Goal: Feedback & Contribution: Contribute content

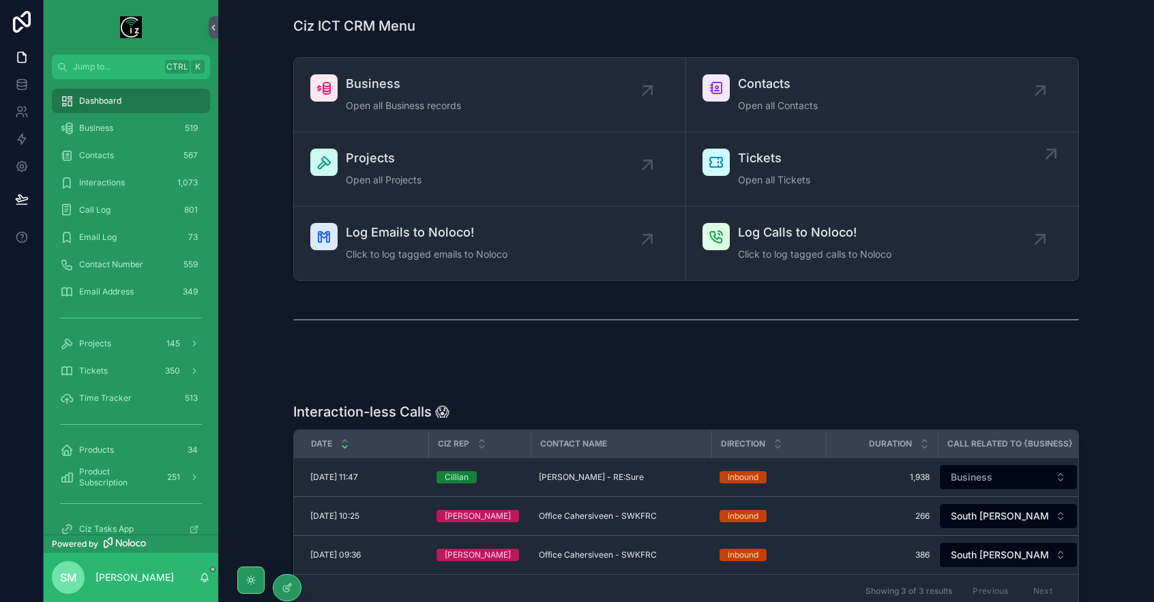
click at [814, 167] on div "Tickets Open all Tickets" at bounding box center [881, 169] width 359 height 41
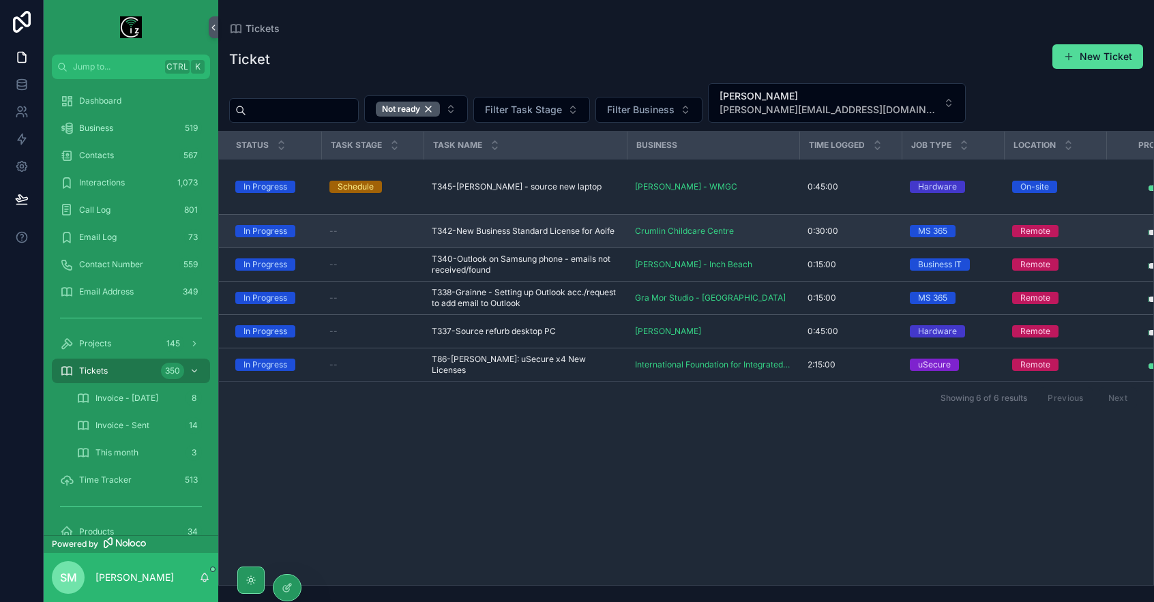
click at [543, 233] on span "T342-New Business Standard License for Aoife" at bounding box center [523, 231] width 183 height 11
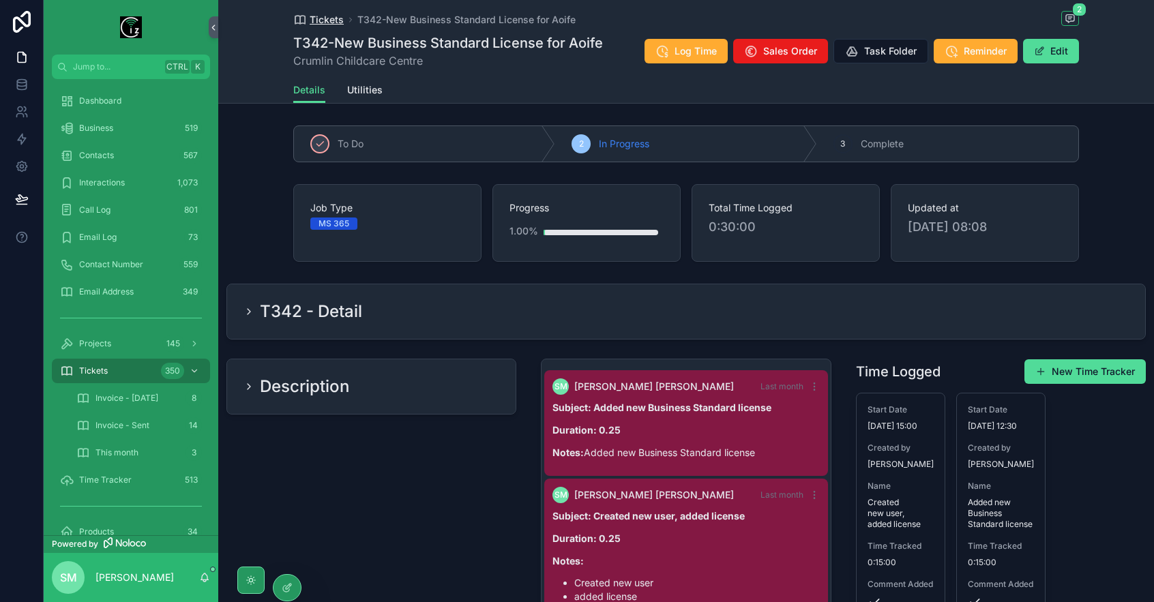
click at [328, 20] on span "Tickets" at bounding box center [327, 20] width 34 height 14
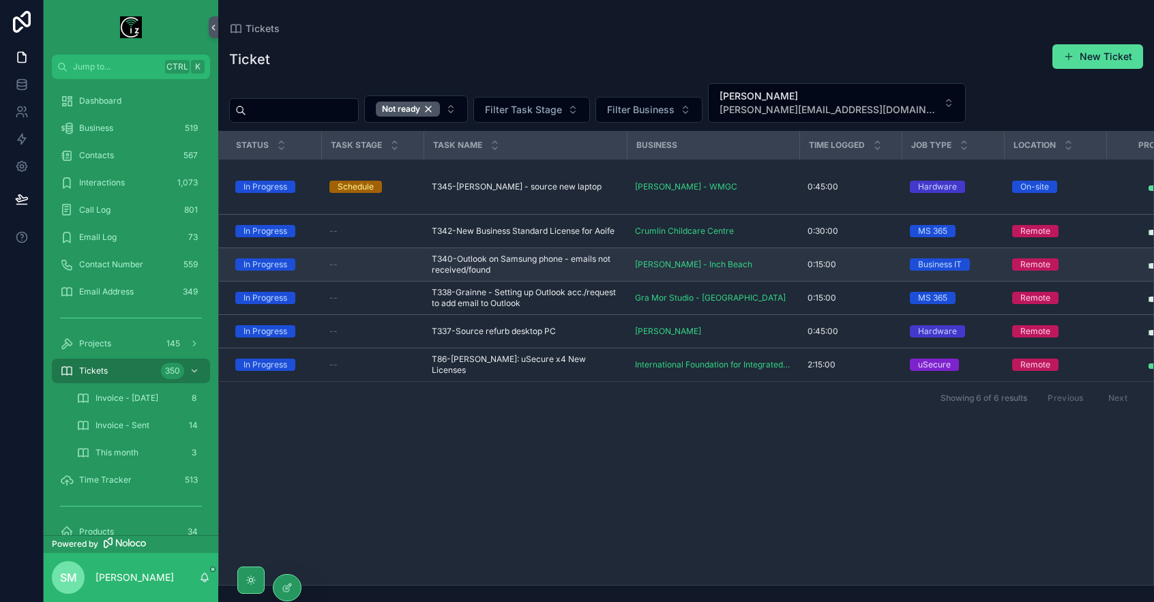
click at [520, 262] on span "T340-Outlook on Samsung phone - emails not received/found" at bounding box center [525, 265] width 187 height 22
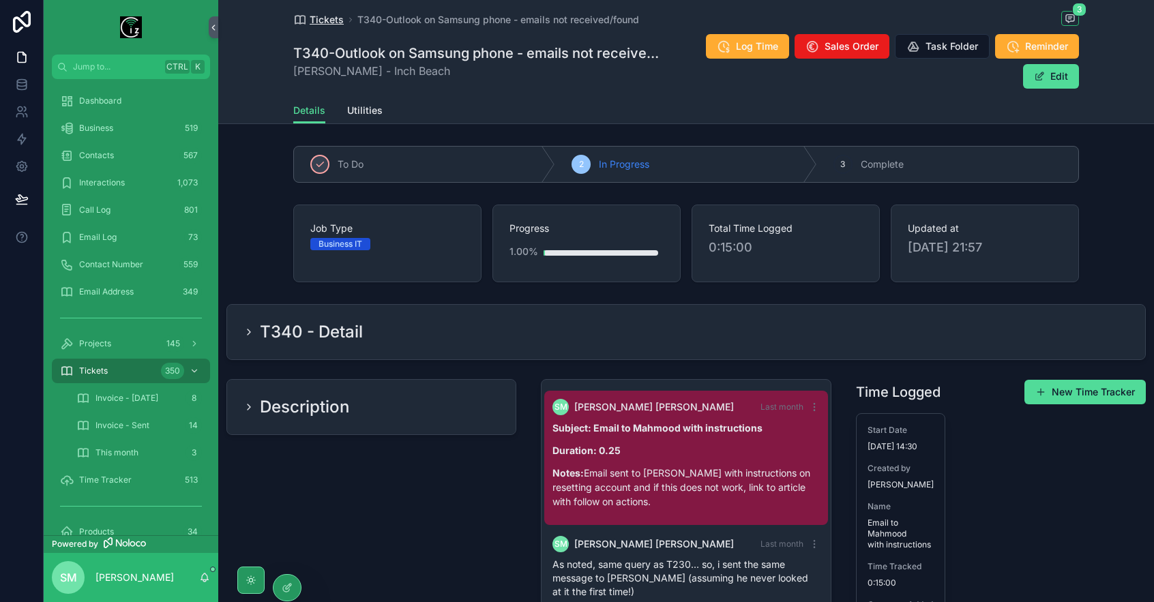
click at [325, 20] on span "Tickets" at bounding box center [327, 20] width 34 height 14
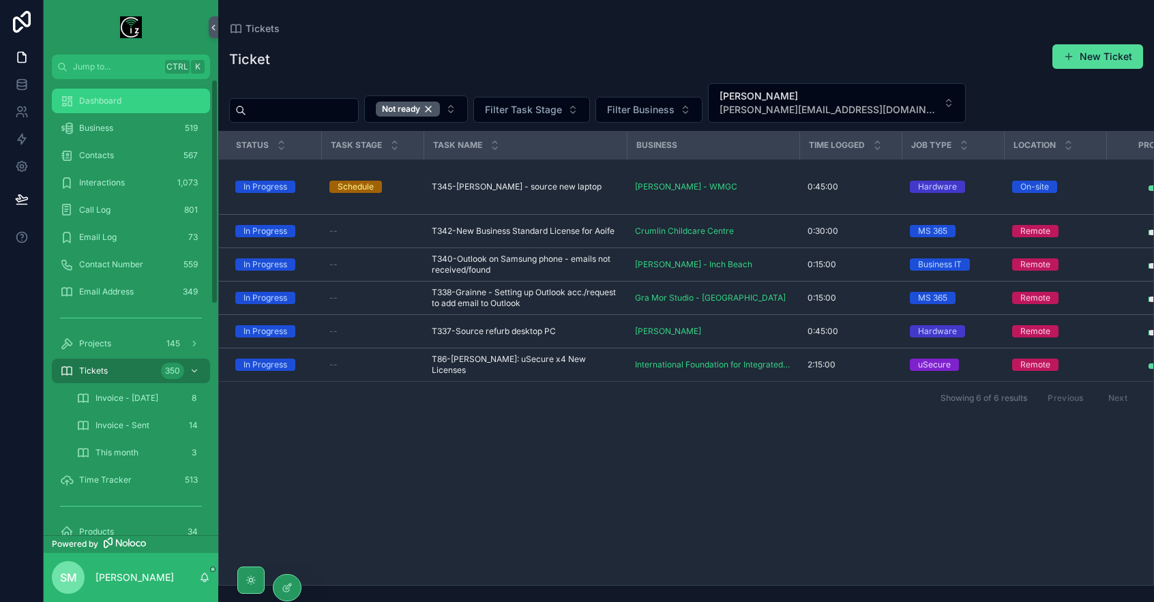
click at [139, 102] on div "Dashboard" at bounding box center [131, 101] width 142 height 22
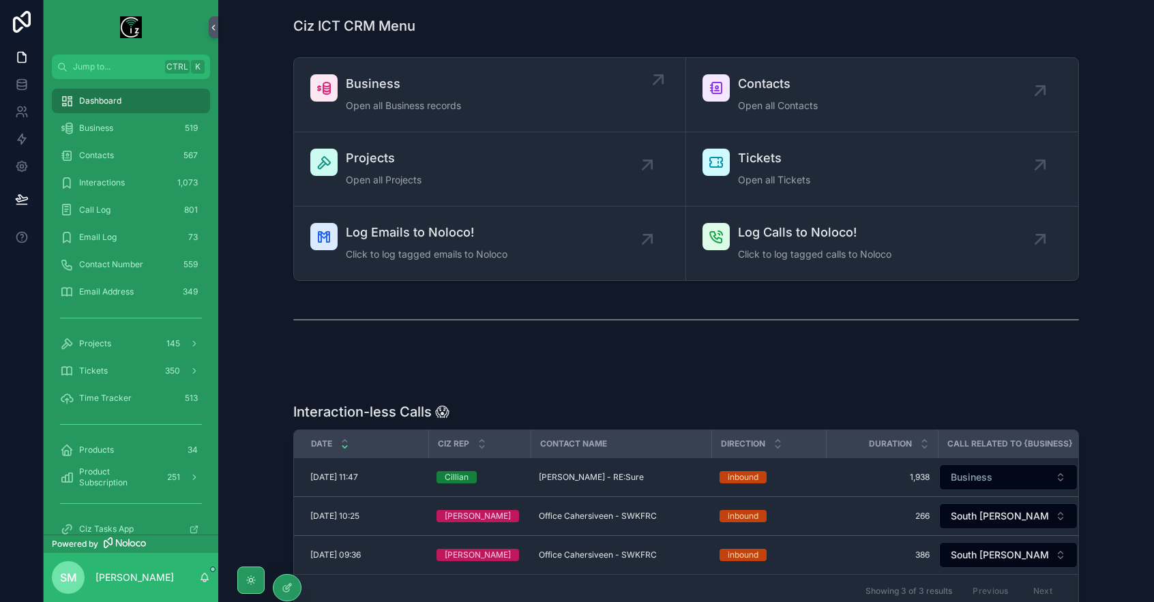
click at [409, 85] on span "Business" at bounding box center [403, 83] width 115 height 19
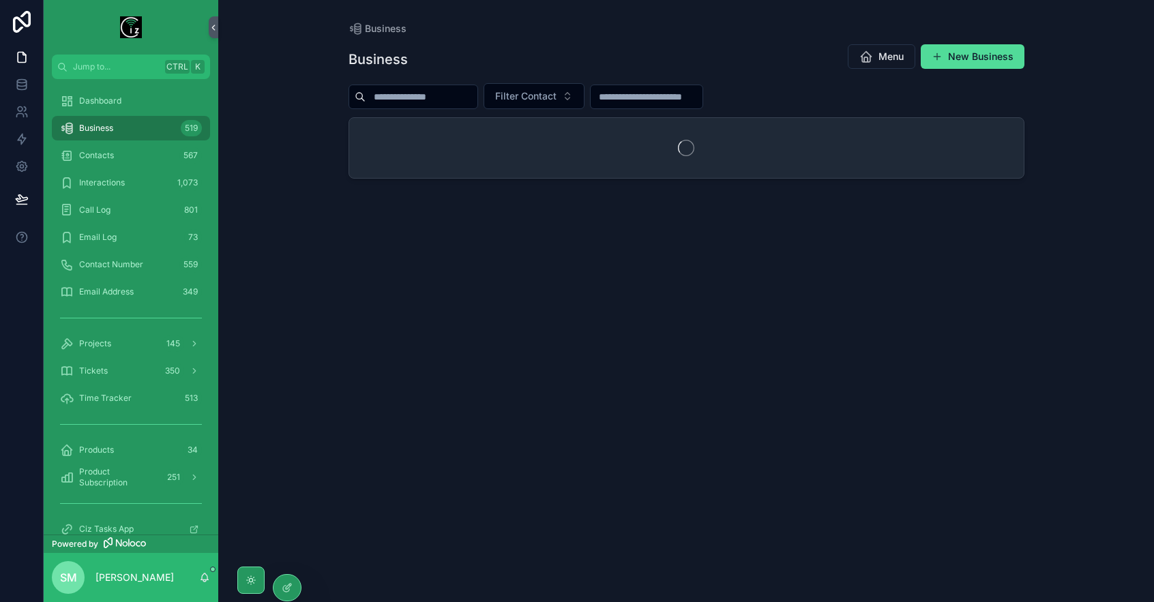
click at [477, 93] on input "scrollable content" at bounding box center [422, 96] width 112 height 19
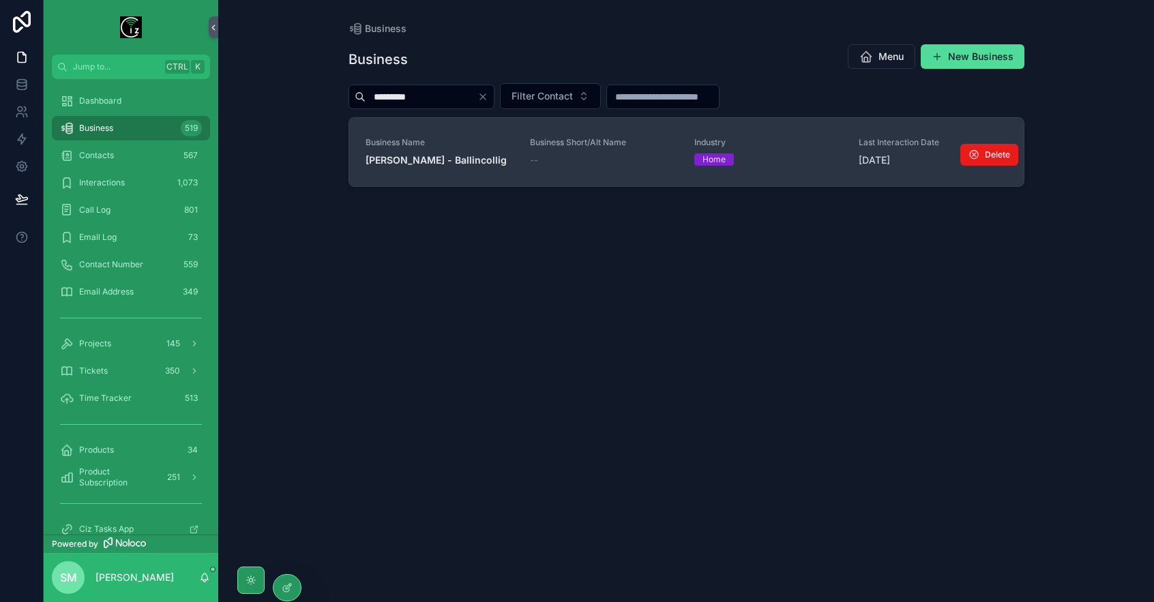
type input "*********"
click at [483, 159] on strong "[PERSON_NAME] - Ballincollig" at bounding box center [436, 160] width 141 height 12
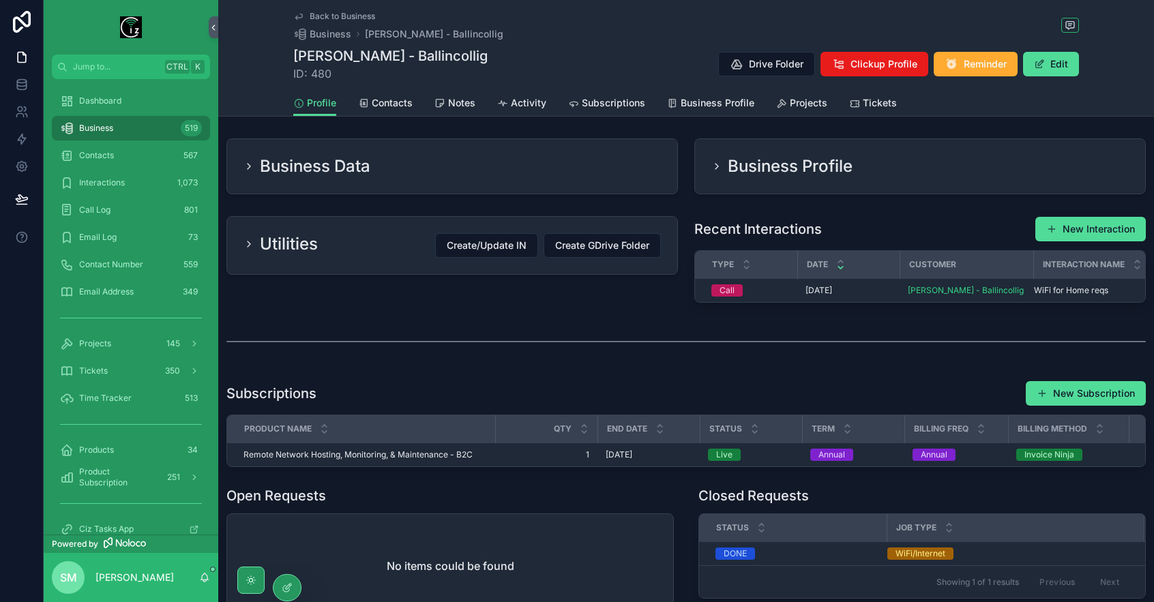
click at [897, 100] on div "Profile Contacts Notes Activity Subscriptions Business Profile Projects Tickets" at bounding box center [686, 103] width 786 height 26
click at [882, 102] on span "Tickets" at bounding box center [880, 103] width 34 height 14
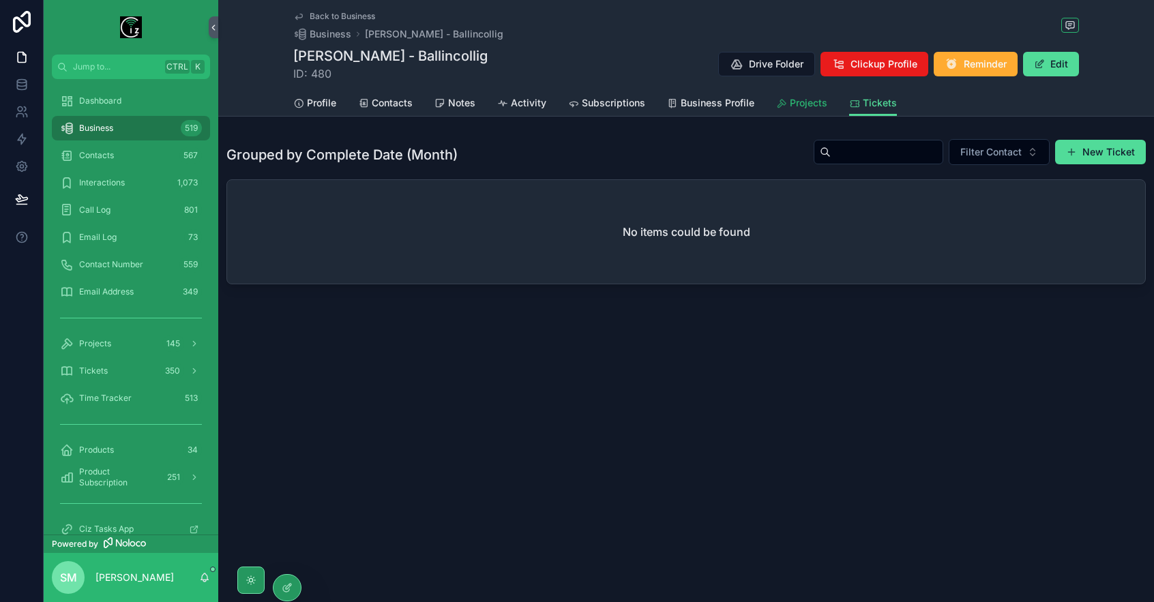
click at [816, 104] on span "Projects" at bounding box center [809, 103] width 38 height 14
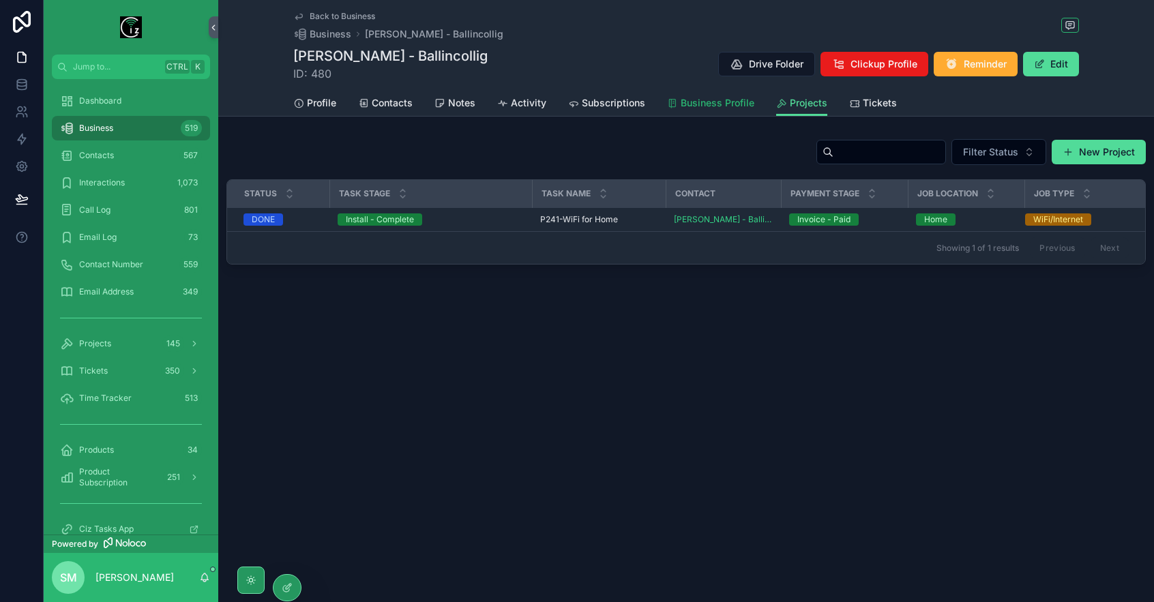
click at [736, 103] on span "Business Profile" at bounding box center [718, 103] width 74 height 14
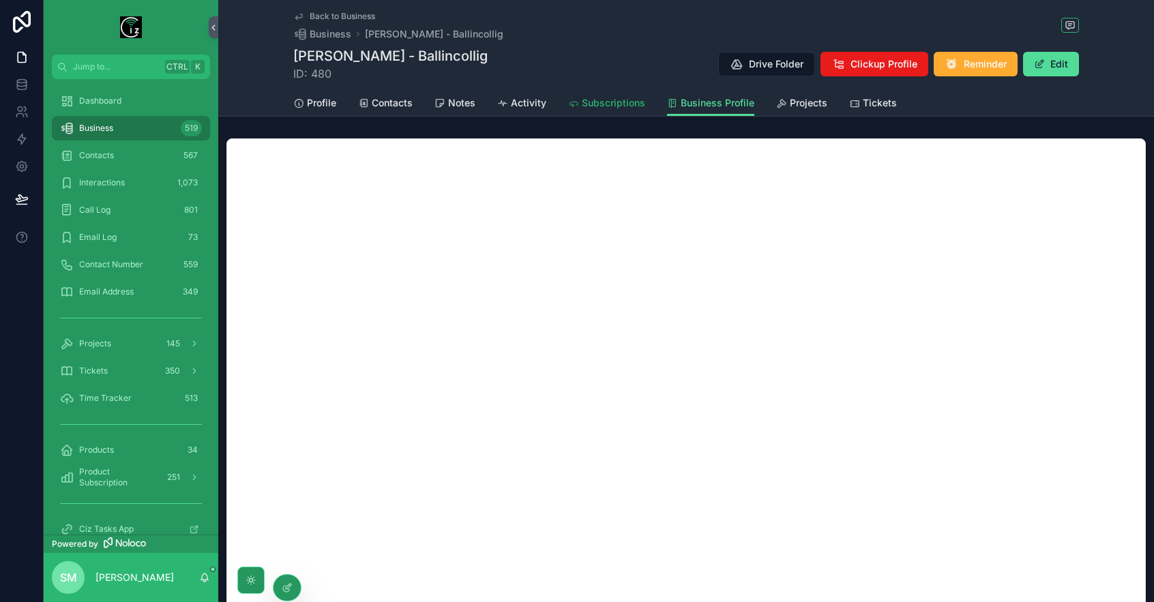
click at [634, 103] on span "Subscriptions" at bounding box center [613, 103] width 63 height 14
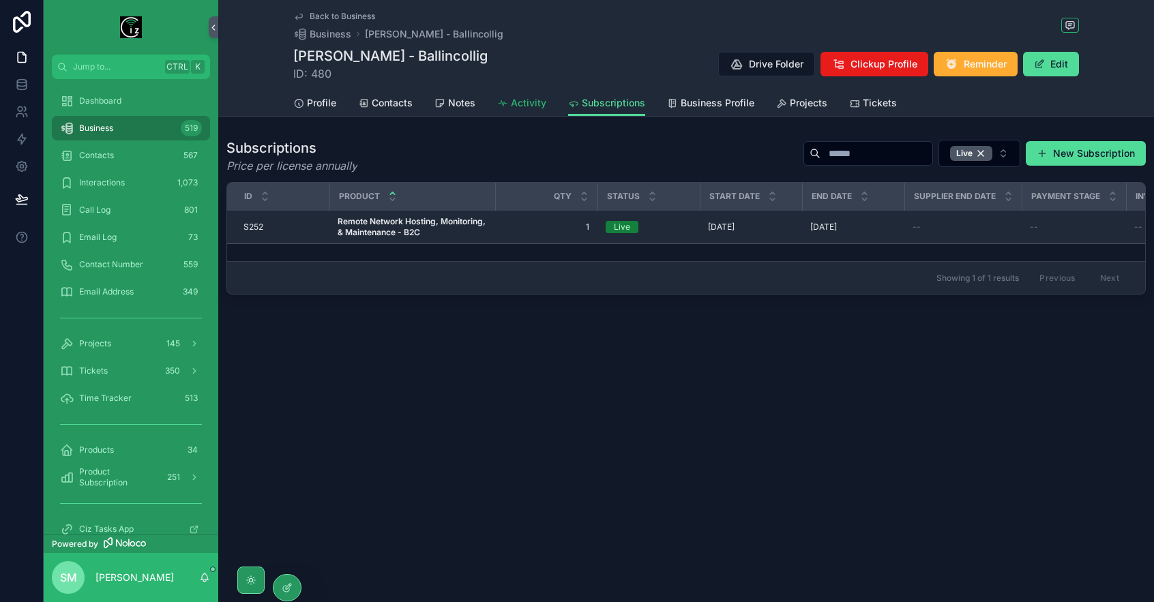
click at [532, 99] on span "Activity" at bounding box center [528, 103] width 35 height 14
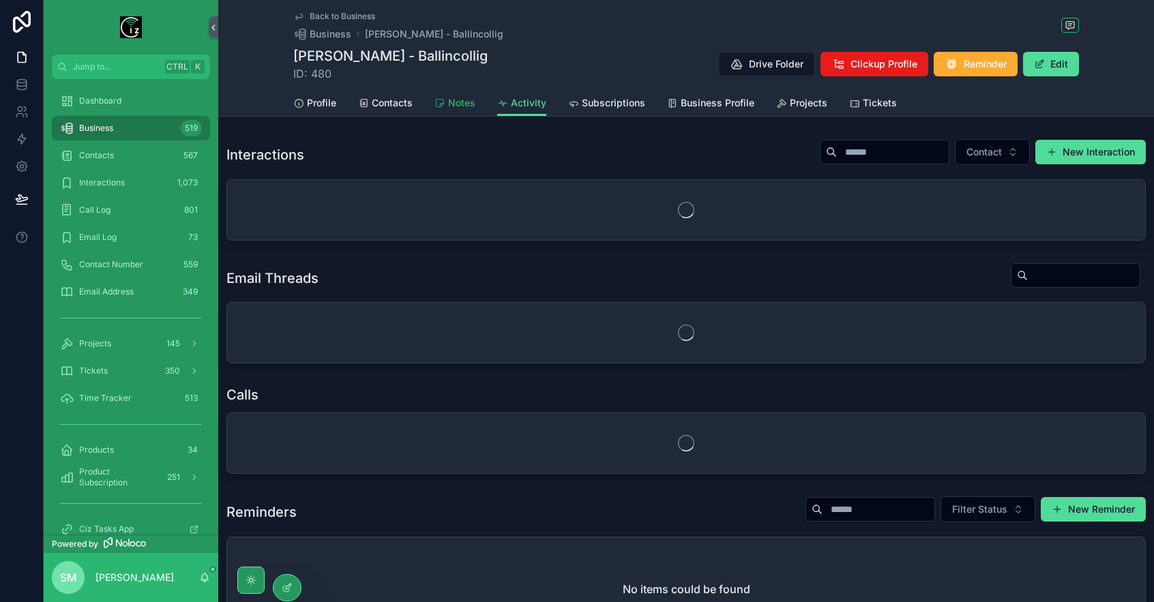
click at [456, 101] on span "Notes" at bounding box center [461, 103] width 27 height 14
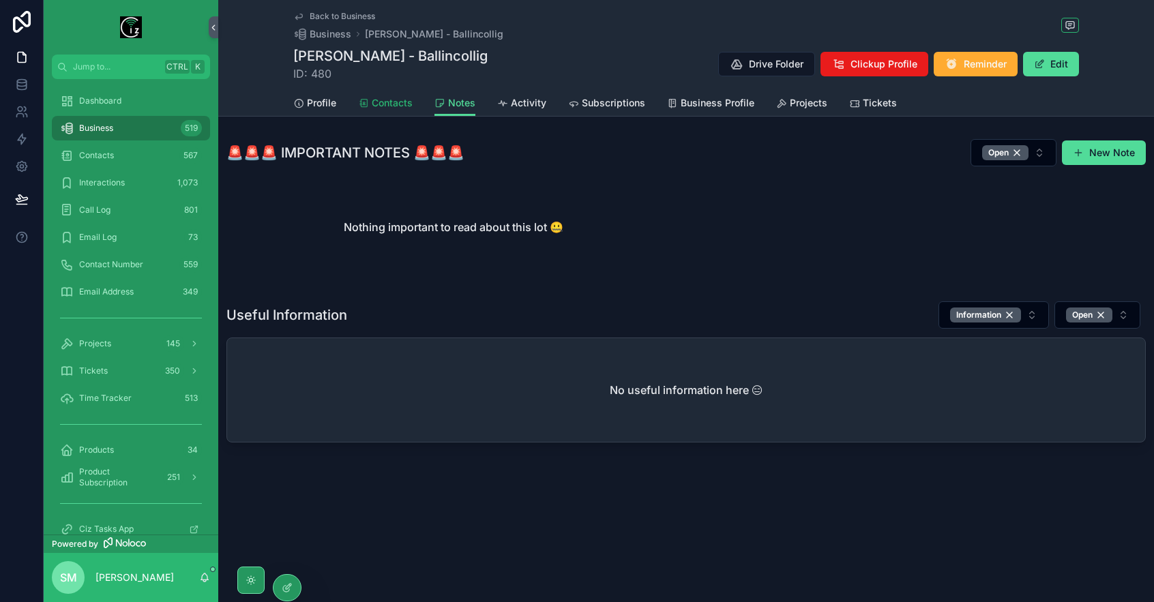
click at [380, 102] on span "Contacts" at bounding box center [392, 103] width 41 height 14
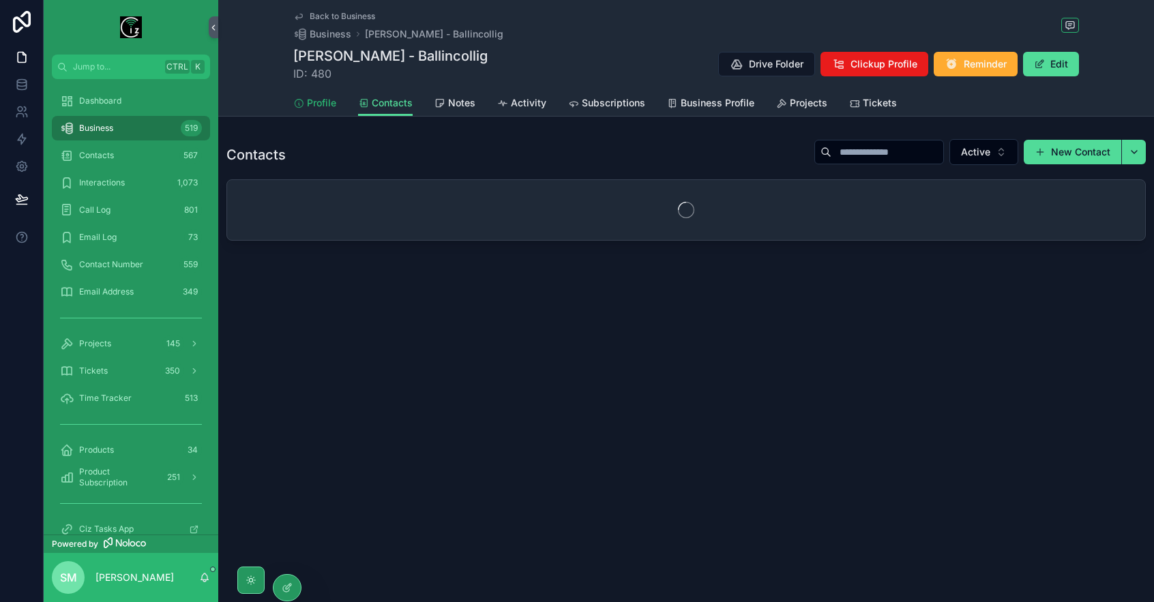
click at [328, 102] on span "Profile" at bounding box center [321, 103] width 29 height 14
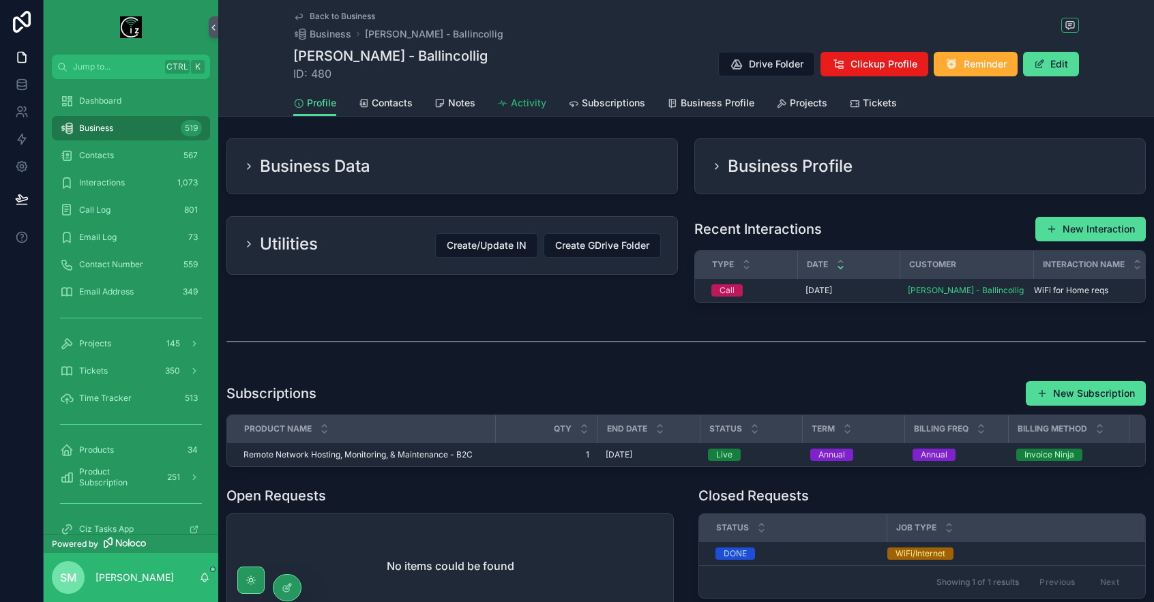
click at [524, 99] on span "Activity" at bounding box center [528, 103] width 35 height 14
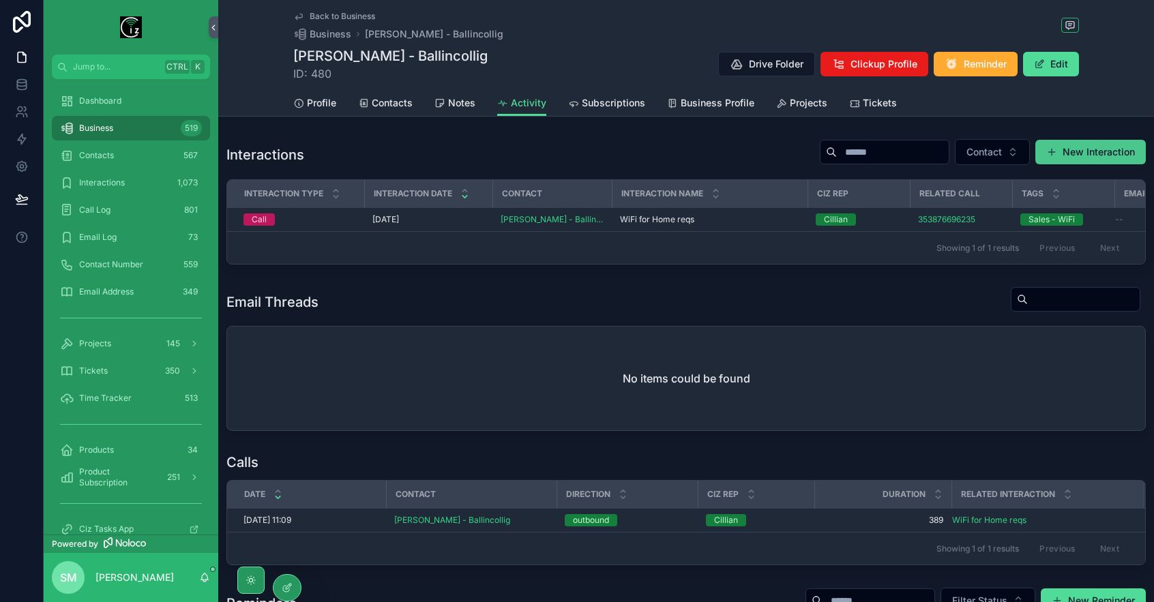
click at [1123, 155] on button "New Interaction" at bounding box center [1090, 152] width 110 height 25
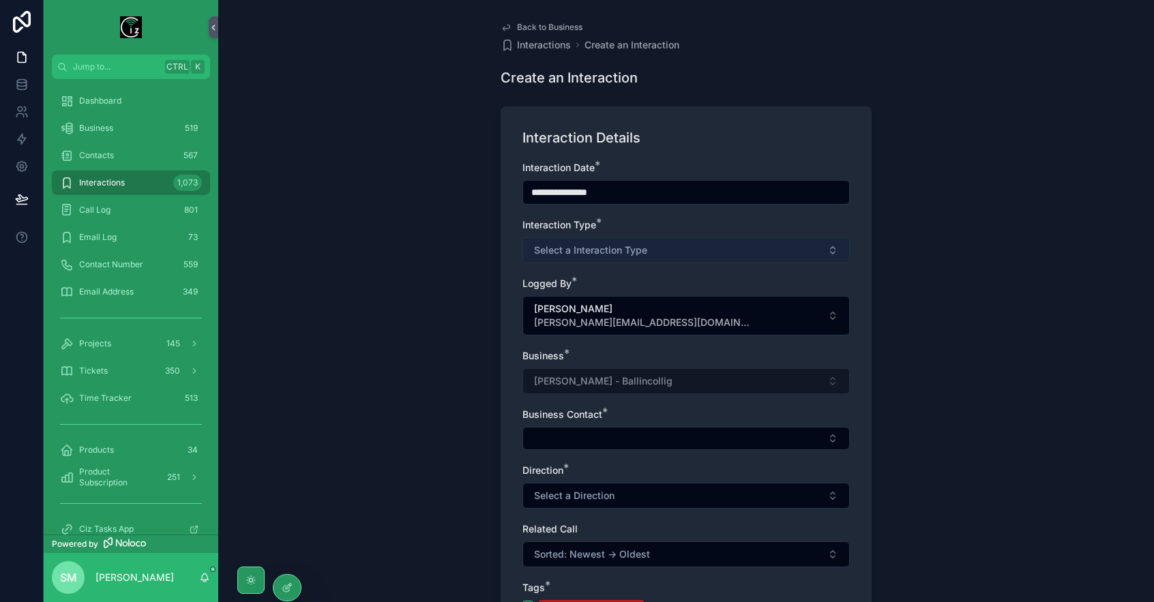
click at [649, 254] on button "Select a Interaction Type" at bounding box center [685, 250] width 327 height 26
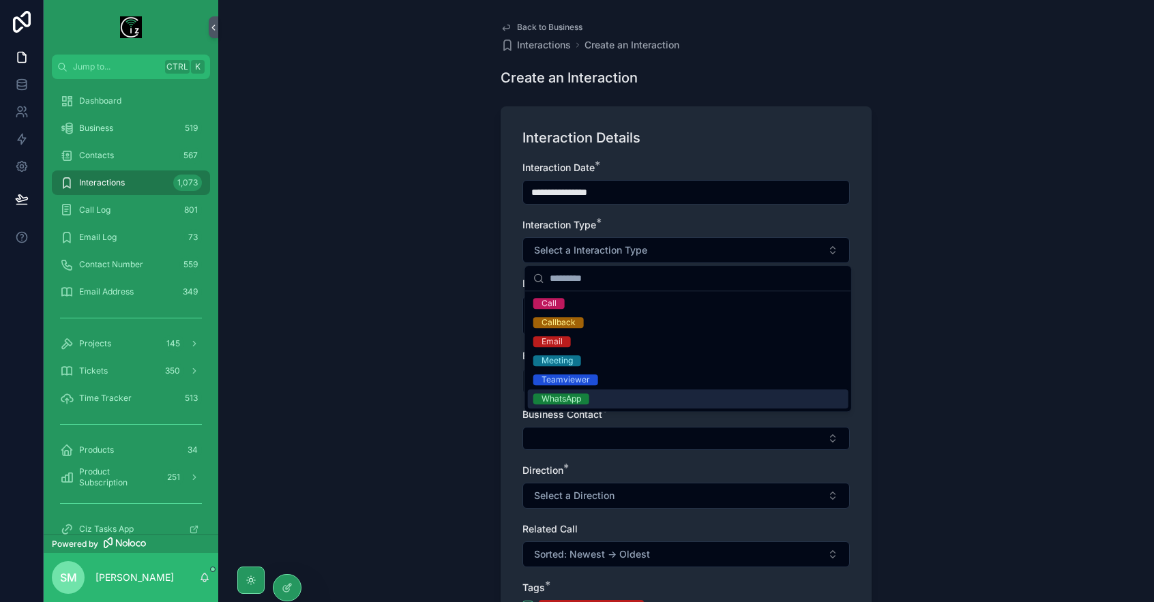
click at [593, 398] on div "WhatsApp" at bounding box center [688, 398] width 321 height 19
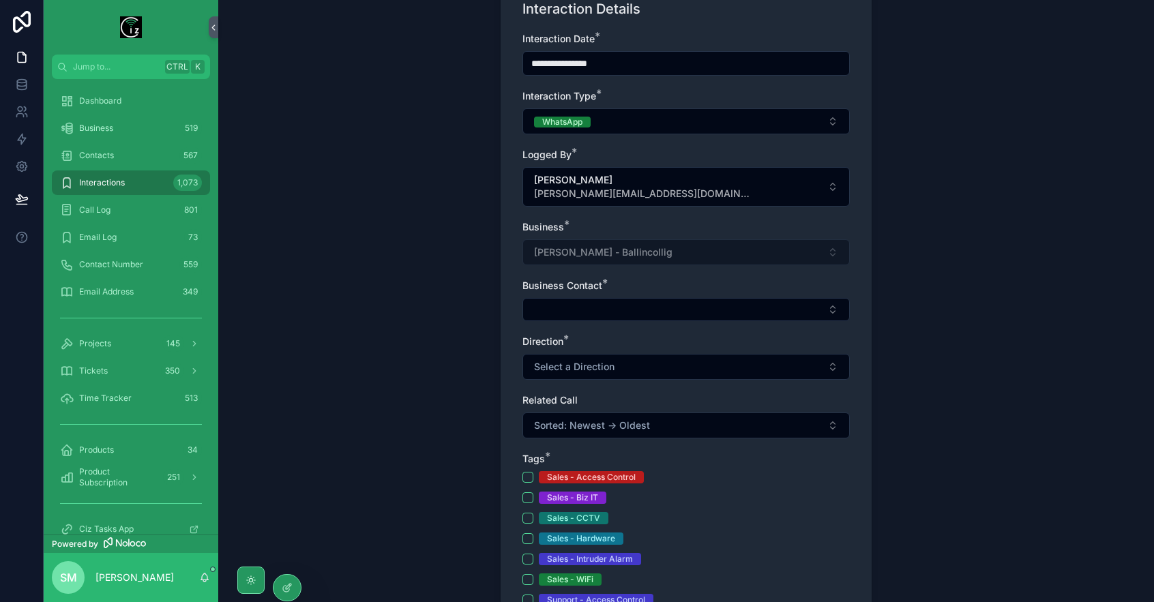
scroll to position [136, 0]
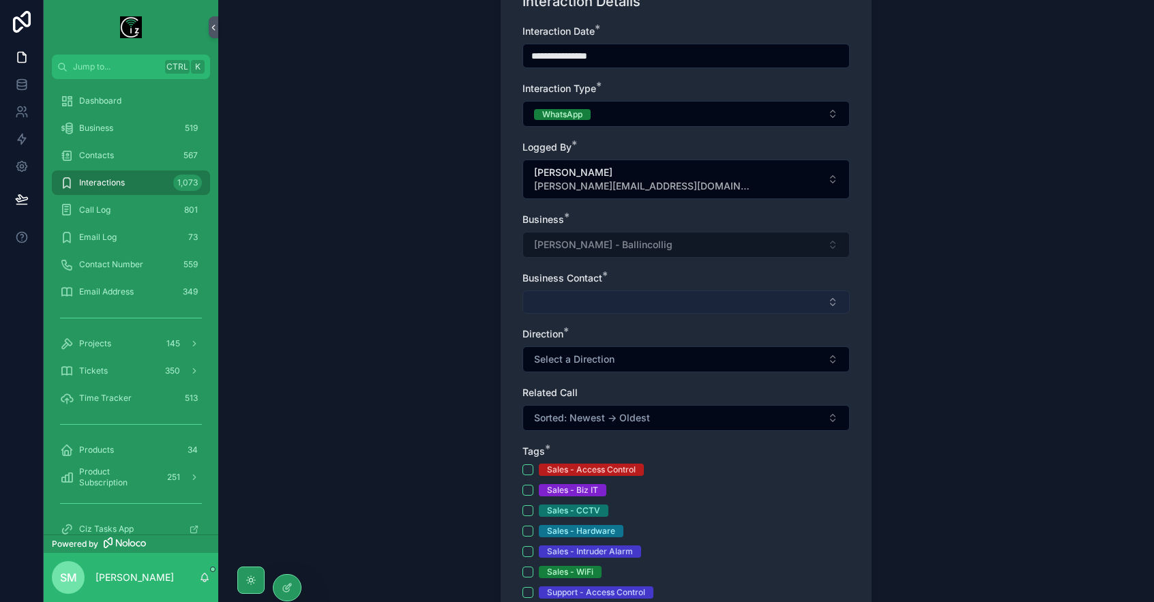
click at [605, 311] on button "Select Button" at bounding box center [685, 302] width 327 height 23
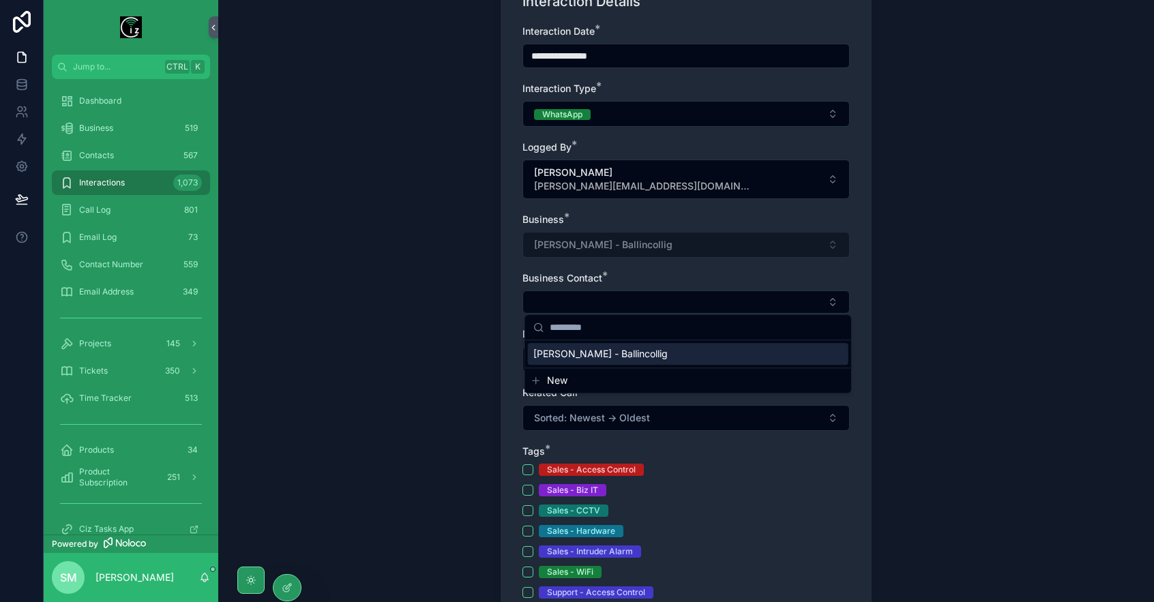
click at [599, 355] on span "[PERSON_NAME] - Ballincollig" at bounding box center [600, 354] width 134 height 14
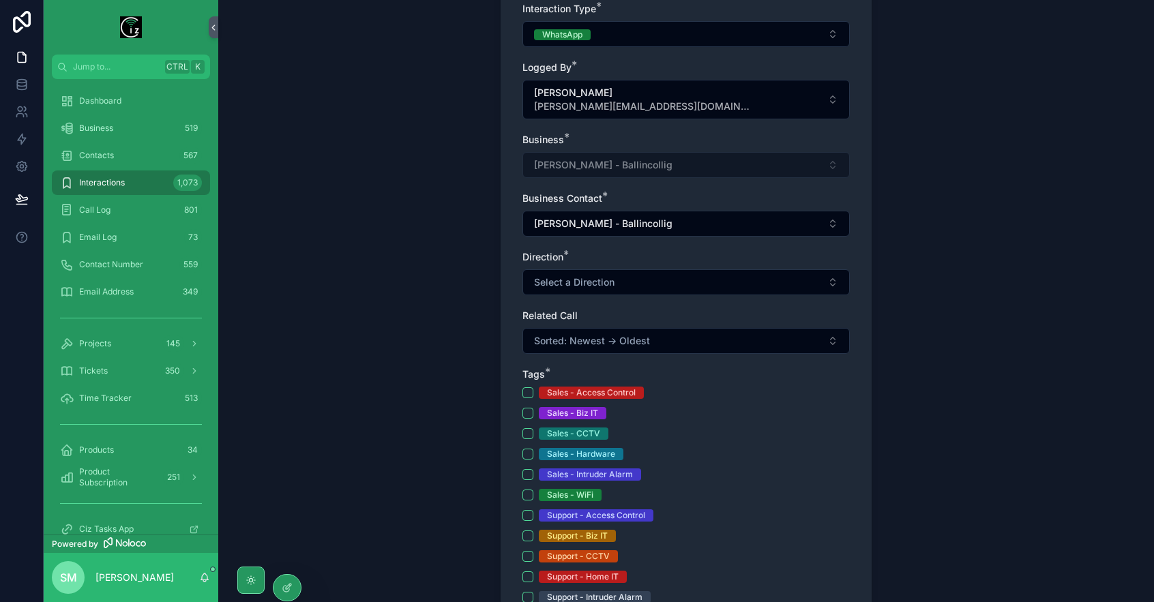
scroll to position [273, 0]
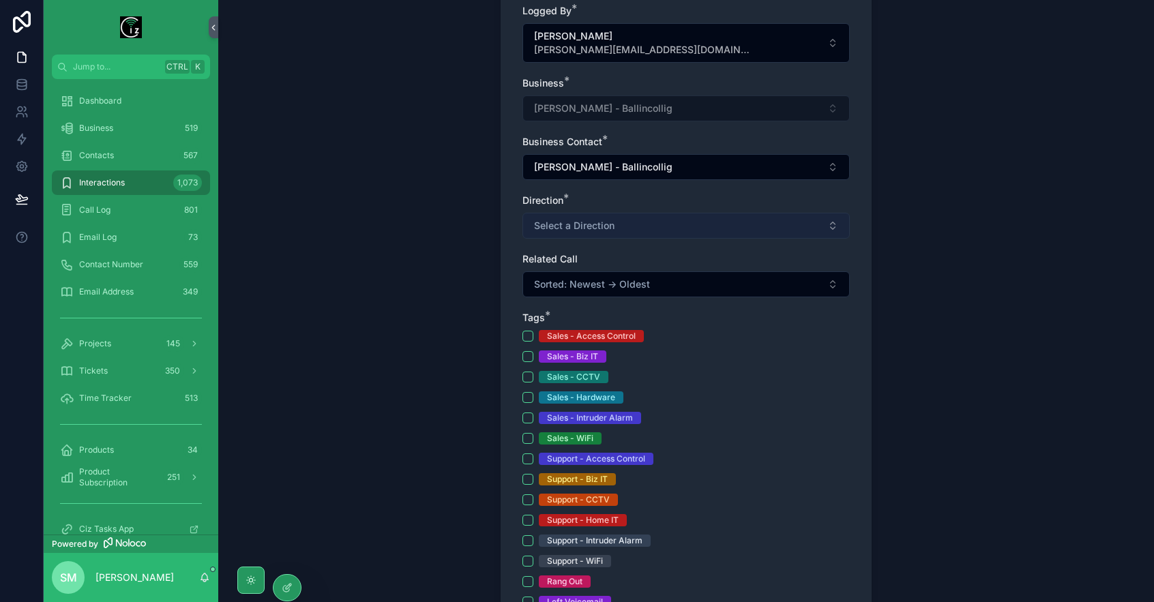
click at [605, 220] on span "Select a Direction" at bounding box center [574, 226] width 80 height 14
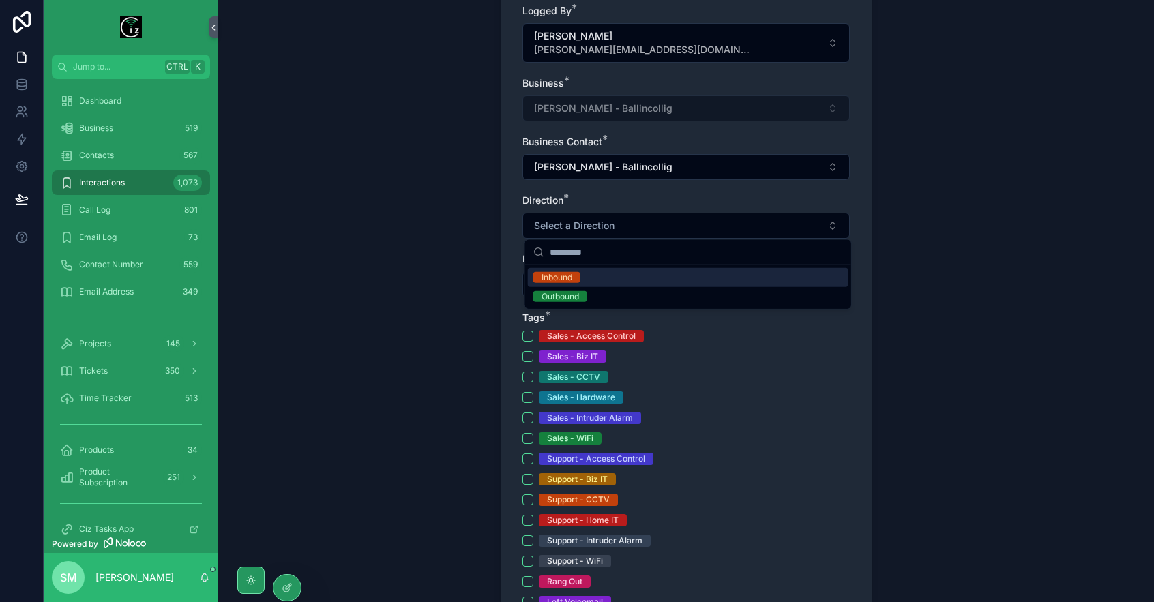
click at [598, 272] on div "Inbound" at bounding box center [688, 277] width 321 height 19
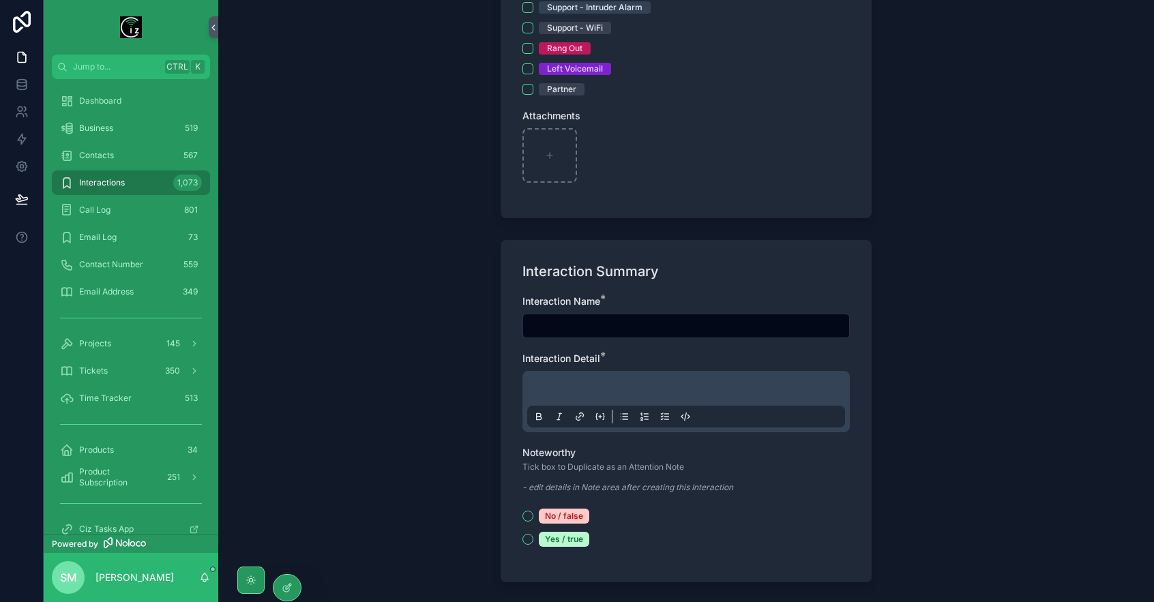
scroll to position [818, 0]
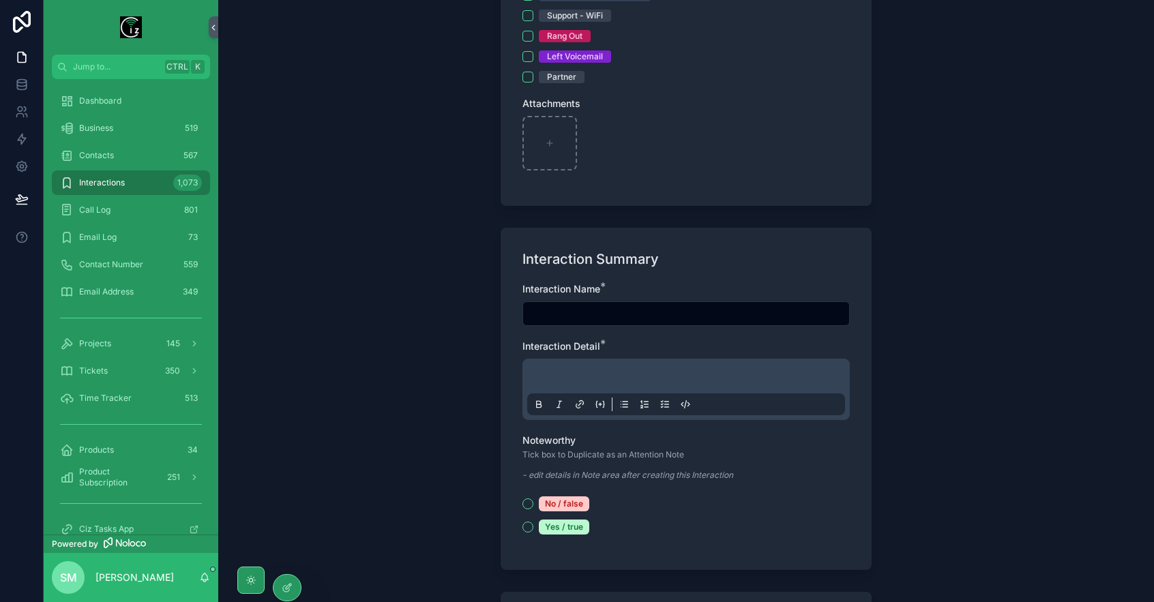
click at [590, 304] on input "scrollable content" at bounding box center [686, 313] width 326 height 19
type input "**********"
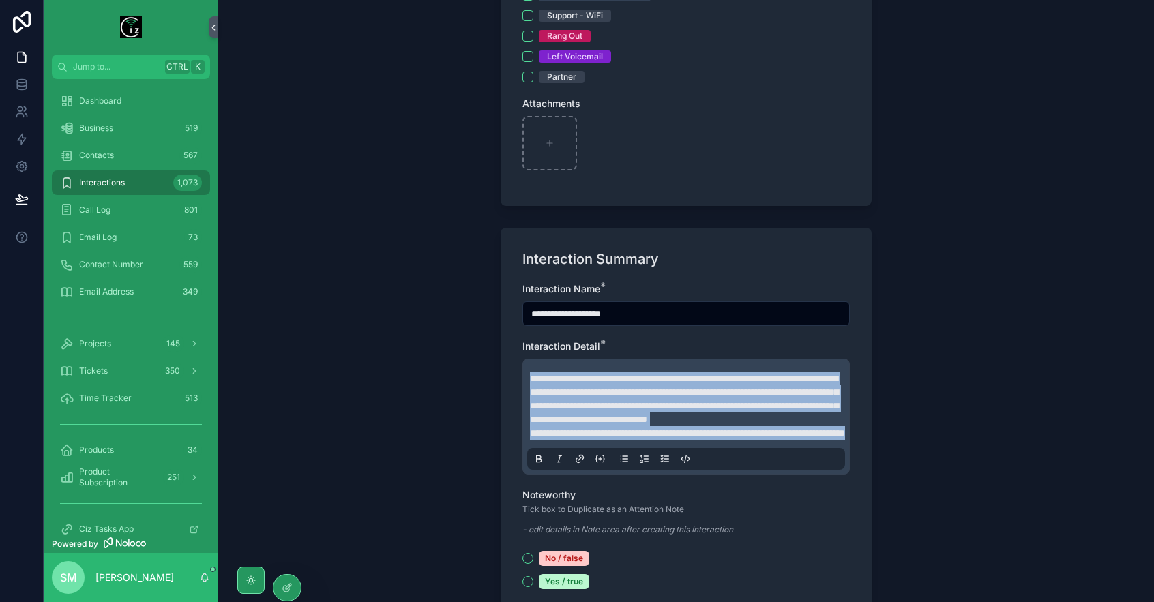
drag, startPoint x: 647, startPoint y: 456, endPoint x: 509, endPoint y: 370, distance: 161.4
click at [509, 370] on div "**********" at bounding box center [686, 426] width 371 height 397
click at [664, 440] on p "**********" at bounding box center [689, 433] width 318 height 14
type input "**********"
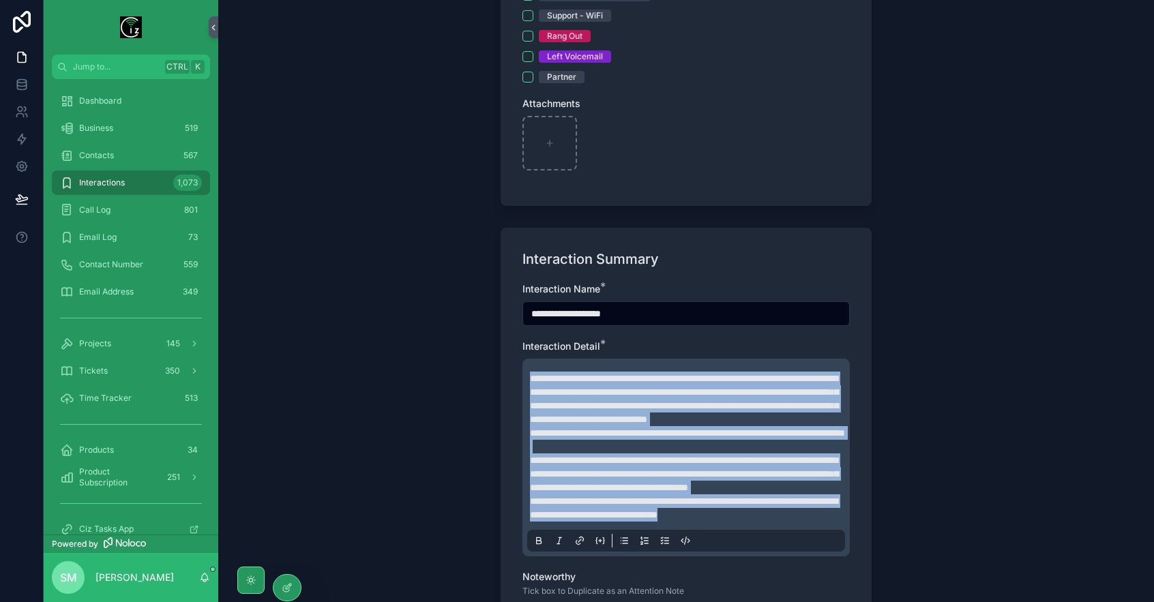
drag, startPoint x: 814, startPoint y: 556, endPoint x: 520, endPoint y: 361, distance: 353.3
click at [520, 361] on div "**********" at bounding box center [686, 467] width 371 height 479
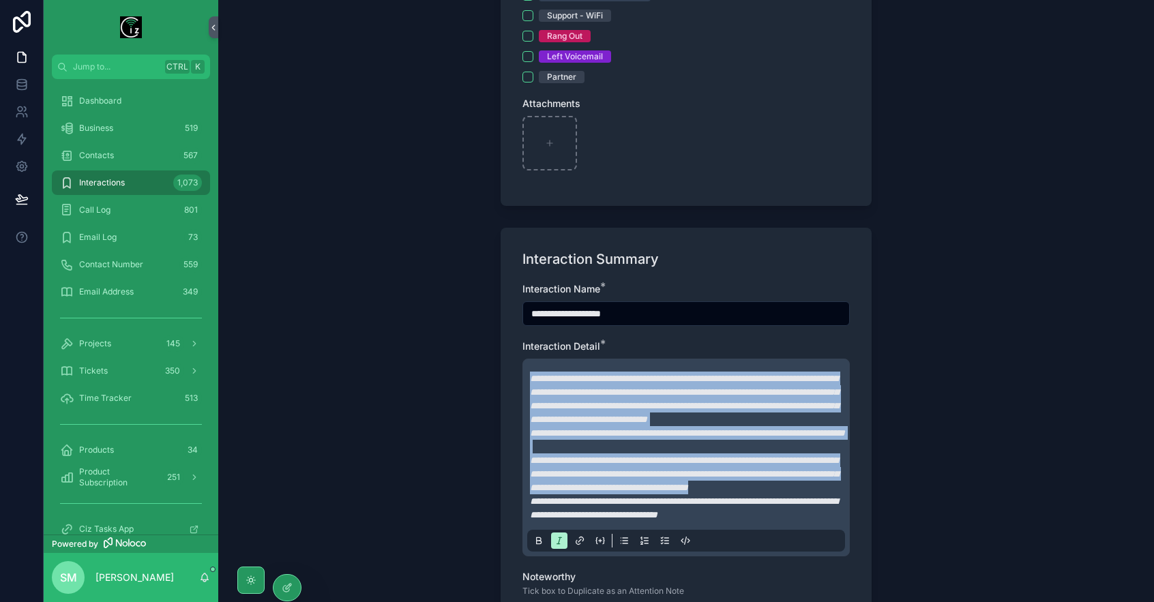
click at [707, 440] on p "**********" at bounding box center [689, 433] width 318 height 14
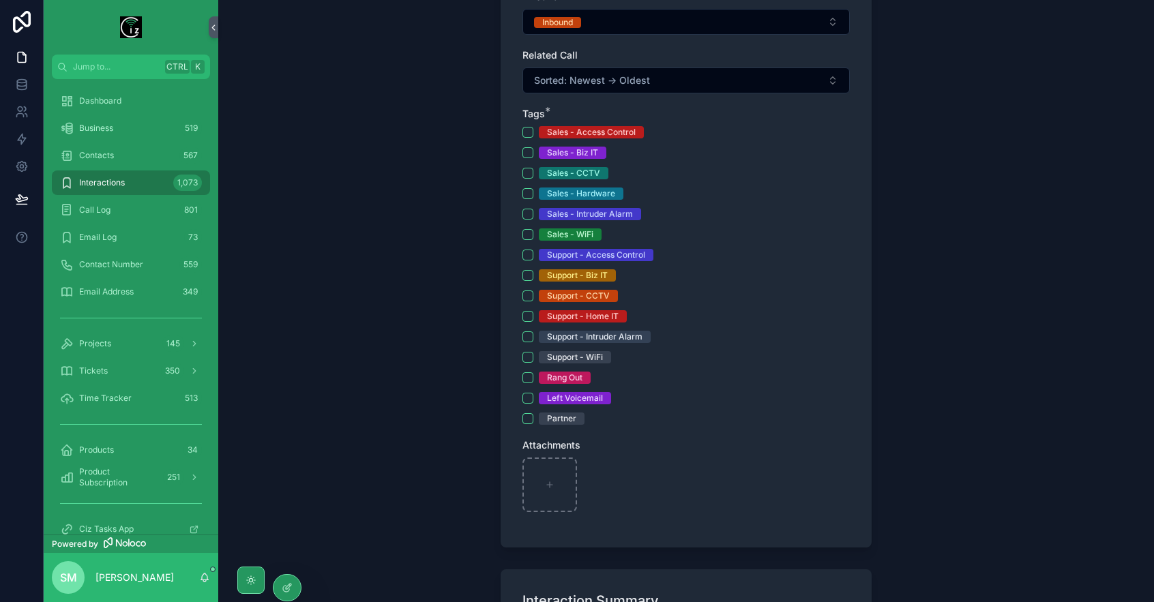
scroll to position [466, 0]
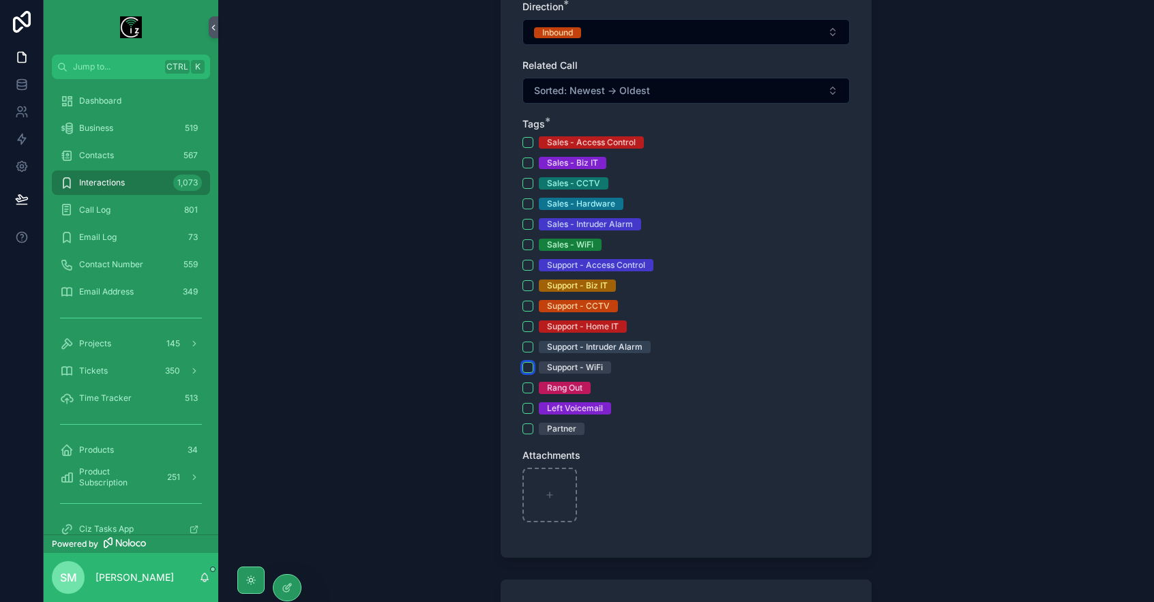
click at [530, 364] on button "Support - WiFi" at bounding box center [527, 367] width 11 height 11
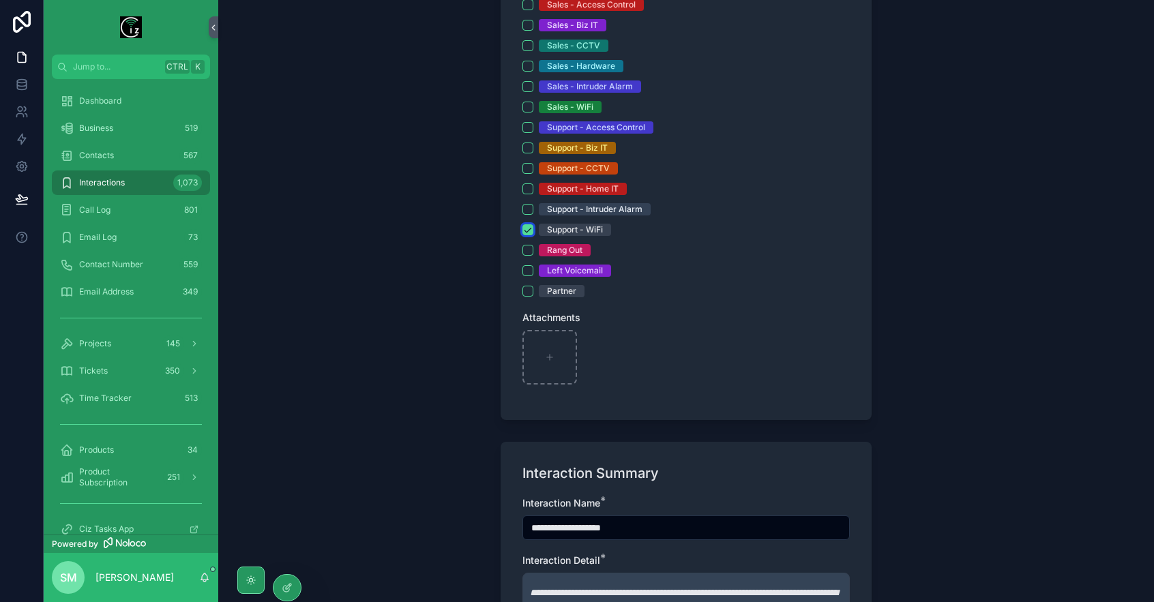
scroll to position [603, 0]
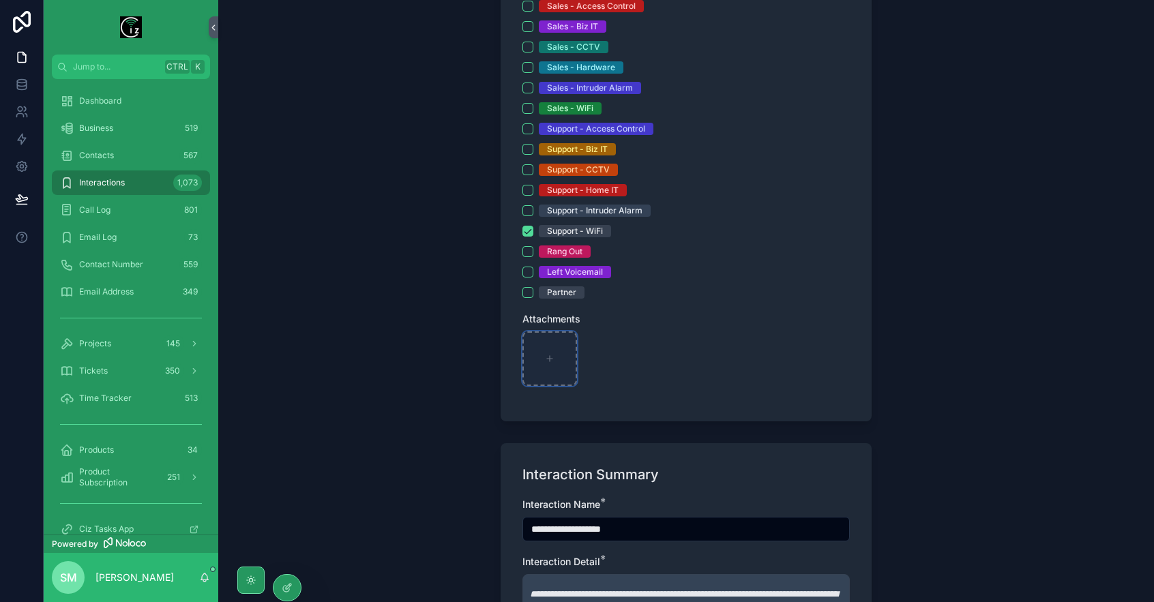
click at [550, 359] on icon "scrollable content" at bounding box center [550, 359] width 10 height 10
type input "**********"
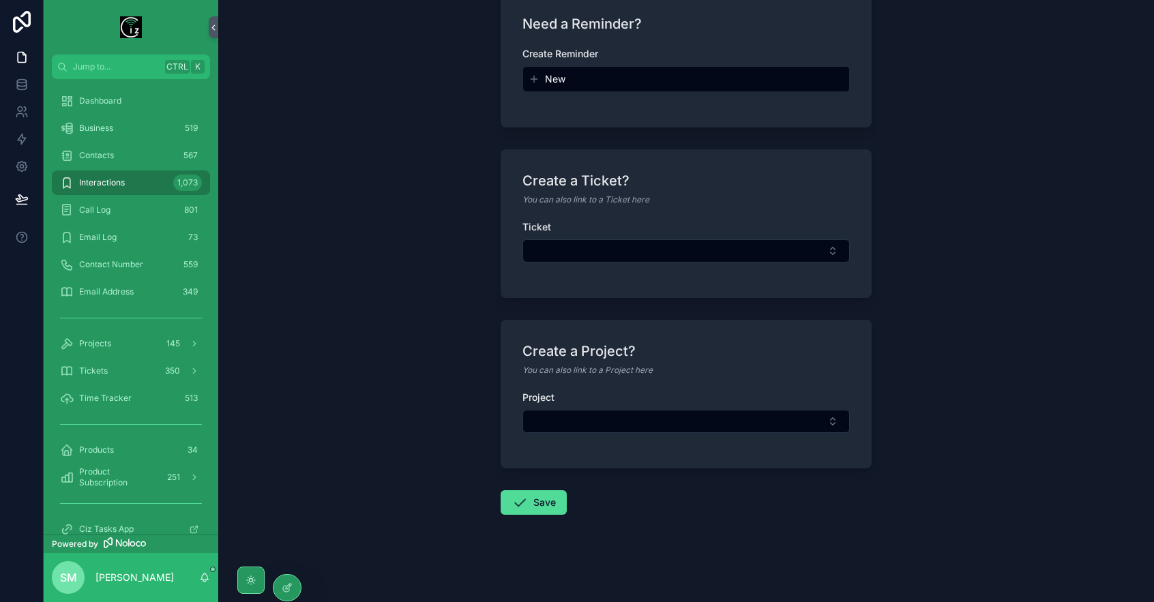
scroll to position [1694, 0]
click at [540, 508] on button "Save" at bounding box center [534, 502] width 66 height 25
type input "**********"
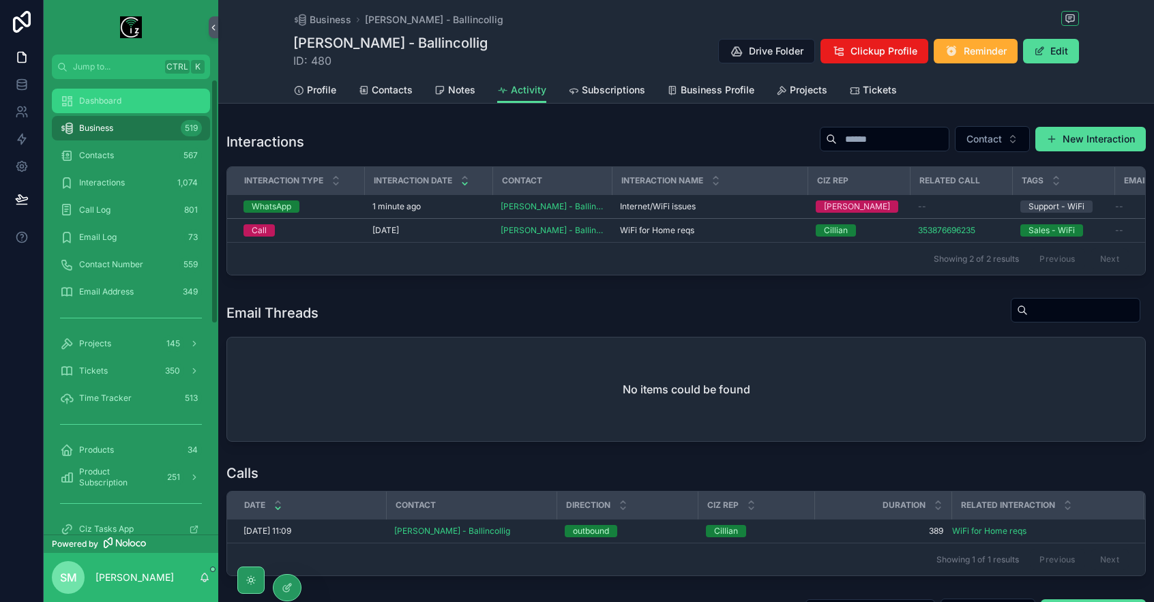
click at [142, 92] on div "Dashboard" at bounding box center [131, 101] width 142 height 22
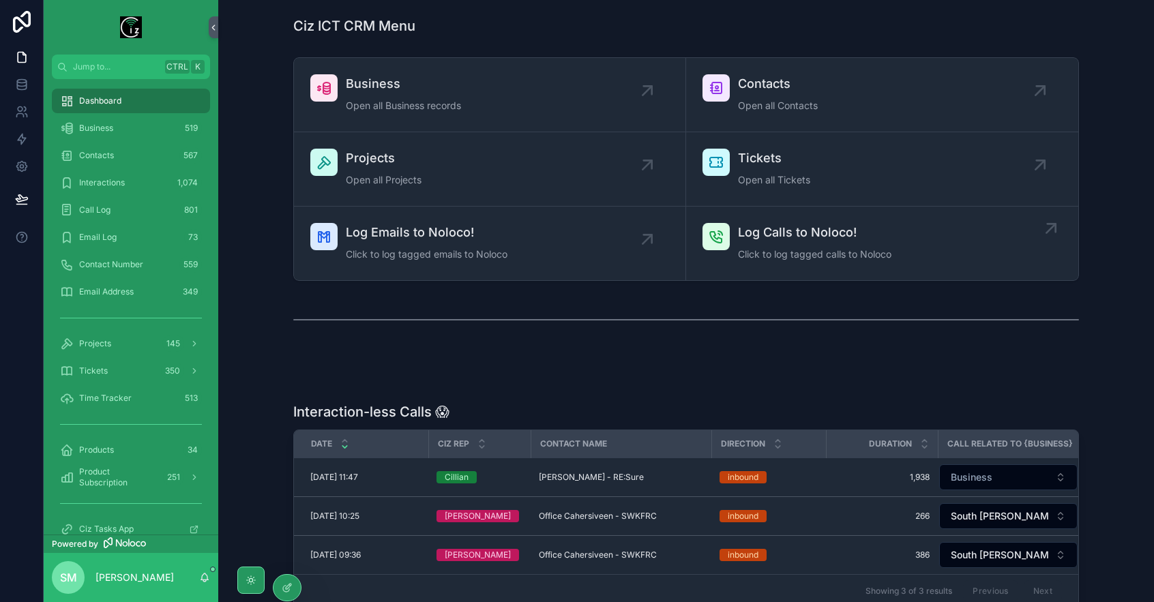
click at [825, 239] on span "Log Calls to Noloco!" at bounding box center [814, 232] width 153 height 19
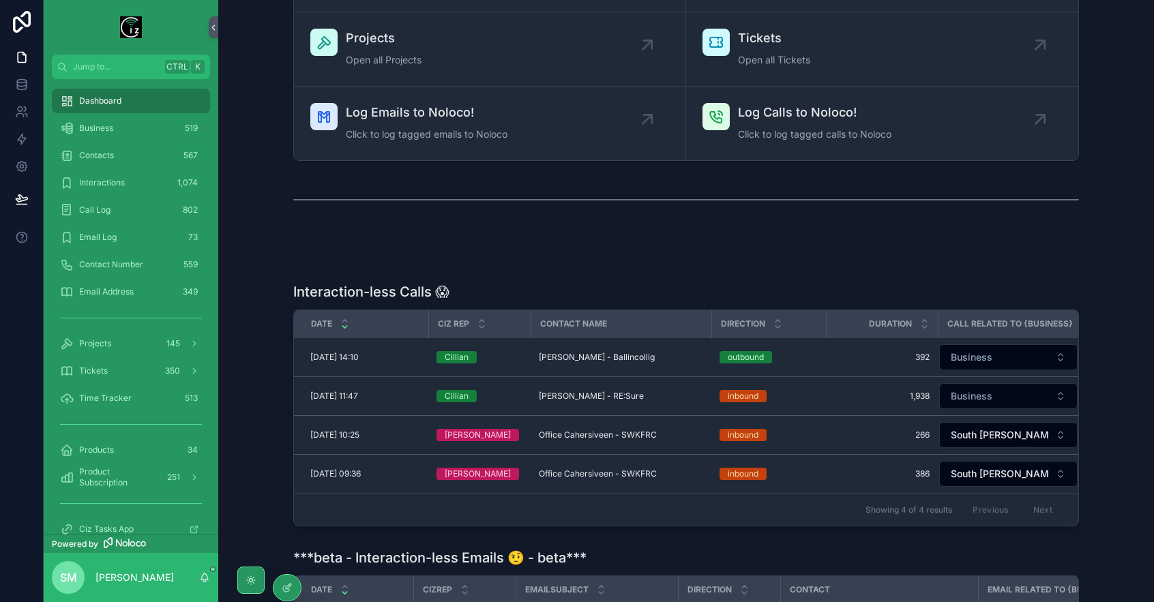
scroll to position [112, 0]
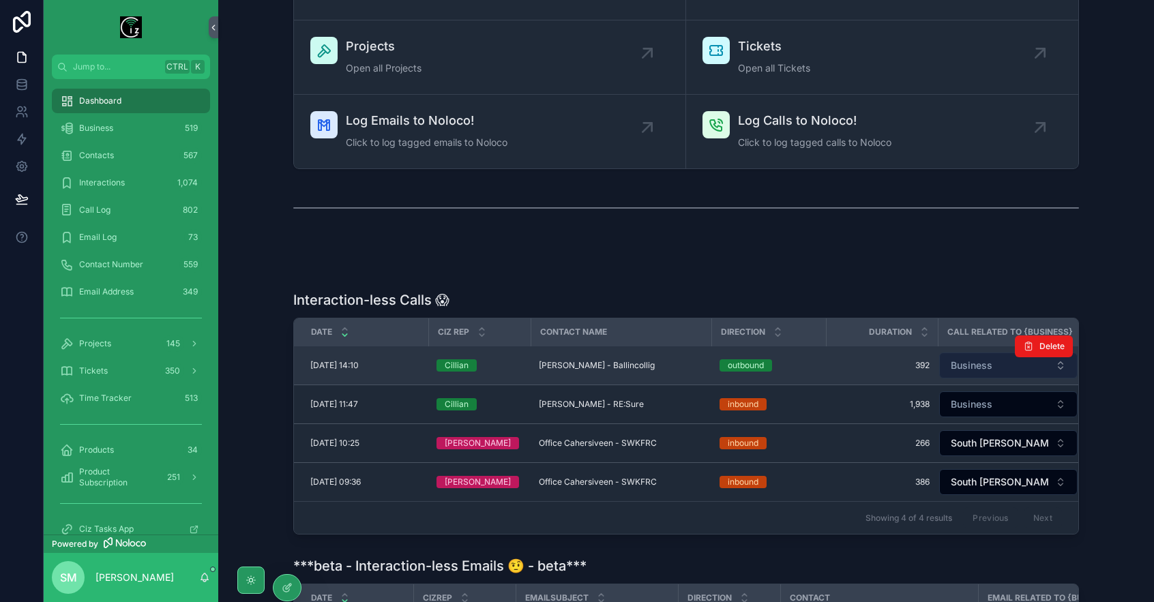
click at [1018, 365] on button "Business" at bounding box center [1008, 366] width 138 height 26
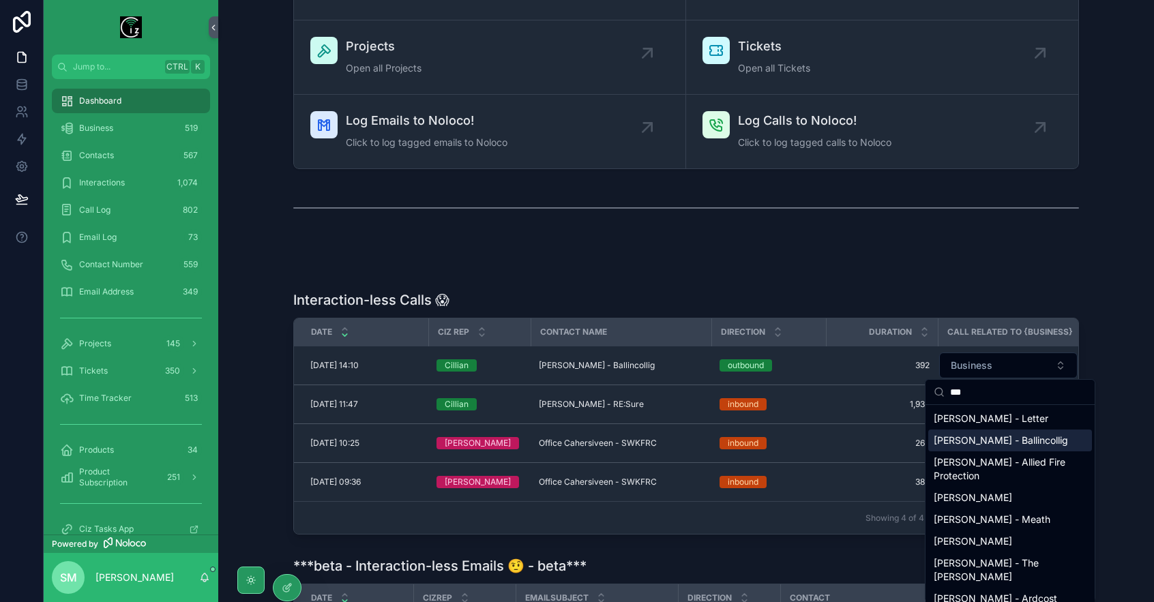
type input "***"
click at [1004, 447] on div "[PERSON_NAME] - Ballincollig" at bounding box center [1010, 441] width 164 height 22
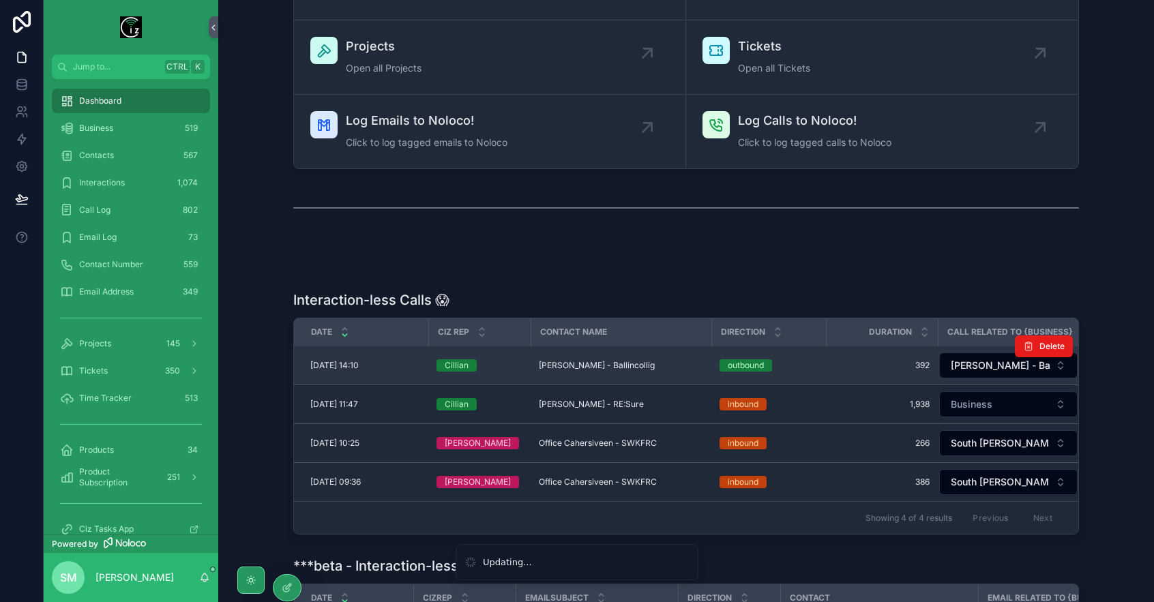
click at [610, 364] on span "[PERSON_NAME] - Ballincollig" at bounding box center [597, 365] width 116 height 11
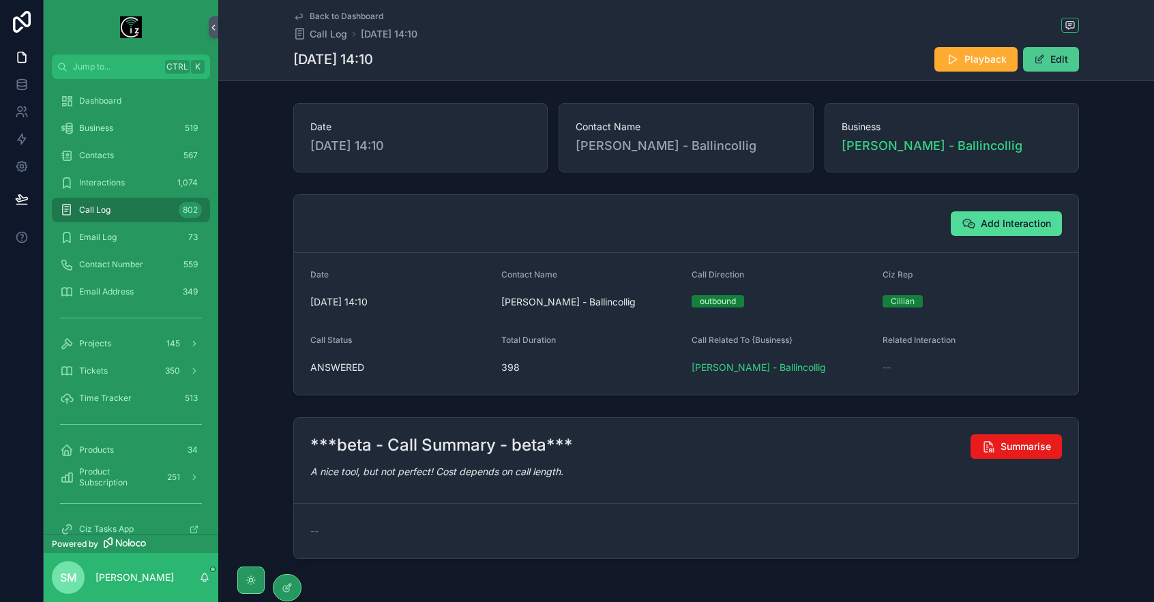
click at [1070, 61] on button "Edit" at bounding box center [1051, 59] width 56 height 25
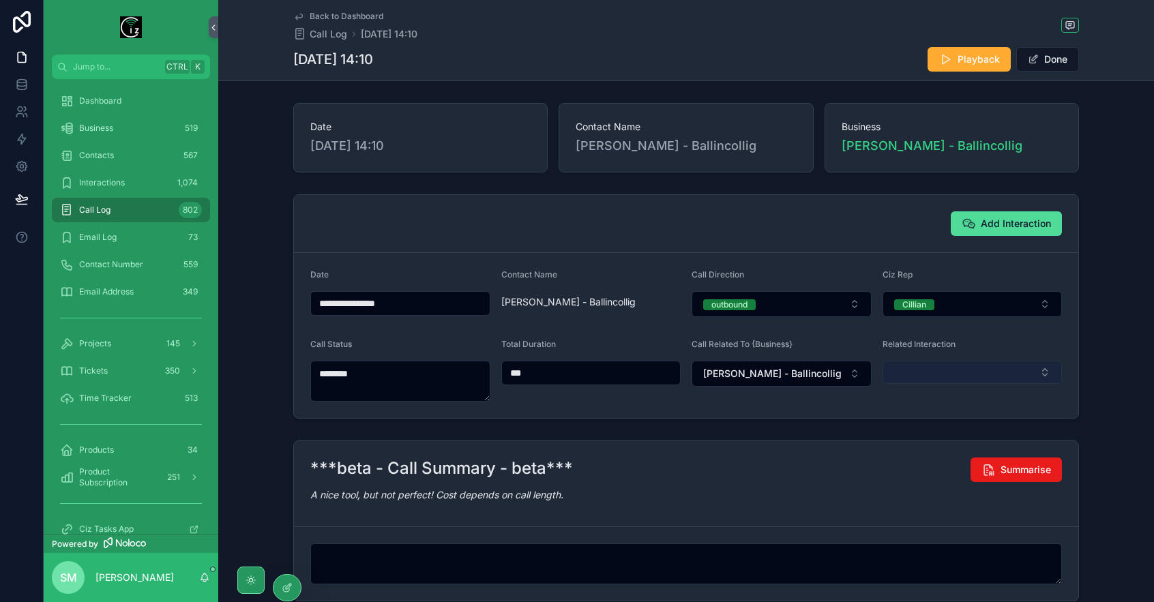
click at [985, 372] on button "Select Button" at bounding box center [972, 372] width 180 height 23
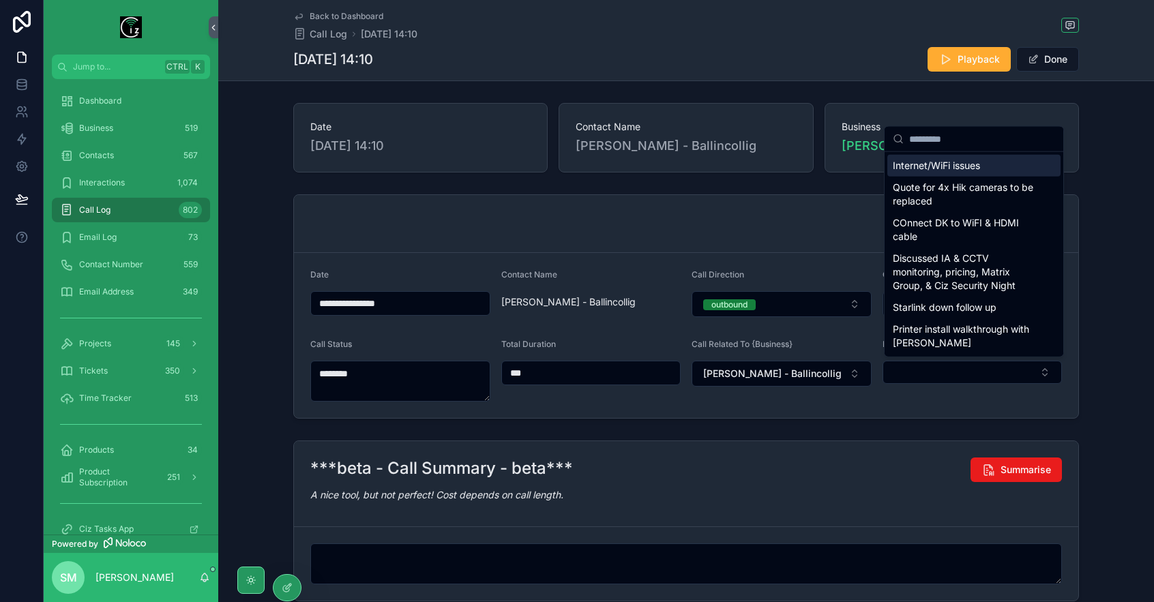
click at [966, 165] on span "Internet/WiFi issues" at bounding box center [936, 166] width 87 height 14
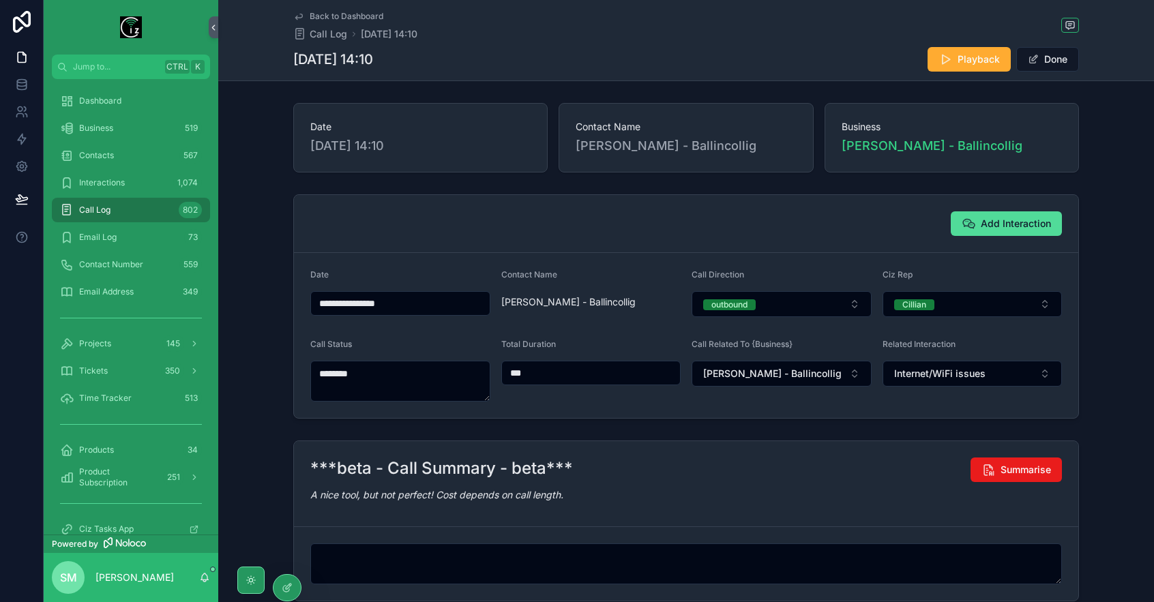
click at [1103, 312] on div "**********" at bounding box center [686, 306] width 936 height 235
click at [1064, 51] on button "Done" at bounding box center [1047, 59] width 63 height 25
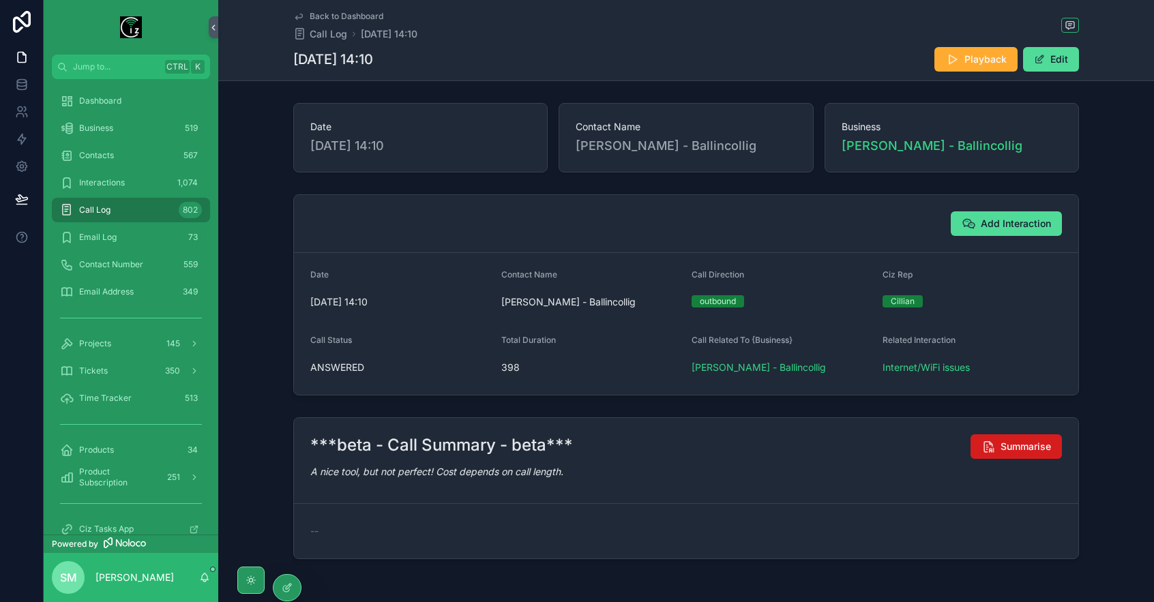
click at [1020, 452] on button "Summarise" at bounding box center [1015, 446] width 91 height 25
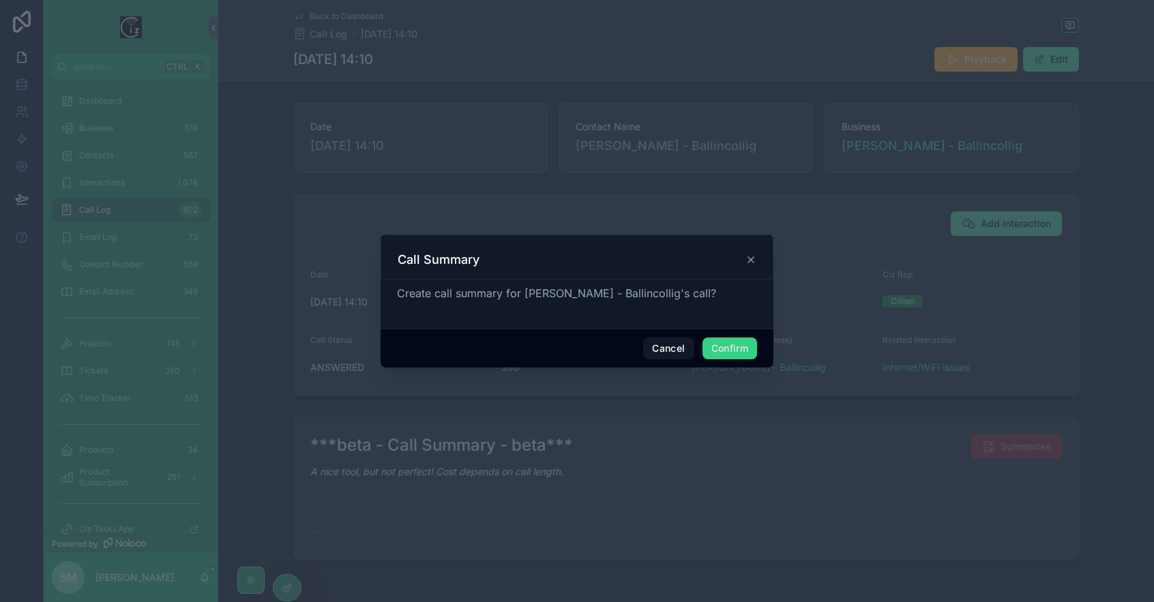
click at [727, 353] on button "Confirm" at bounding box center [729, 349] width 55 height 22
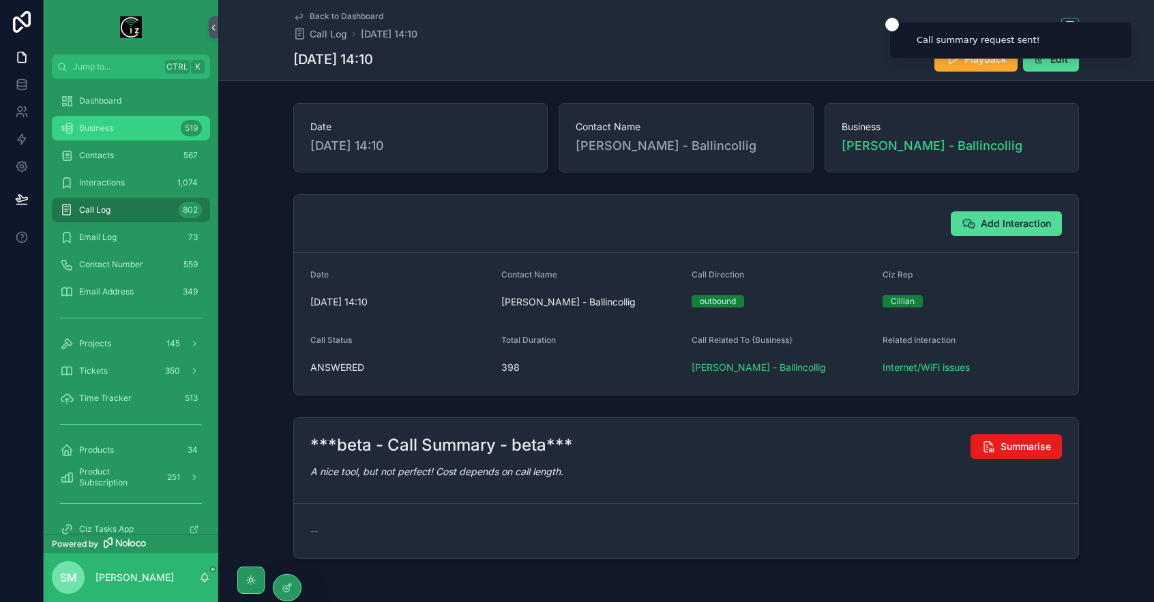
click at [107, 130] on span "Business" at bounding box center [96, 128] width 34 height 11
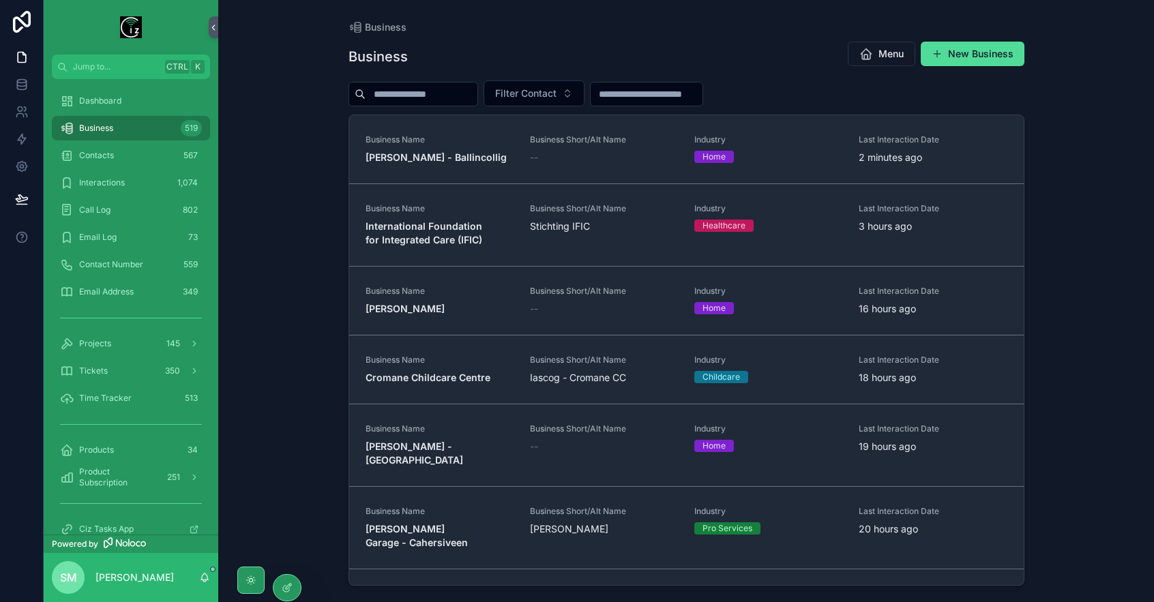
click at [413, 88] on input "scrollable content" at bounding box center [422, 94] width 112 height 19
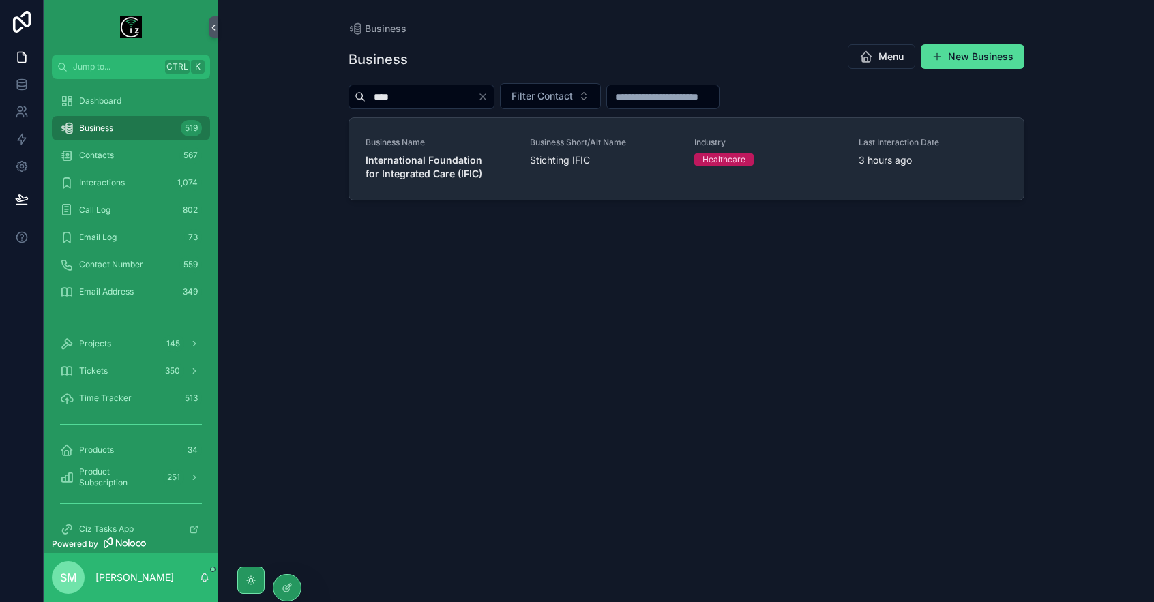
type input "****"
click at [453, 153] on span "International Foundation for Integrated Care (IFIC)" at bounding box center [440, 166] width 148 height 27
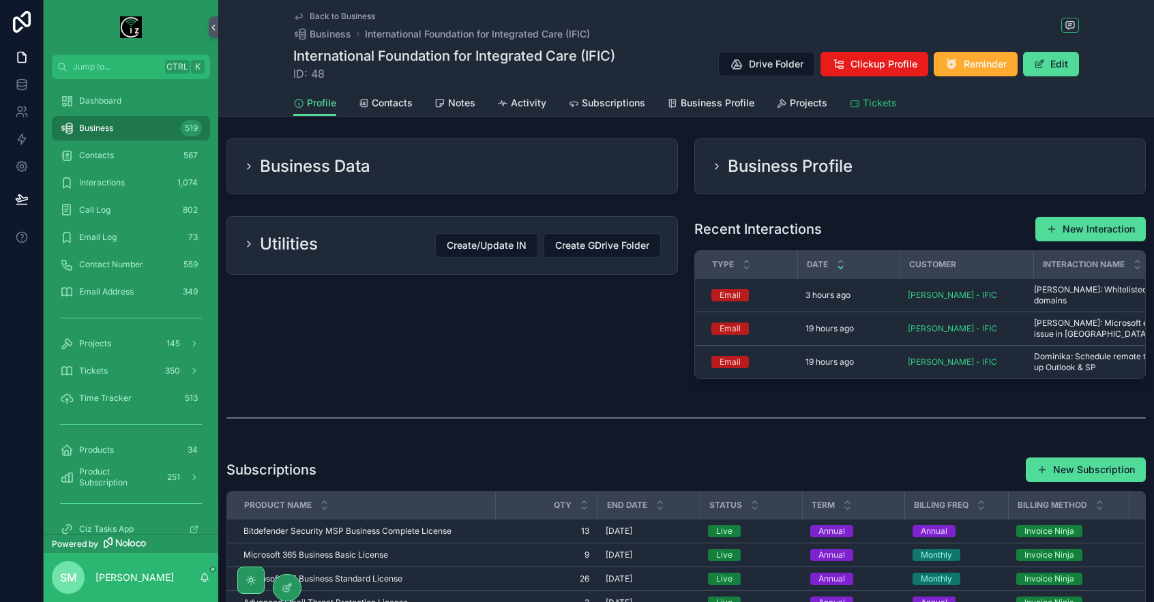
click at [877, 104] on span "Tickets" at bounding box center [880, 103] width 34 height 14
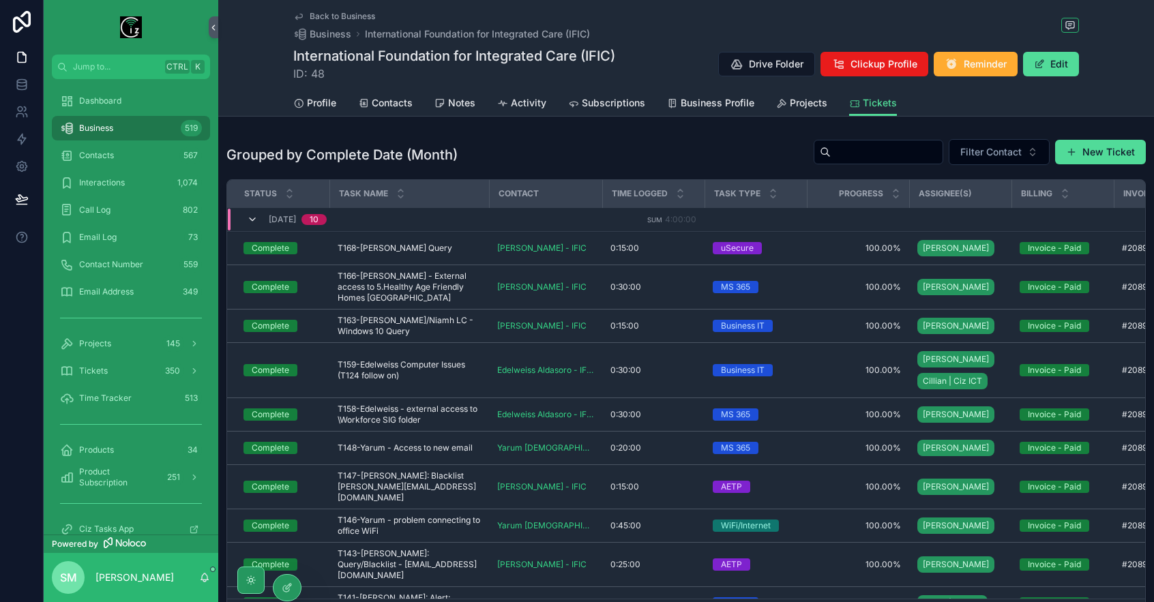
click at [251, 218] on icon "scrollable content" at bounding box center [252, 219] width 11 height 11
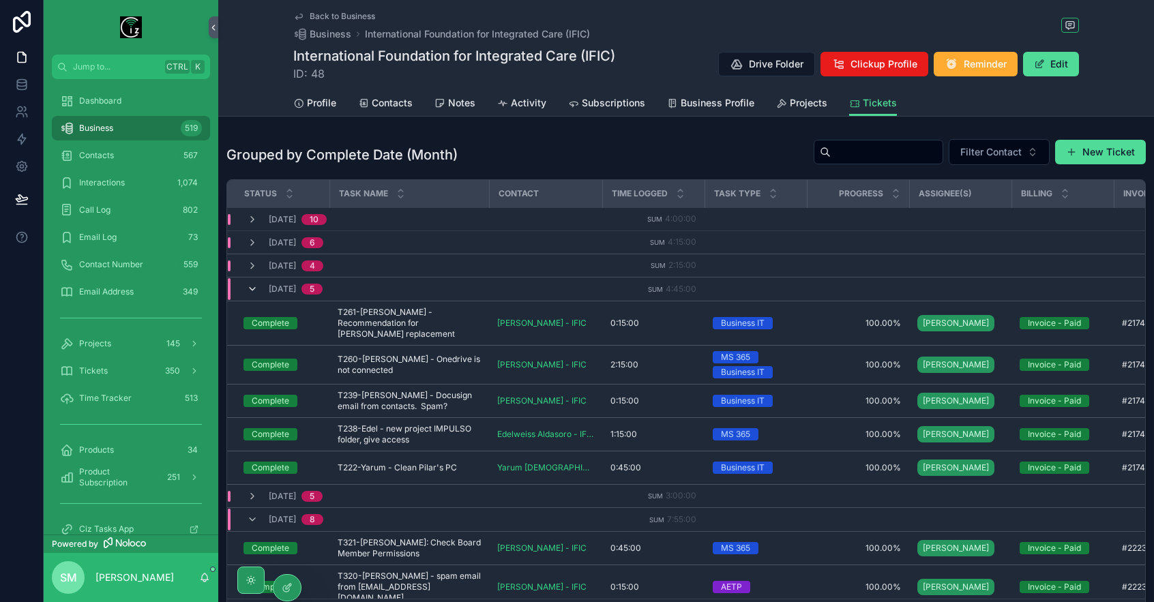
click at [253, 288] on icon "scrollable content" at bounding box center [252, 289] width 11 height 11
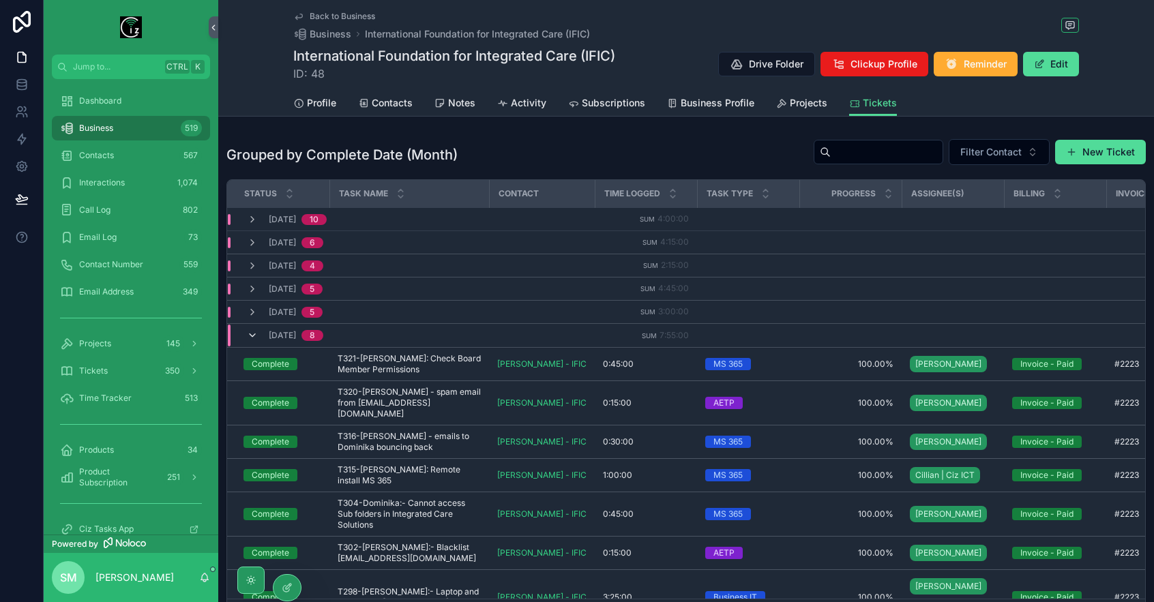
click at [254, 331] on icon "scrollable content" at bounding box center [252, 335] width 11 height 11
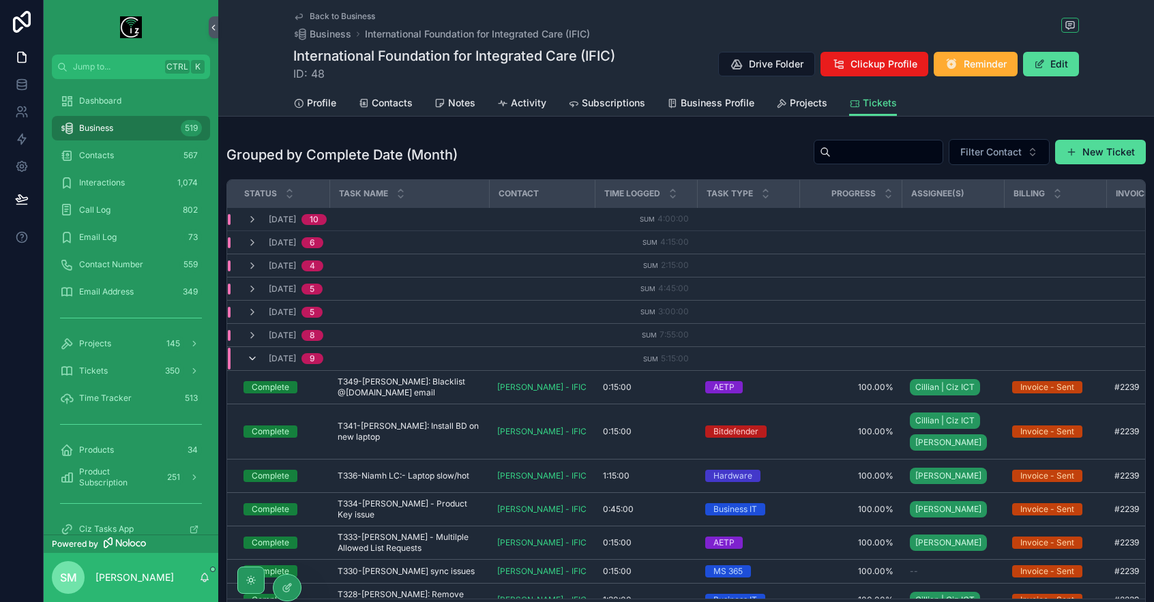
click at [255, 353] on icon "scrollable content" at bounding box center [252, 358] width 11 height 11
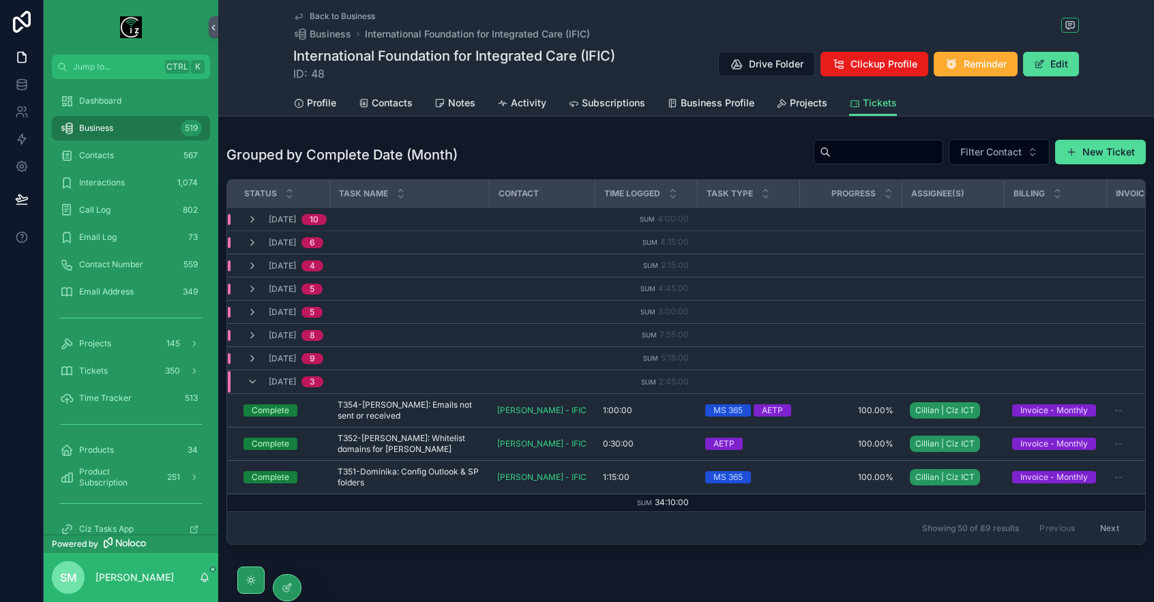
click at [255, 353] on icon "scrollable content" at bounding box center [252, 358] width 11 height 11
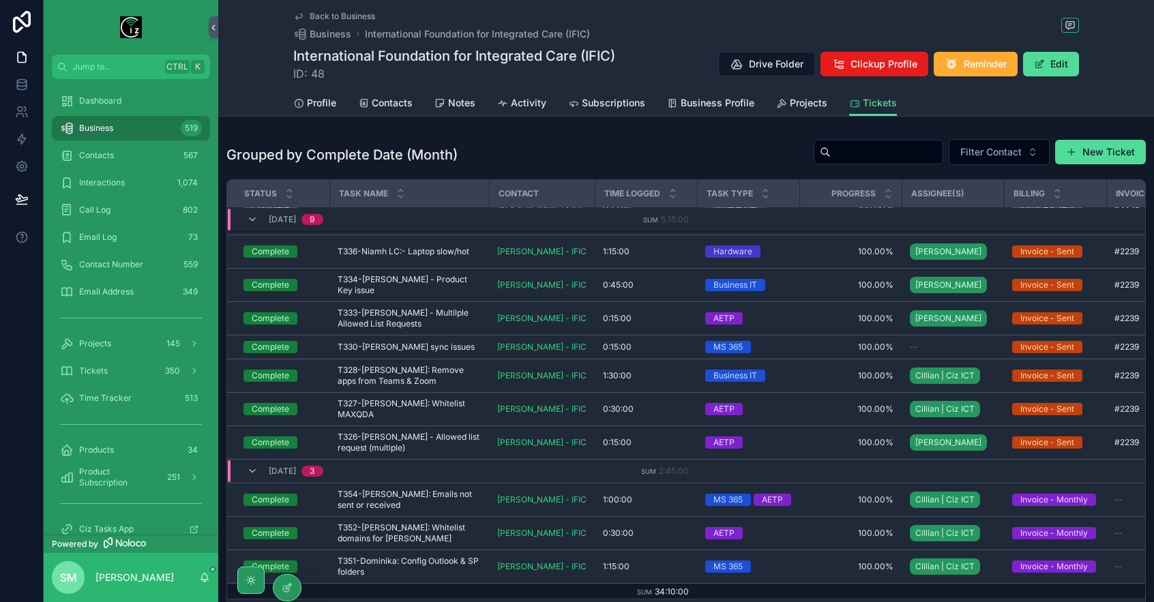
click at [256, 211] on div "[DATE] 9" at bounding box center [285, 220] width 76 height 22
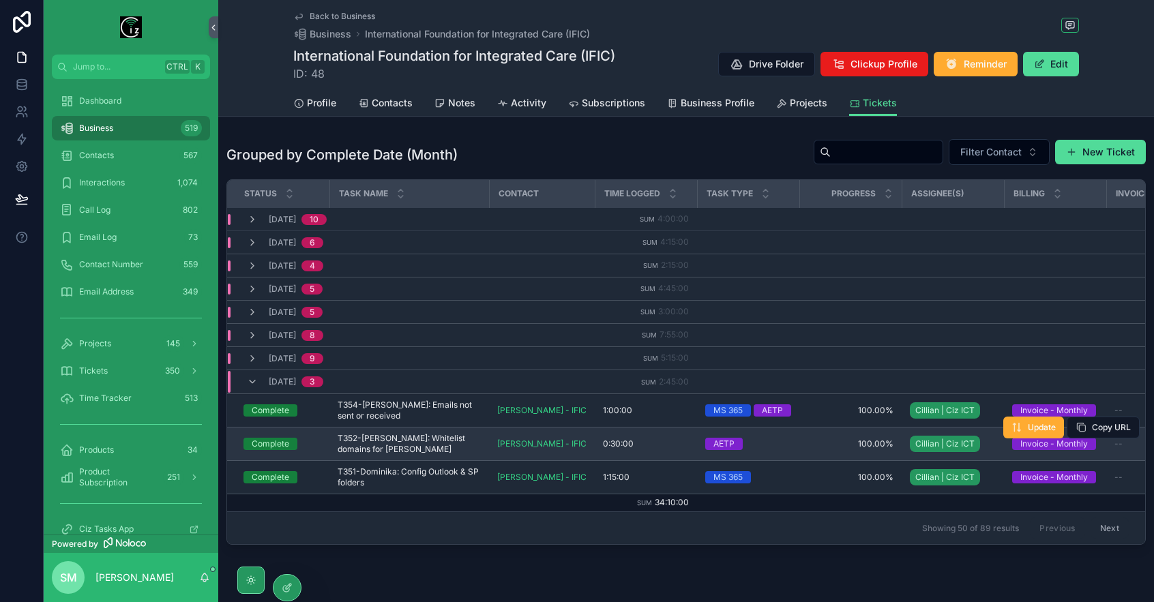
click at [431, 445] on span "T352-[PERSON_NAME]: Whitelist domains for [PERSON_NAME]" at bounding box center [409, 444] width 143 height 22
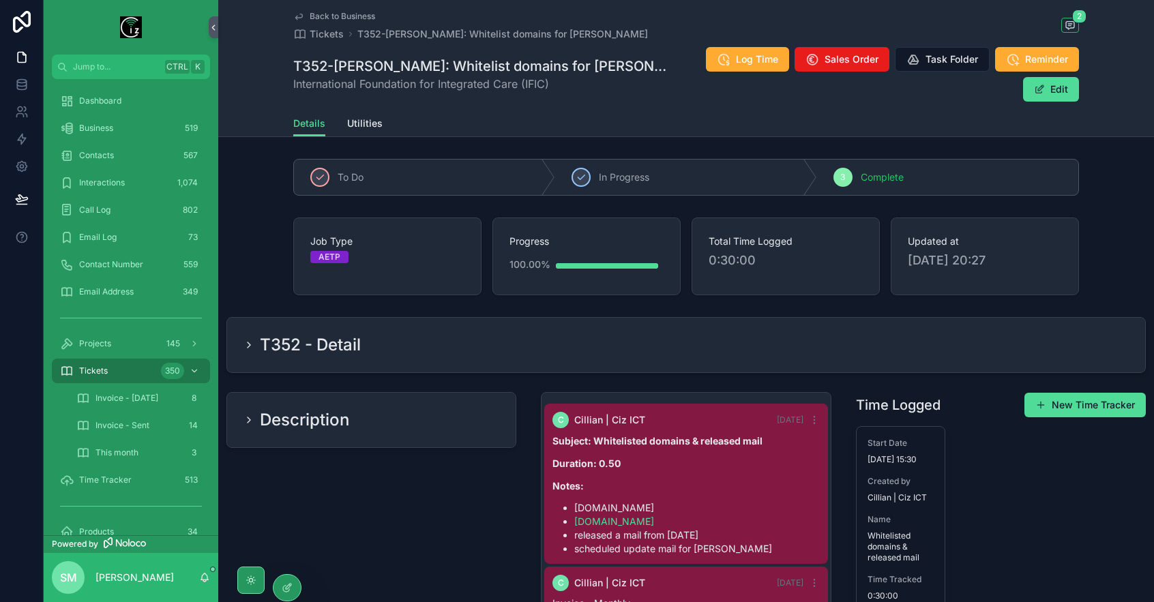
click at [445, 409] on div "Description" at bounding box center [371, 420] width 256 height 22
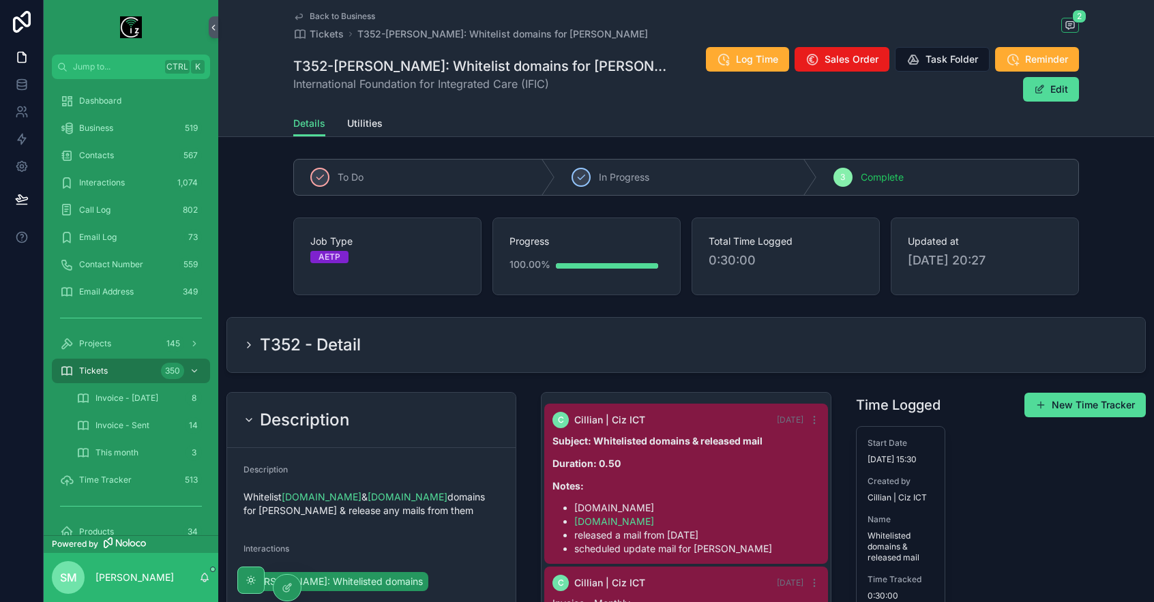
click at [356, 16] on span "Back to Business" at bounding box center [342, 16] width 65 height 11
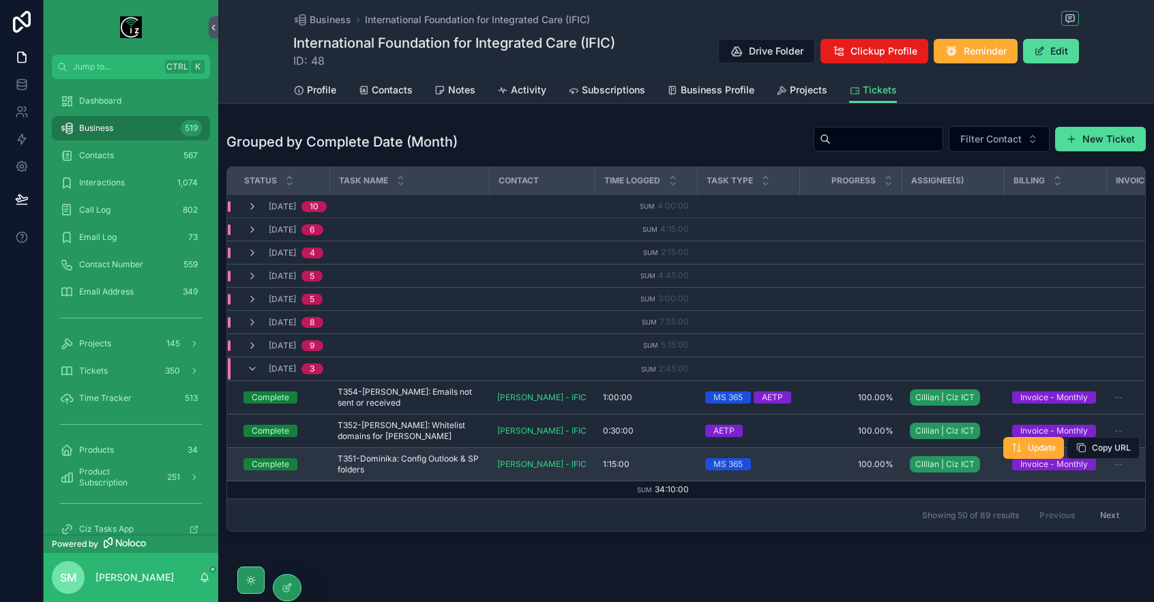
click at [432, 459] on span "T351-Dominika: Config Outlook & SP folders" at bounding box center [409, 465] width 143 height 22
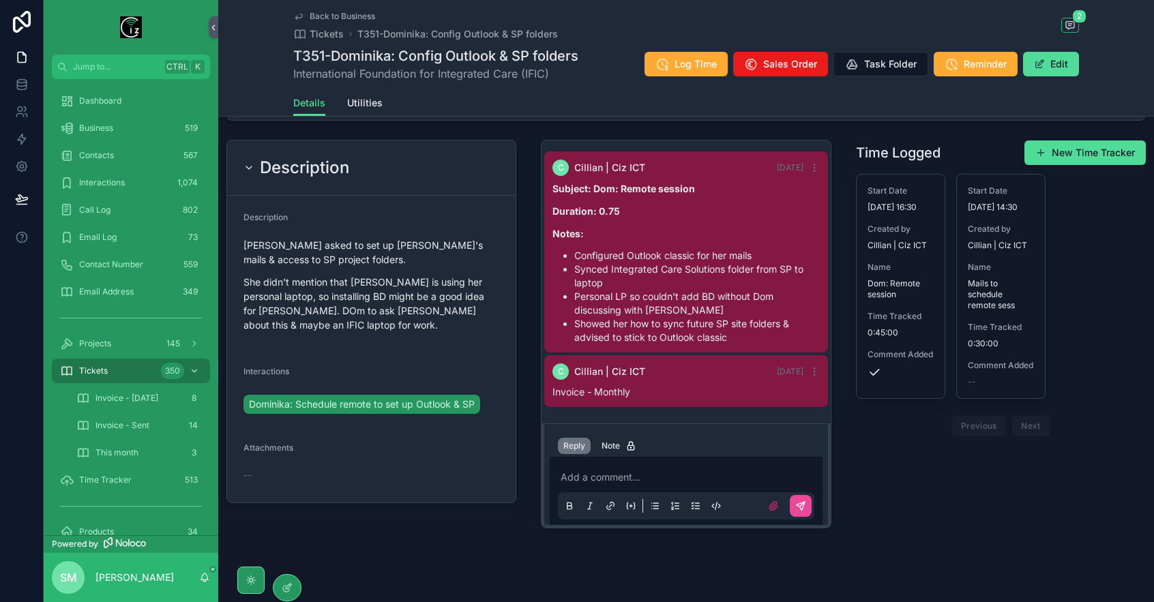
scroll to position [239, 0]
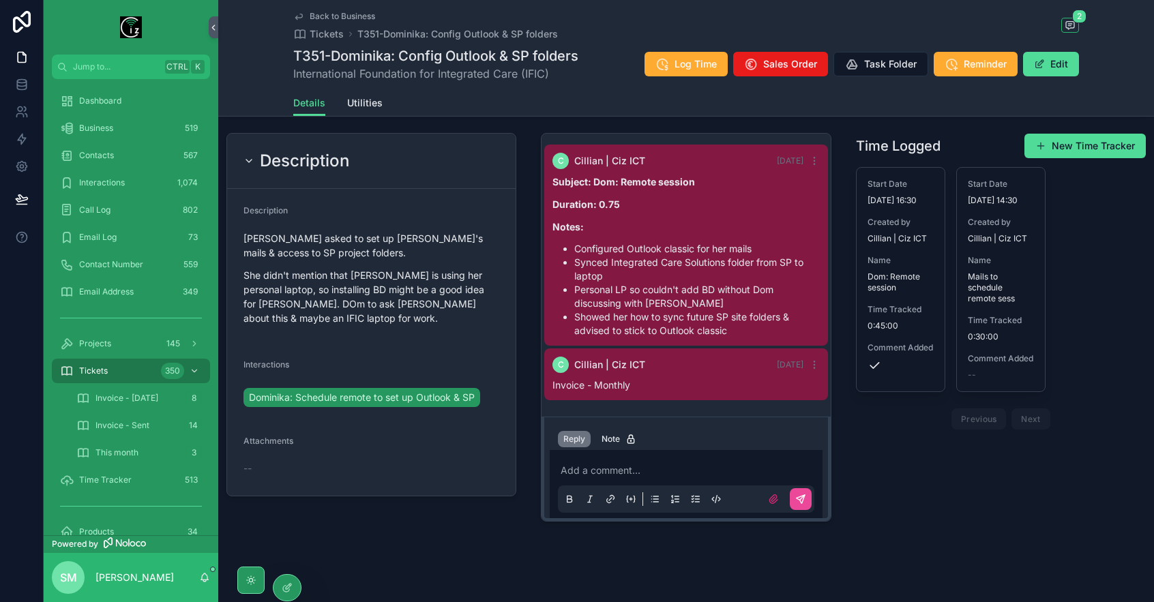
drag, startPoint x: 447, startPoint y: 391, endPoint x: 394, endPoint y: 308, distance: 97.8
click at [394, 308] on p "She didn't mention that [PERSON_NAME] is using her personal laptop, so installi…" at bounding box center [371, 296] width 256 height 57
drag, startPoint x: 288, startPoint y: 299, endPoint x: 445, endPoint y: 313, distance: 157.5
click at [445, 313] on p "She didn't mention that [PERSON_NAME] is using her personal laptop, so installi…" at bounding box center [371, 296] width 256 height 57
click at [359, 283] on p "She didn't mention that [PERSON_NAME] is using her personal laptop, so installi…" at bounding box center [371, 296] width 256 height 57
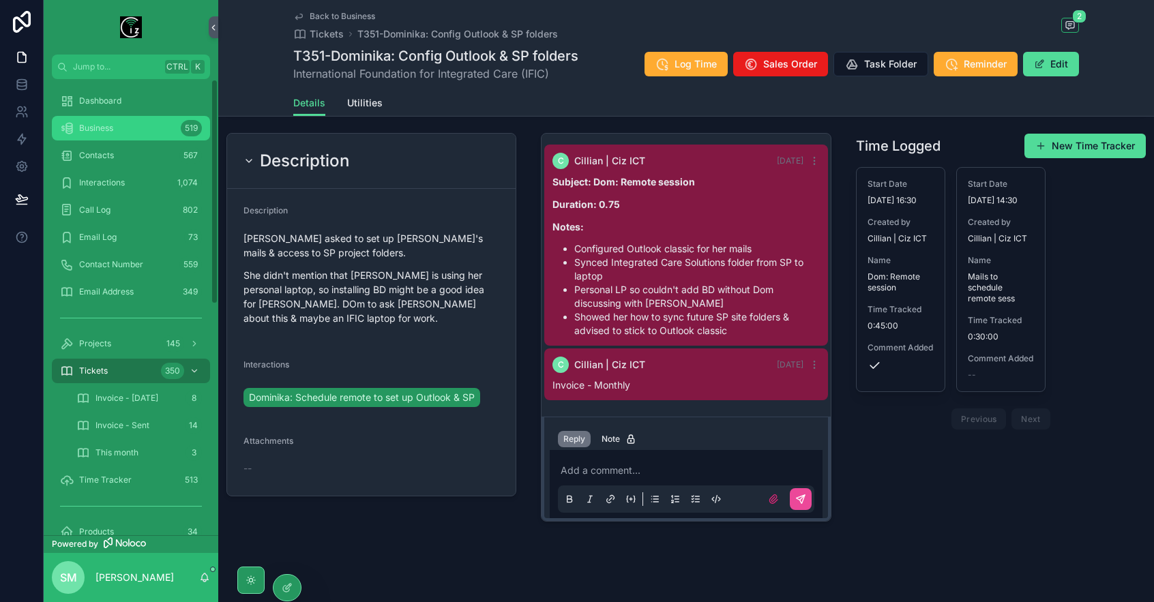
click at [135, 138] on div "Business 519" at bounding box center [131, 128] width 142 height 22
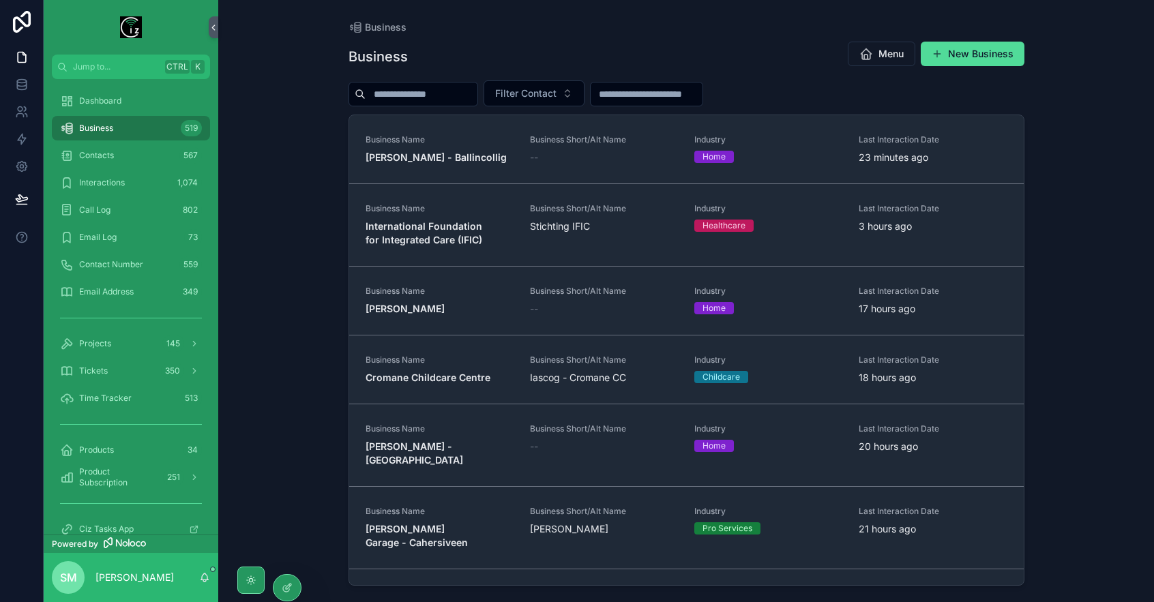
click at [412, 95] on input "scrollable content" at bounding box center [422, 94] width 112 height 19
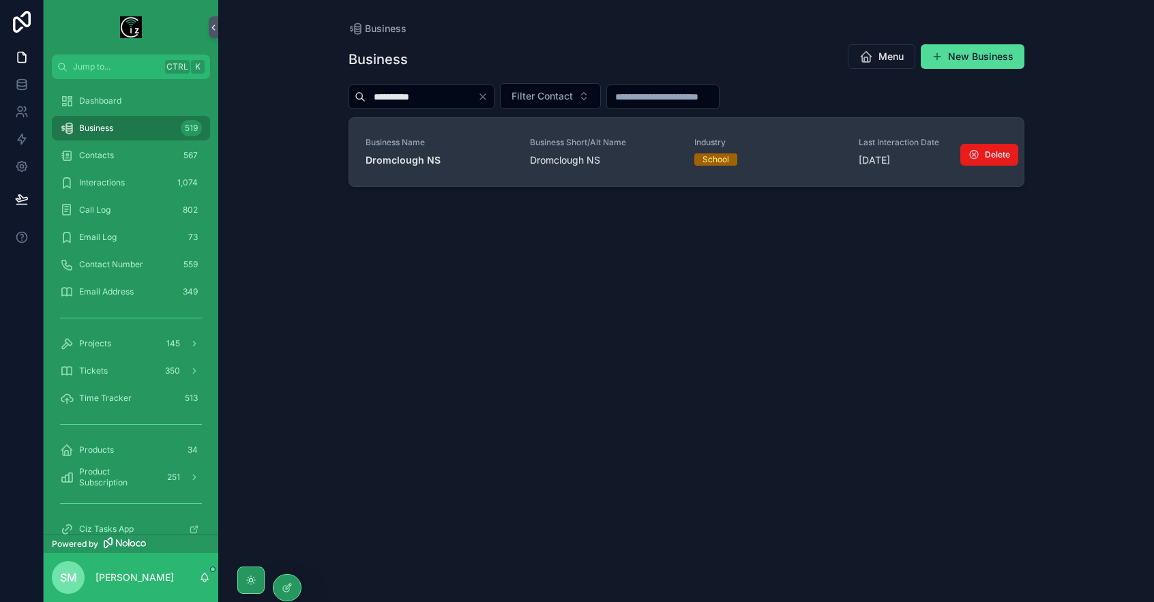
type input "**********"
click at [419, 160] on strong "Dromclough NS" at bounding box center [403, 160] width 75 height 12
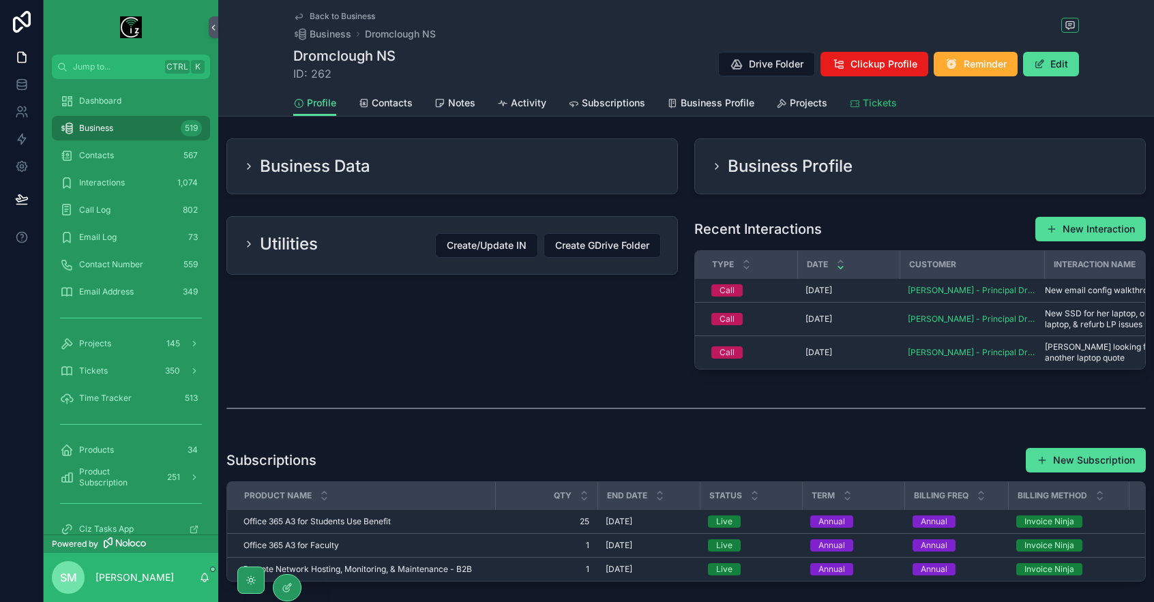
click at [877, 106] on span "Tickets" at bounding box center [880, 103] width 34 height 14
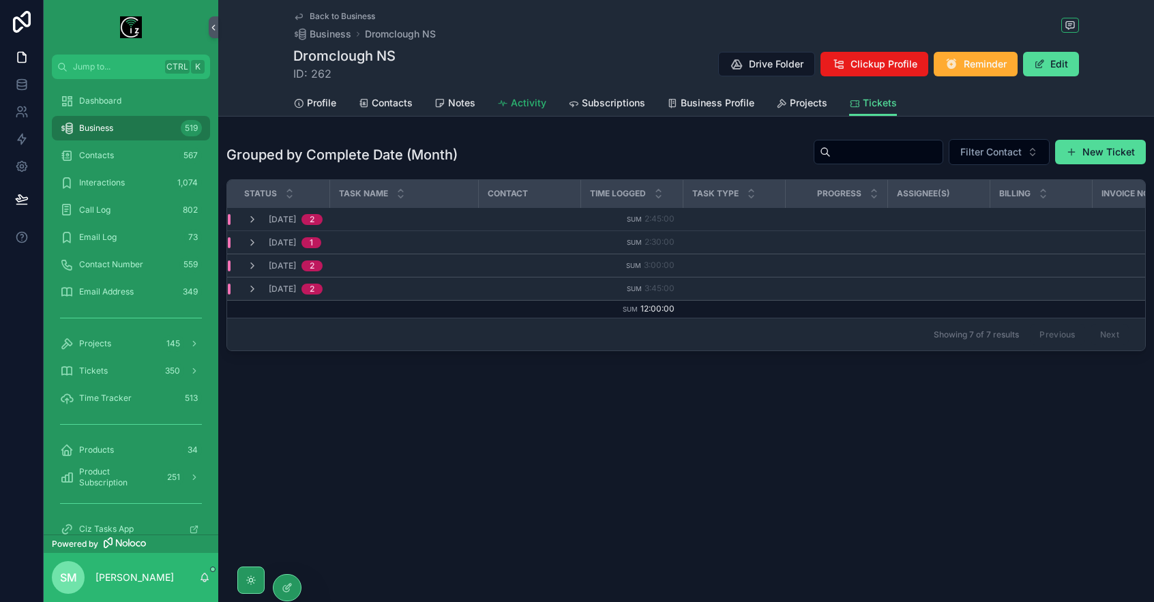
click at [522, 106] on span "Activity" at bounding box center [528, 103] width 35 height 14
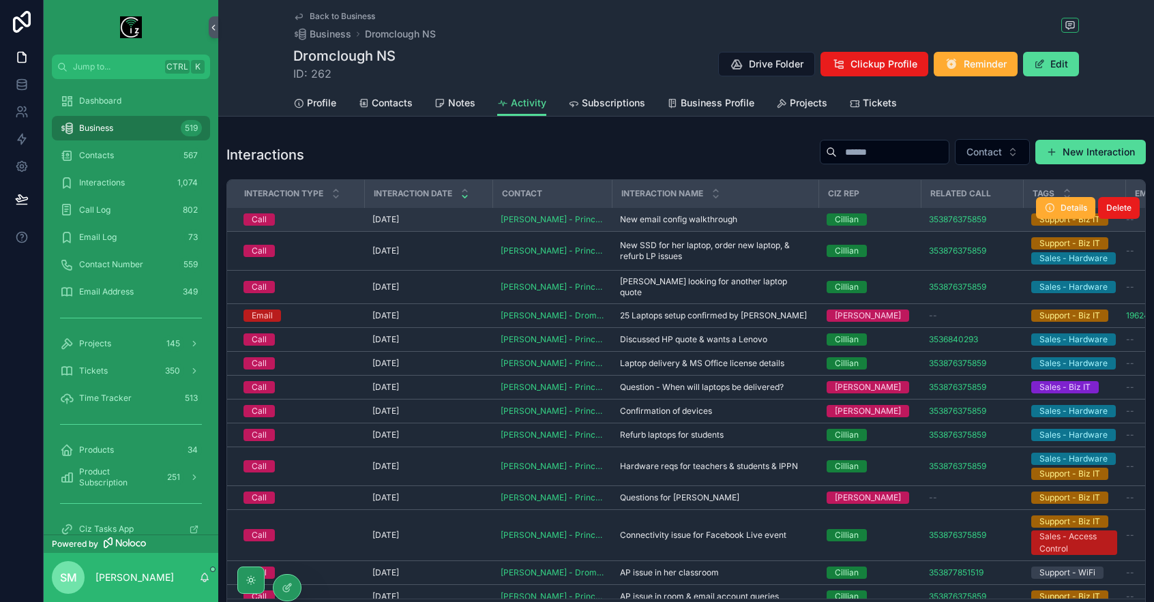
click at [708, 223] on span "New email config walkthrough" at bounding box center [678, 219] width 117 height 11
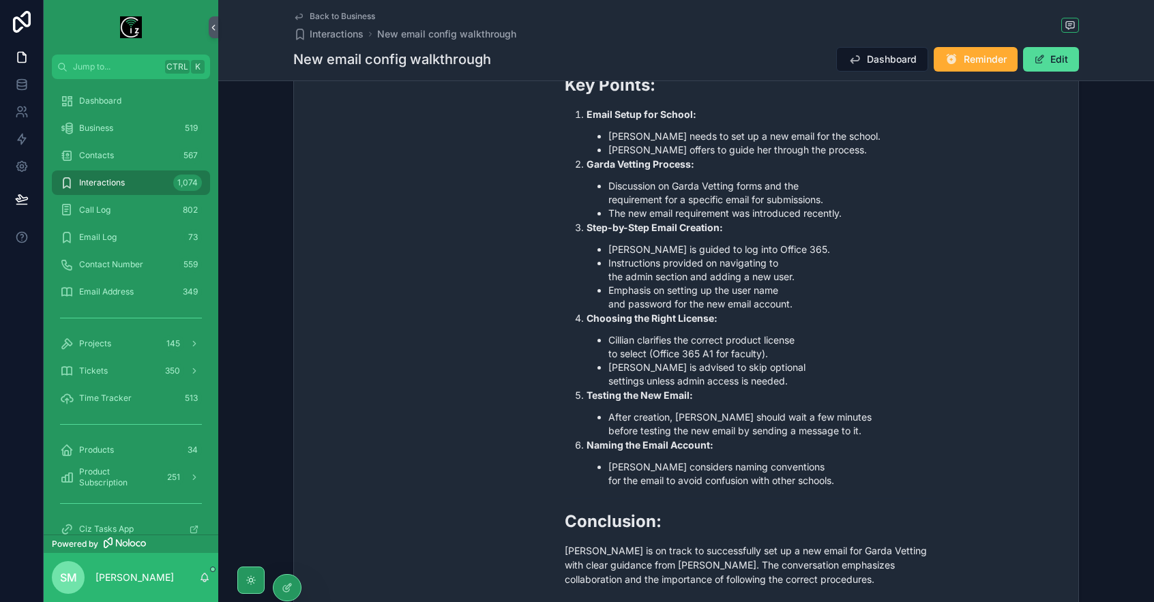
scroll to position [546, 0]
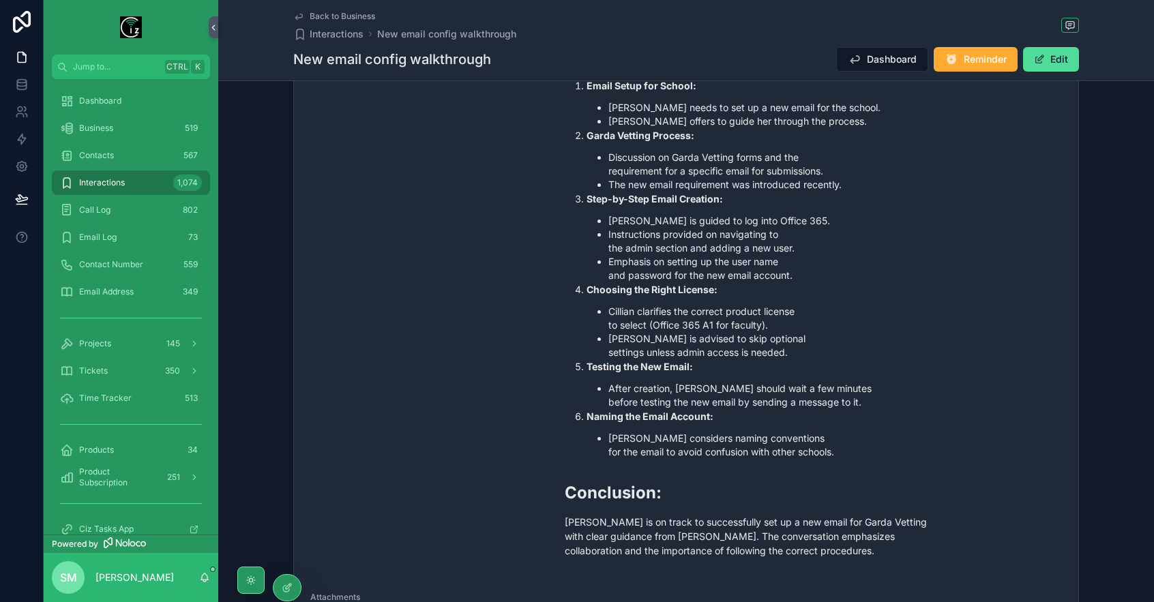
click at [346, 17] on span "Back to Business" at bounding box center [342, 16] width 65 height 11
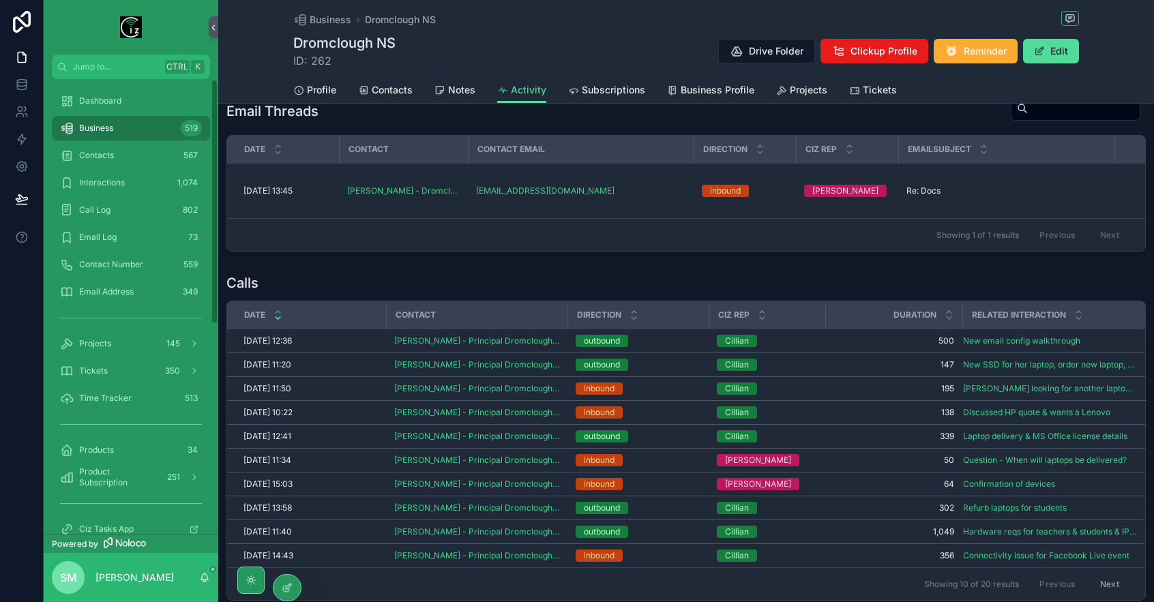
click at [115, 116] on link "Business 519" at bounding box center [131, 128] width 158 height 25
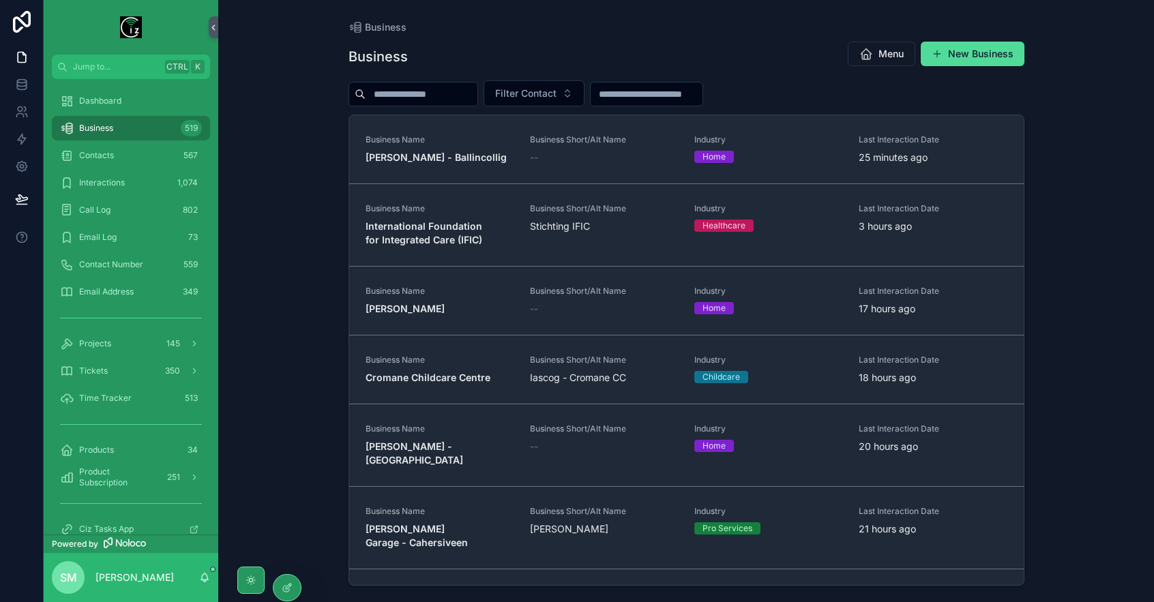
click at [120, 126] on div "Business 519" at bounding box center [131, 128] width 142 height 22
click at [434, 93] on input "scrollable content" at bounding box center [422, 94] width 112 height 19
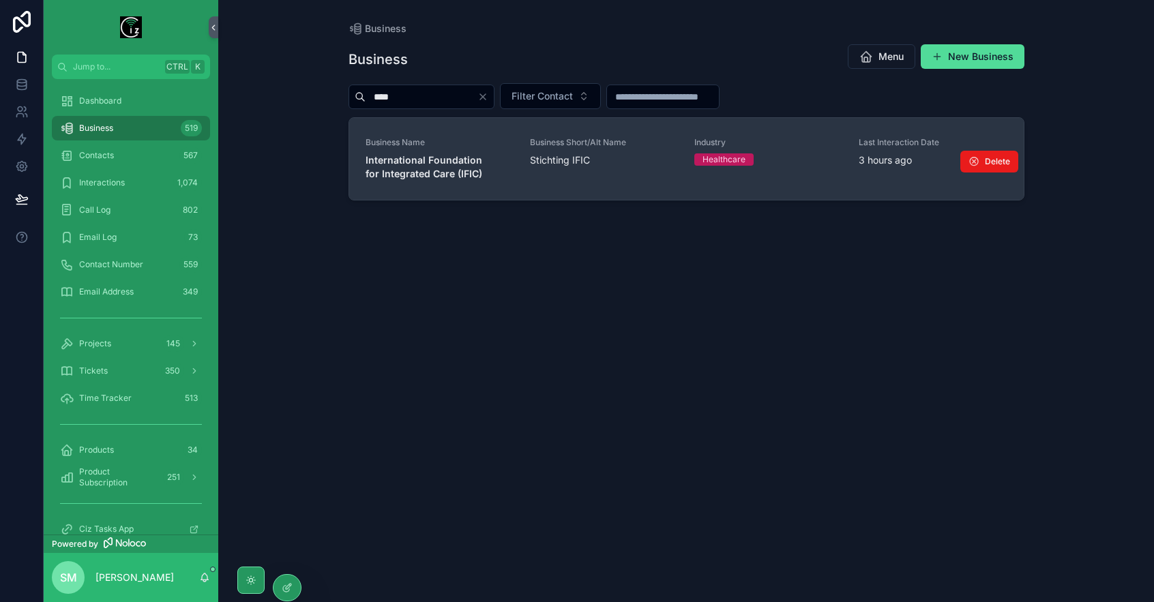
type input "****"
click at [449, 148] on div "Business Name International Foundation for Integrated Care (IFIC)" at bounding box center [440, 159] width 148 height 44
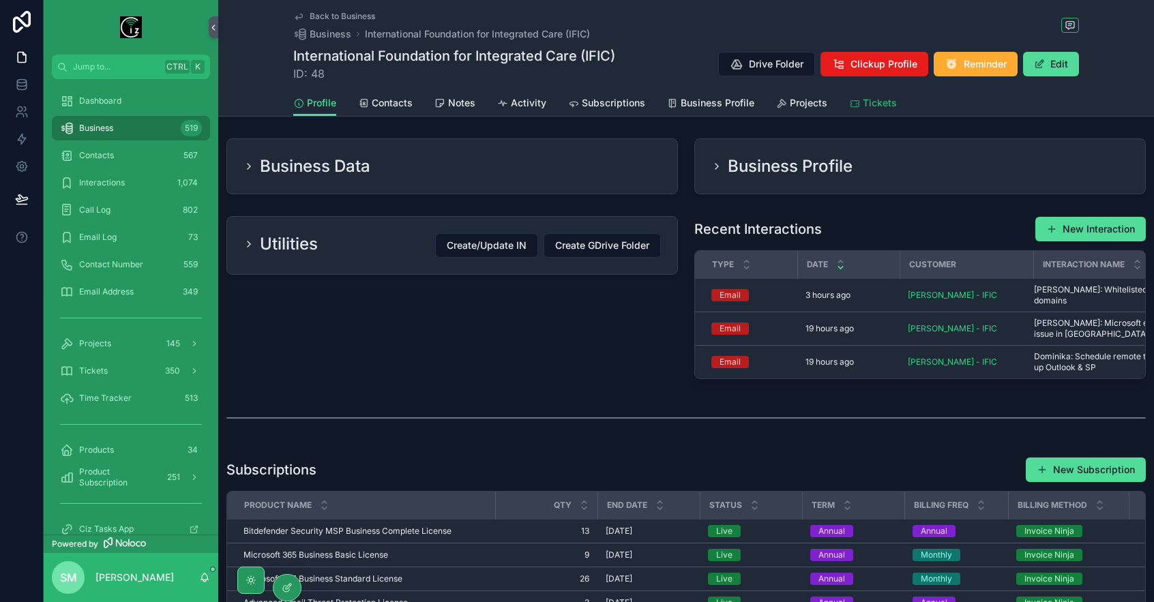
click at [878, 103] on span "Tickets" at bounding box center [880, 103] width 34 height 14
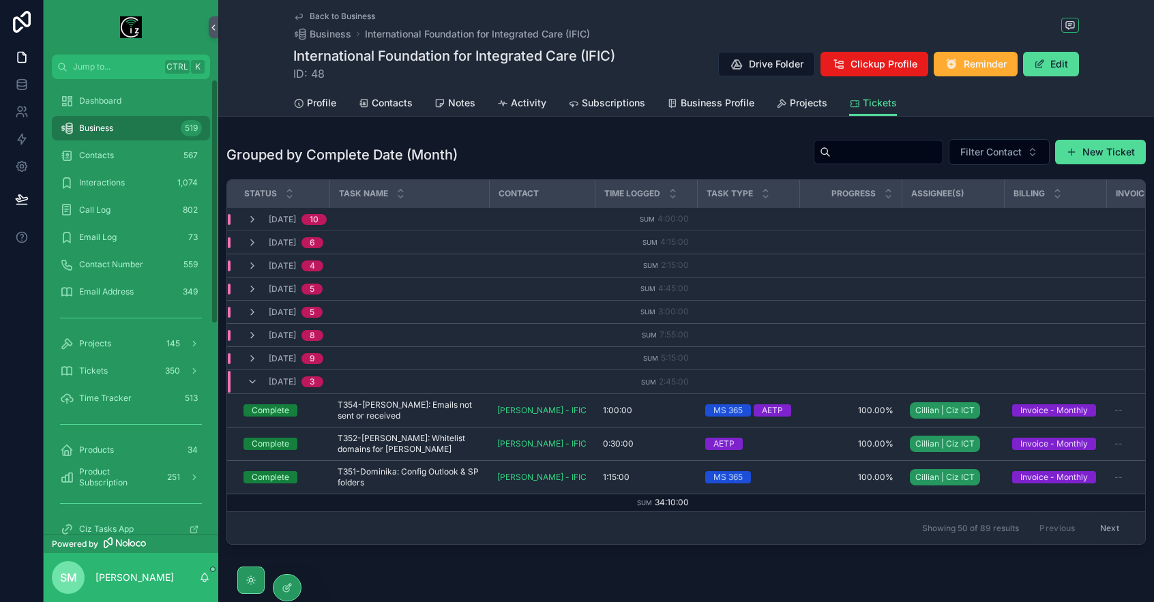
click at [125, 126] on div "Business 519" at bounding box center [131, 128] width 142 height 22
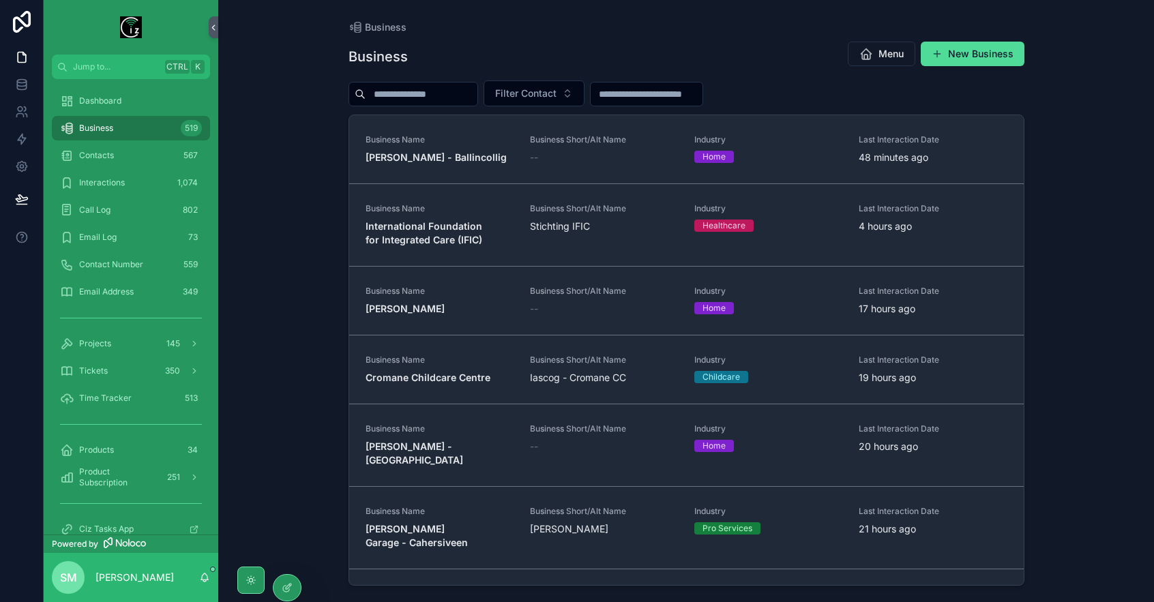
click at [441, 91] on input "scrollable content" at bounding box center [422, 94] width 112 height 19
paste input "**********"
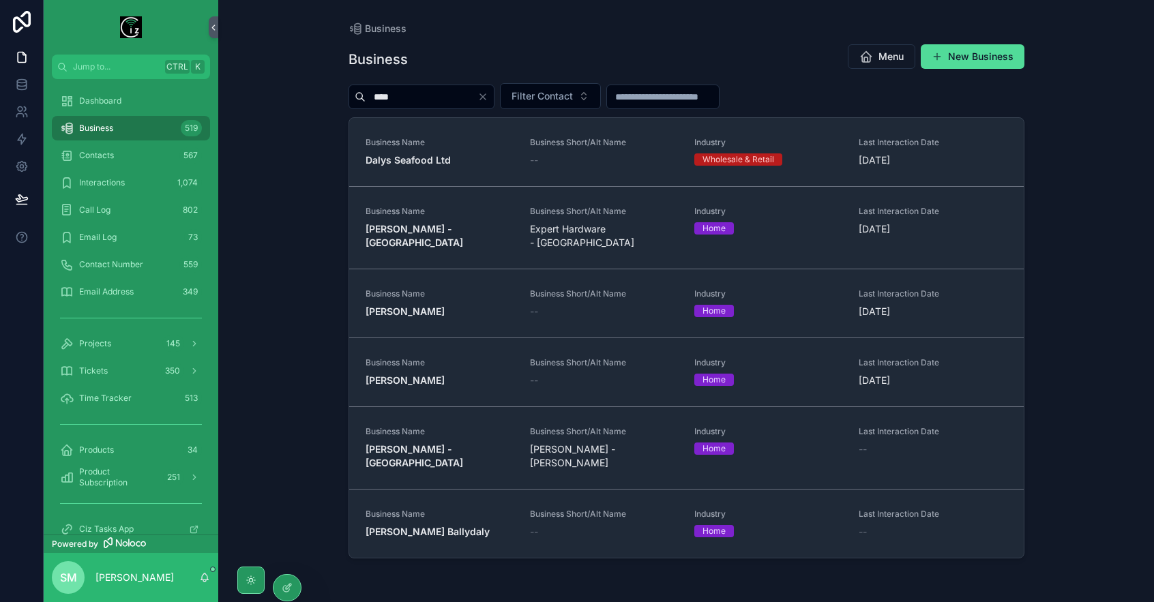
type input "****"
click at [464, 139] on span "Business Name" at bounding box center [440, 142] width 148 height 11
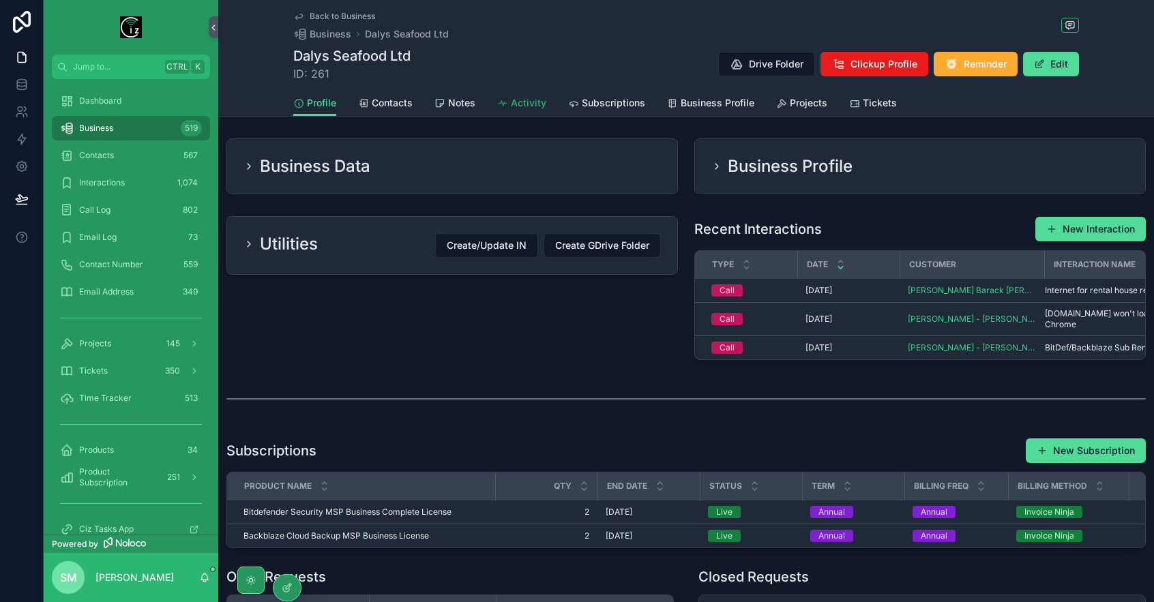
click at [536, 107] on span "Activity" at bounding box center [528, 103] width 35 height 14
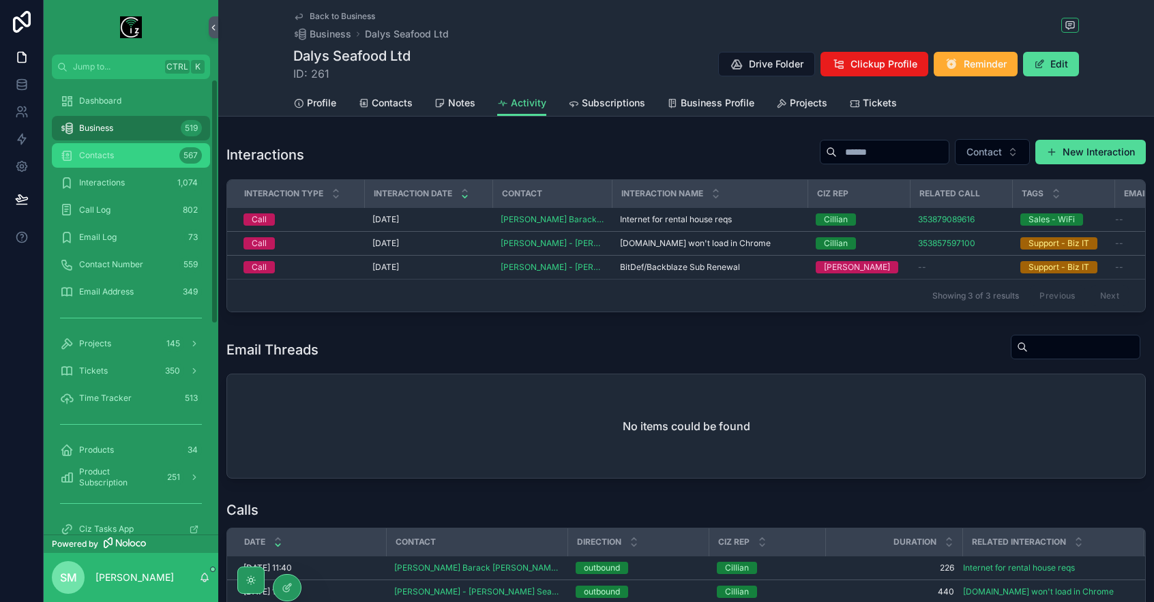
click at [127, 160] on div "Contacts 567" at bounding box center [131, 156] width 142 height 22
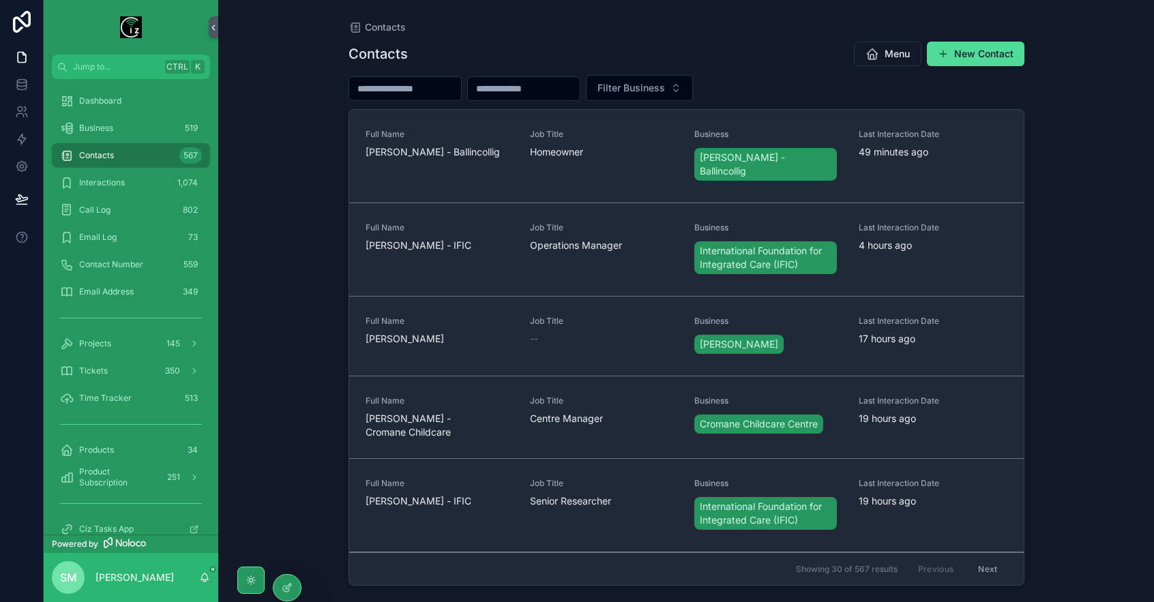
click at [554, 79] on input "scrollable content" at bounding box center [524, 88] width 112 height 19
paste input "**********"
click at [507, 85] on input "**********" at bounding box center [524, 88] width 112 height 19
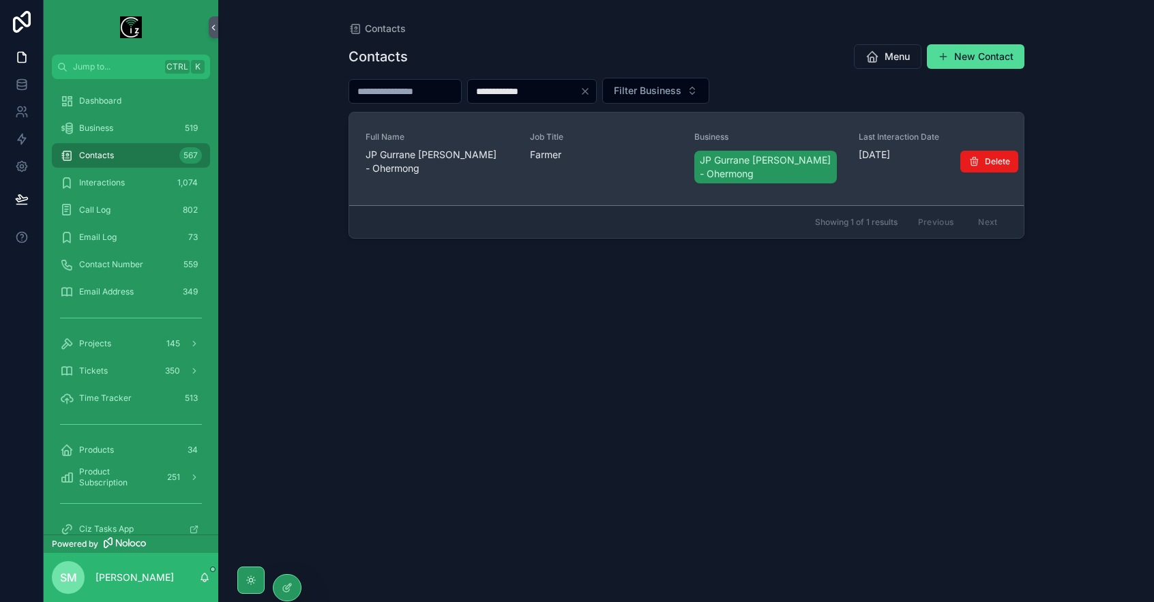
type input "**********"
click at [445, 181] on div "Full Name JP [PERSON_NAME]" at bounding box center [440, 159] width 148 height 55
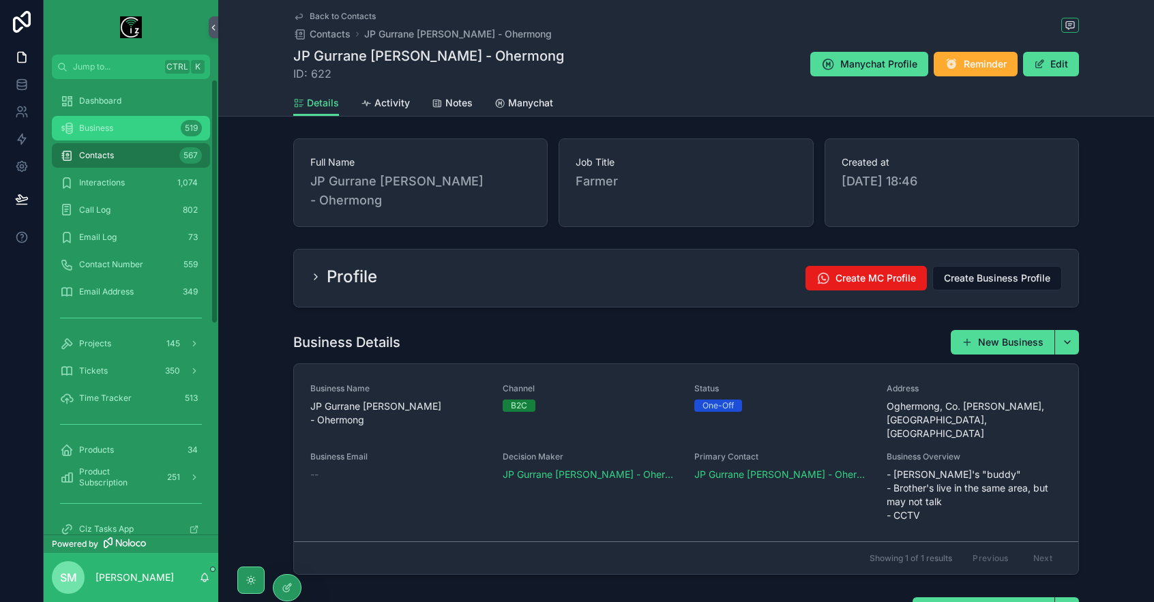
click at [91, 123] on span "Business" at bounding box center [96, 128] width 34 height 11
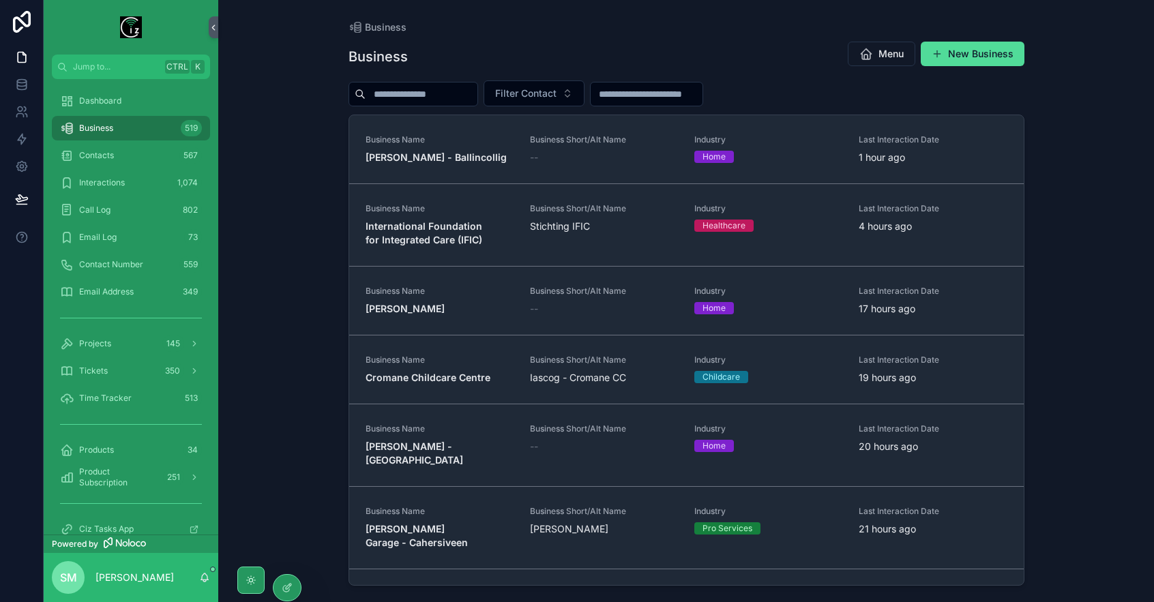
click at [469, 89] on input "scrollable content" at bounding box center [422, 94] width 112 height 19
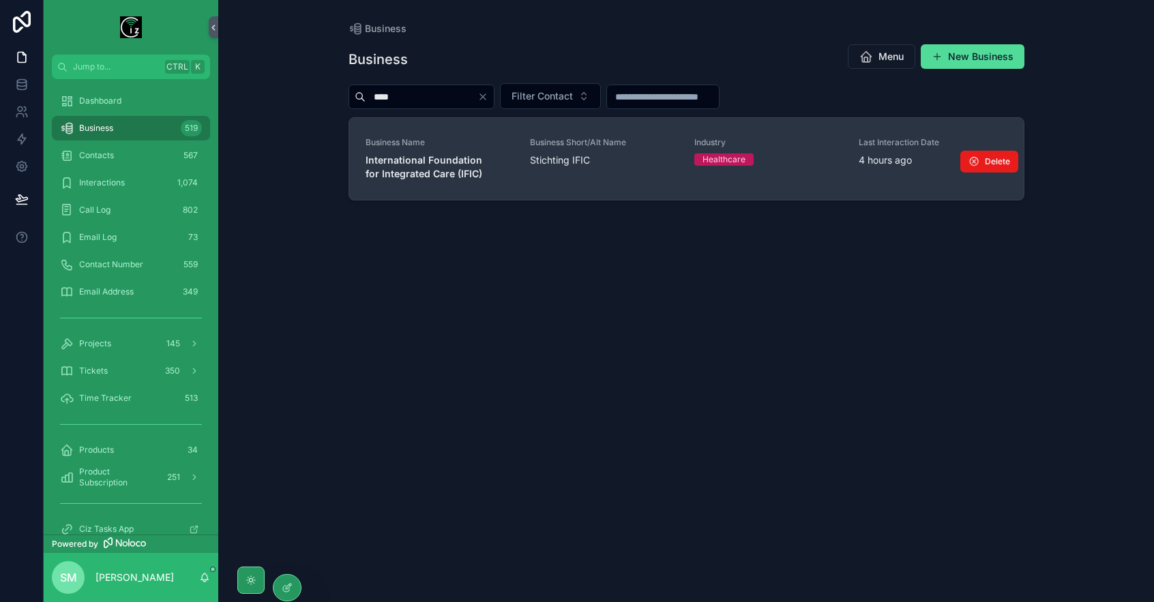
type input "****"
click at [473, 179] on span "International Foundation for Integrated Care (IFIC)" at bounding box center [440, 166] width 148 height 27
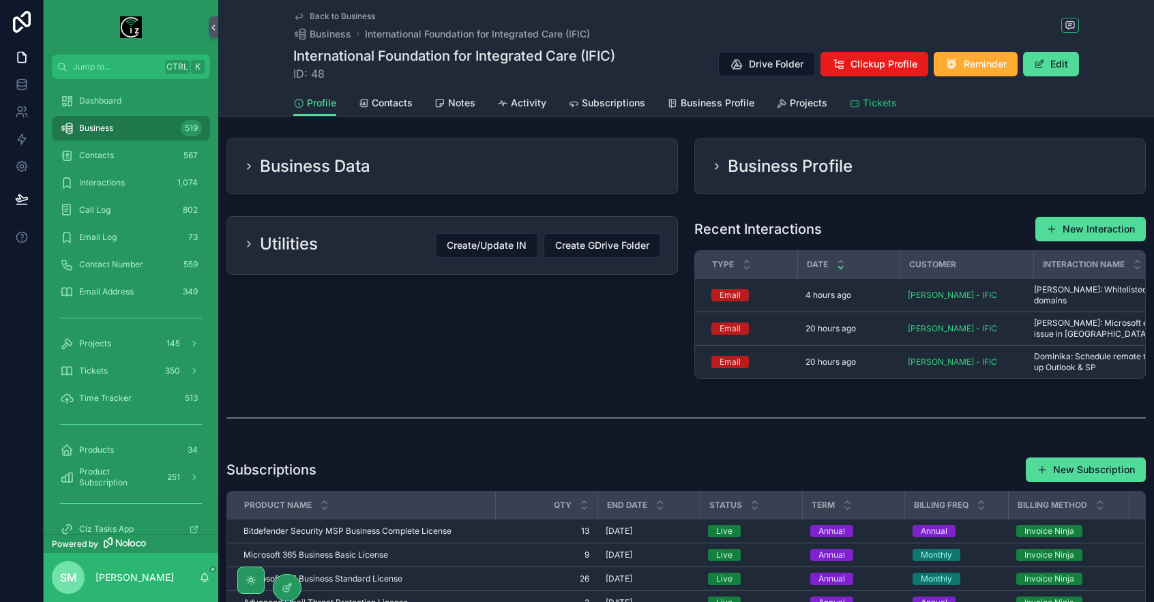
click at [872, 102] on span "Tickets" at bounding box center [880, 103] width 34 height 14
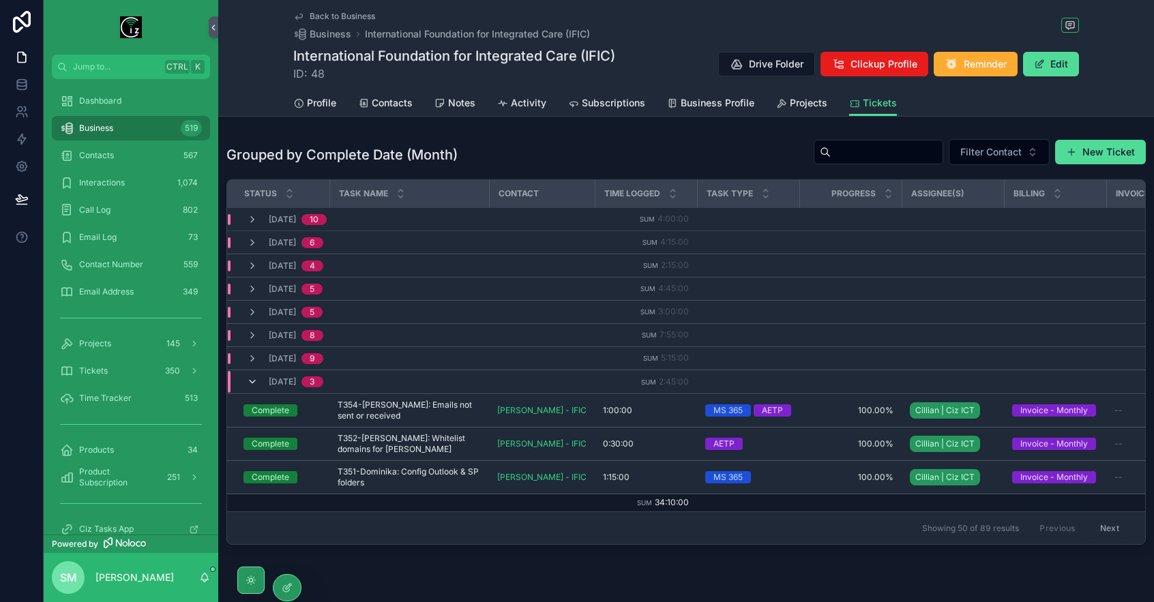
click at [251, 376] on icon "scrollable content" at bounding box center [252, 381] width 11 height 11
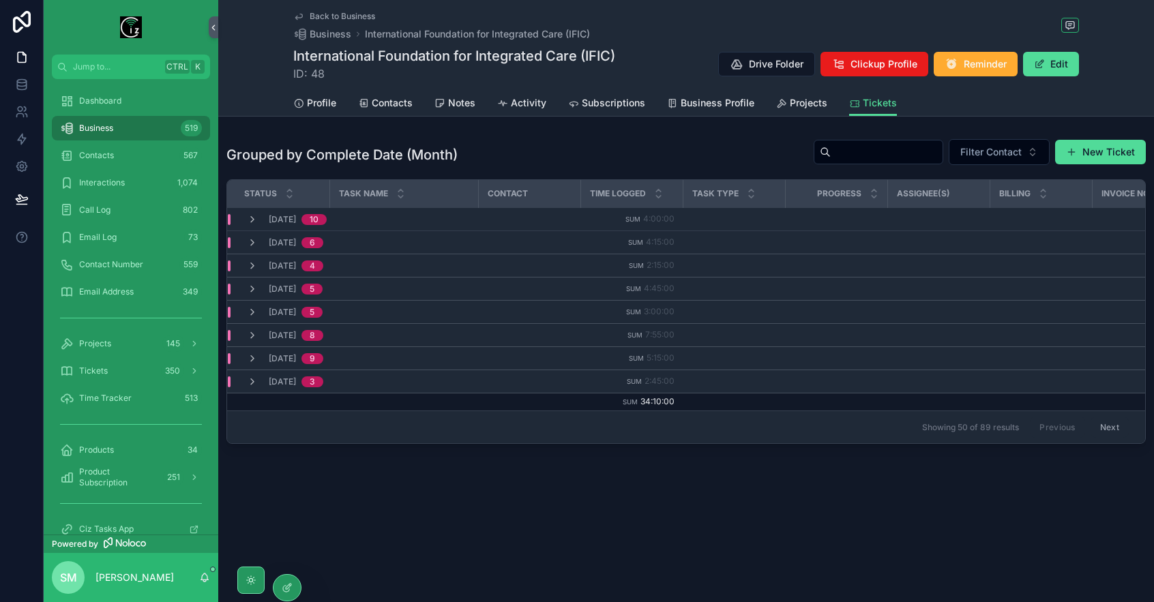
click at [251, 376] on icon "scrollable content" at bounding box center [252, 381] width 11 height 11
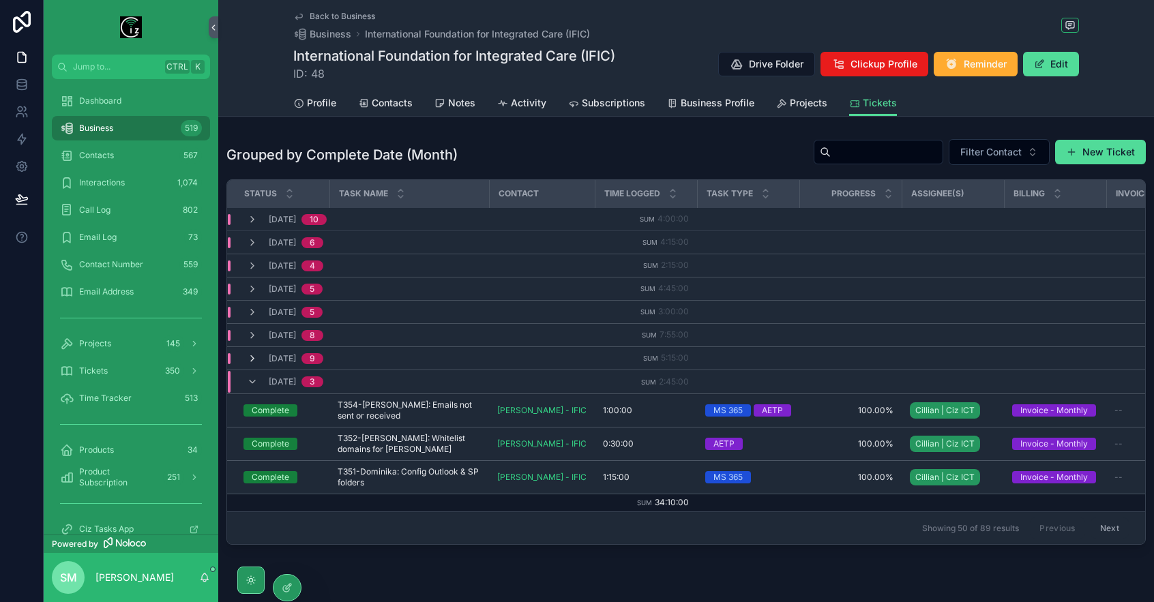
click at [252, 353] on icon "scrollable content" at bounding box center [252, 358] width 11 height 11
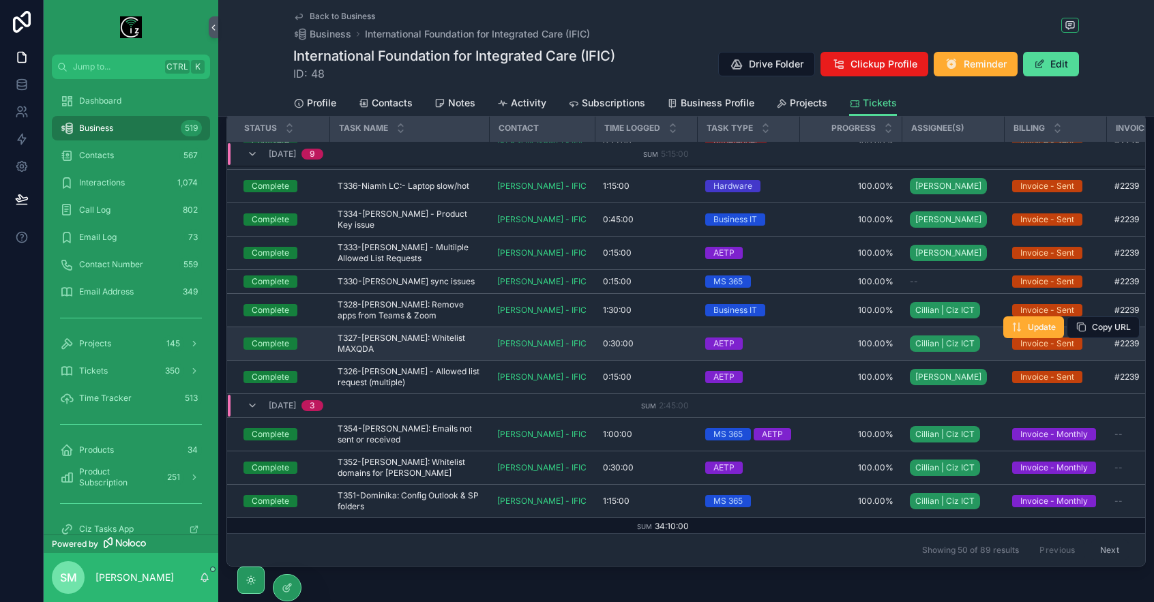
scroll to position [68, 0]
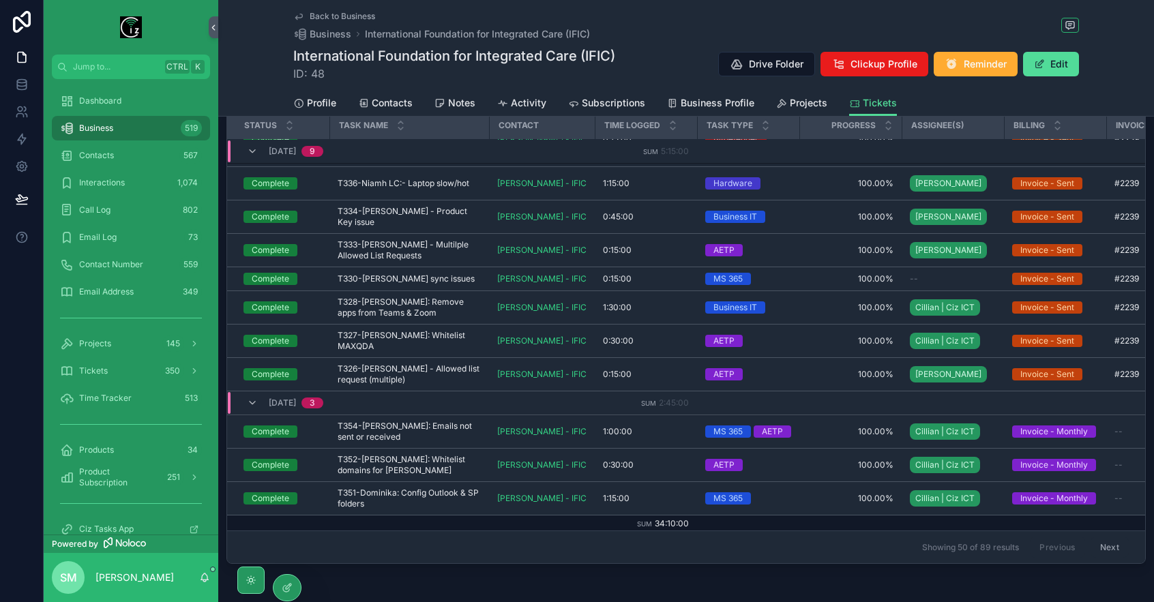
click at [1110, 548] on button "Next" at bounding box center [1110, 547] width 38 height 21
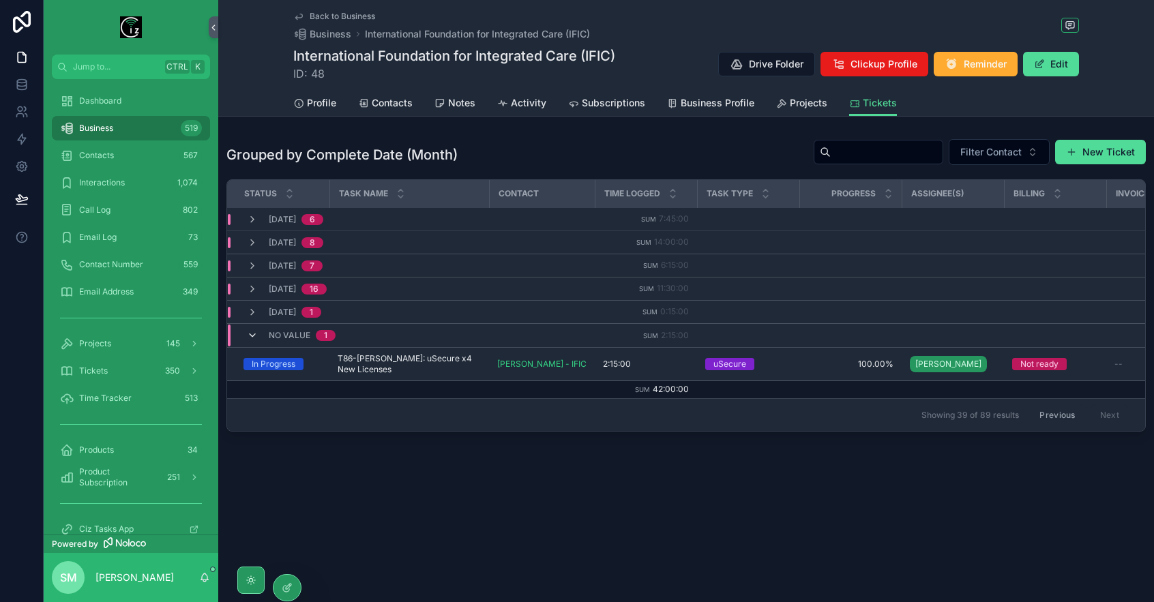
click at [252, 333] on icon "scrollable content" at bounding box center [252, 335] width 11 height 11
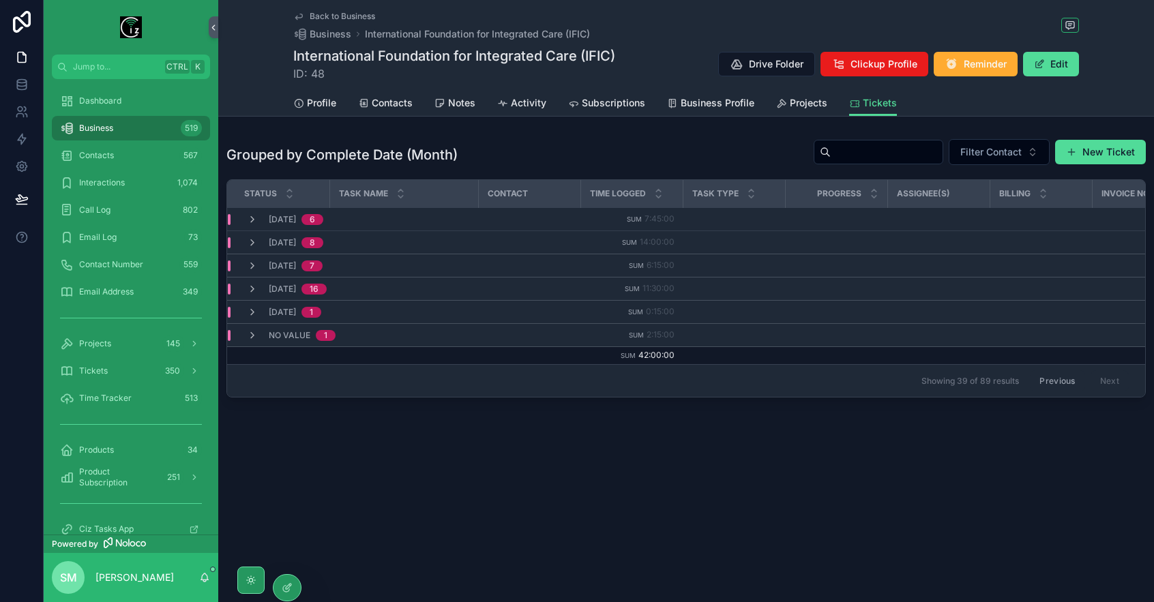
click at [1078, 380] on button "Previous" at bounding box center [1057, 380] width 55 height 21
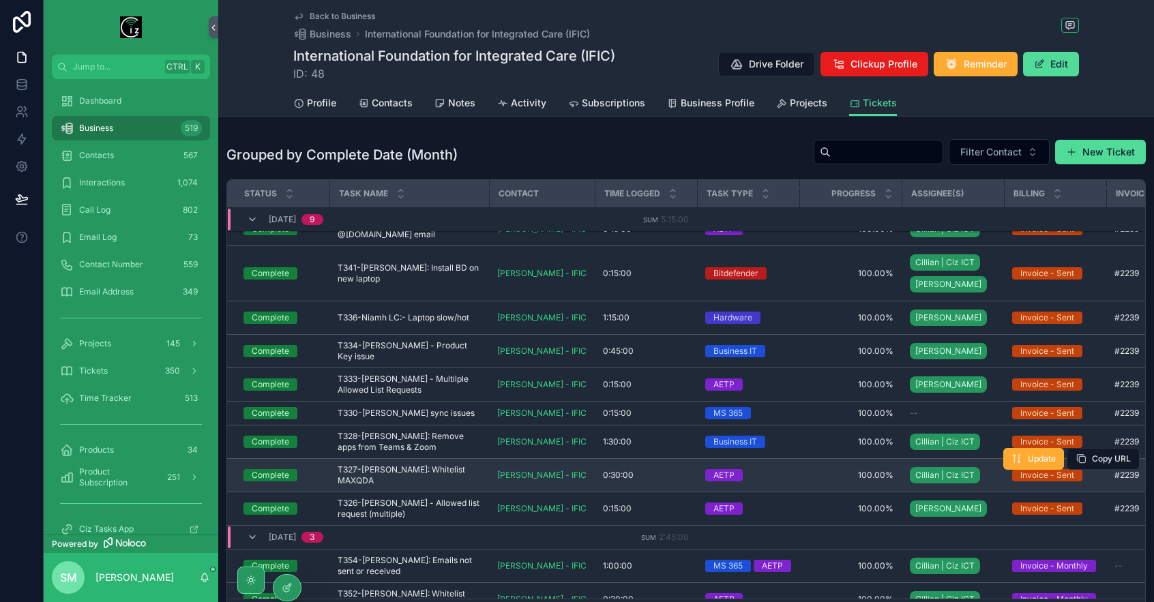
scroll to position [156, 0]
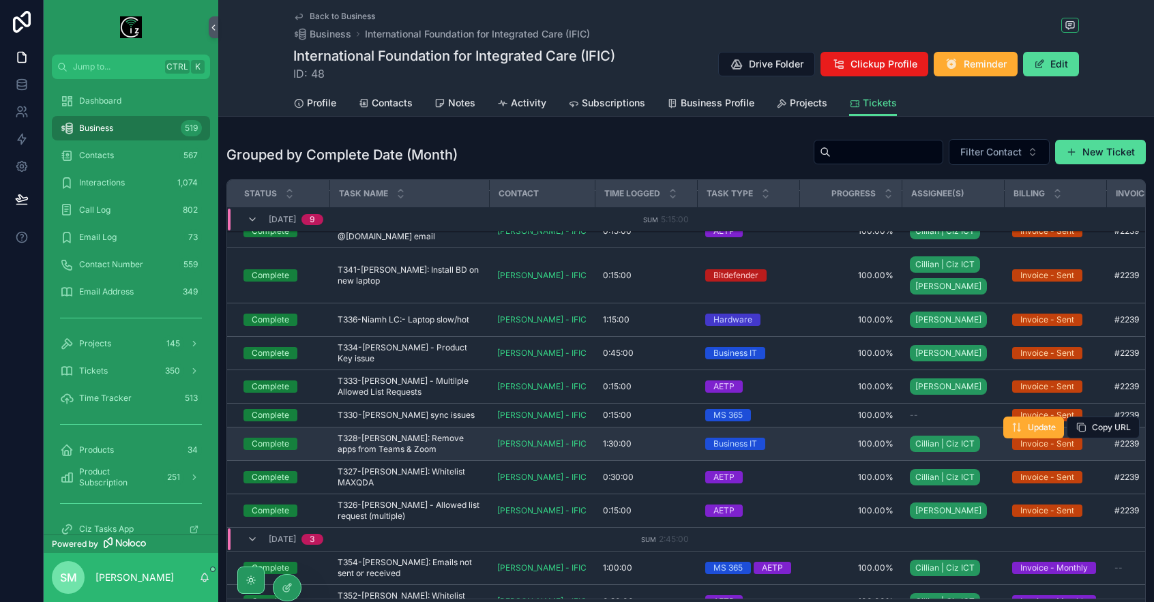
click at [429, 435] on span "T328-[PERSON_NAME]: Remove apps from Teams & Zoom" at bounding box center [409, 444] width 143 height 22
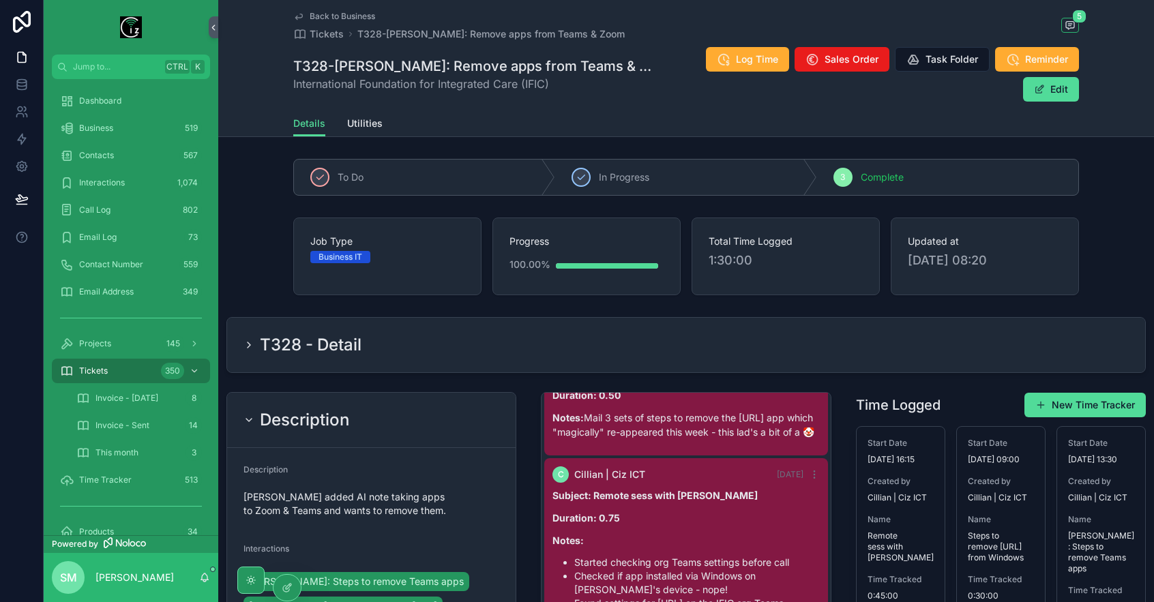
click at [344, 13] on span "Back to Business" at bounding box center [342, 16] width 65 height 11
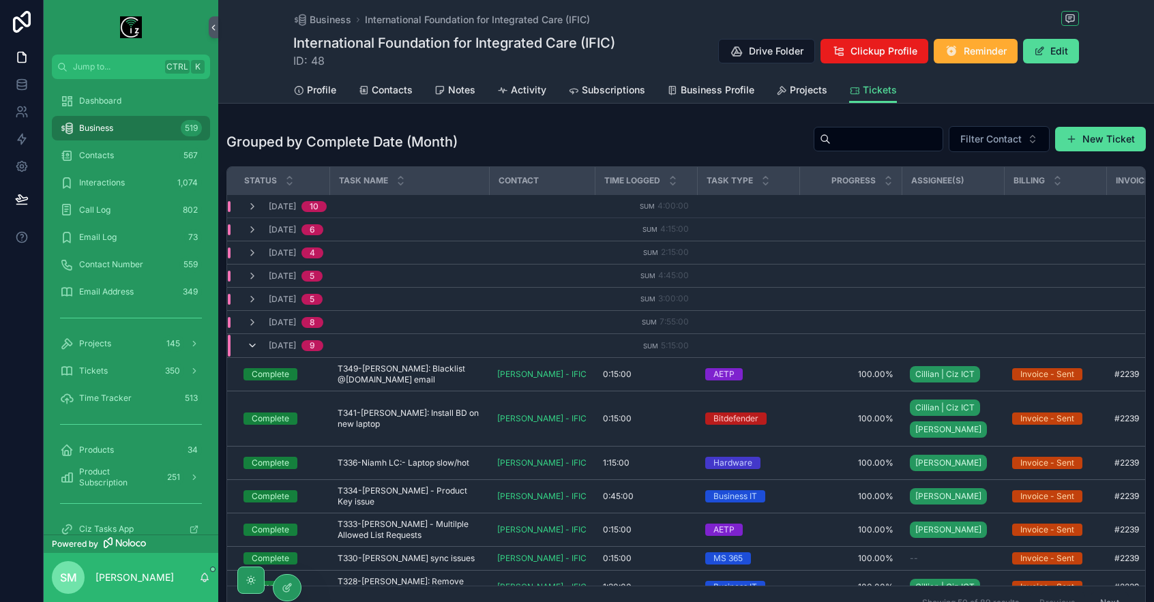
click at [250, 345] on icon "scrollable content" at bounding box center [252, 345] width 11 height 11
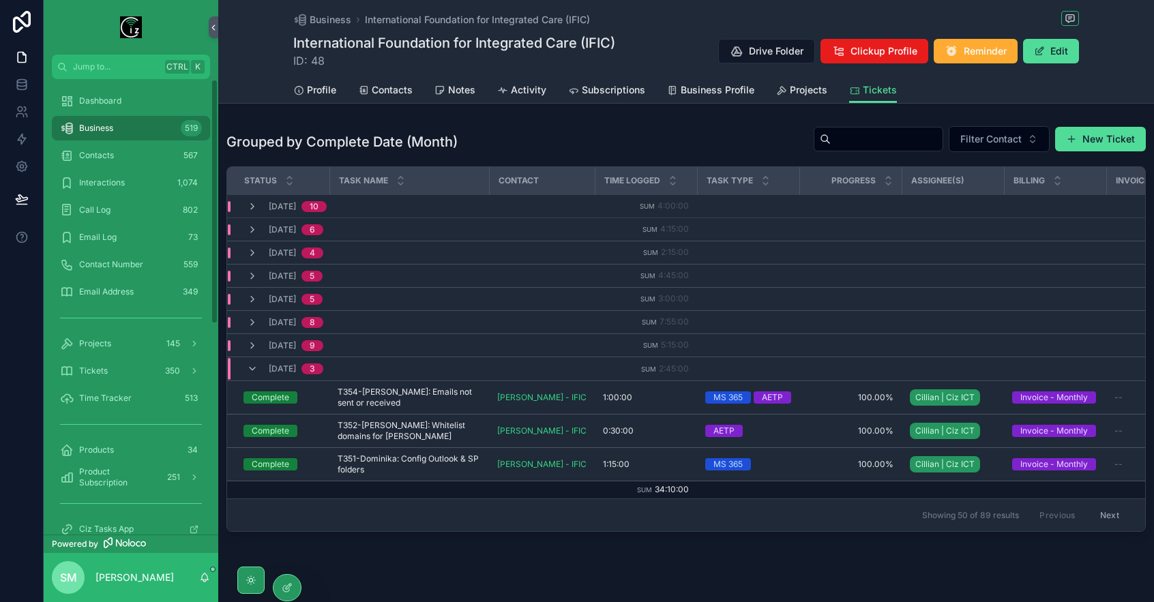
click at [147, 125] on div "Business 519" at bounding box center [131, 128] width 142 height 22
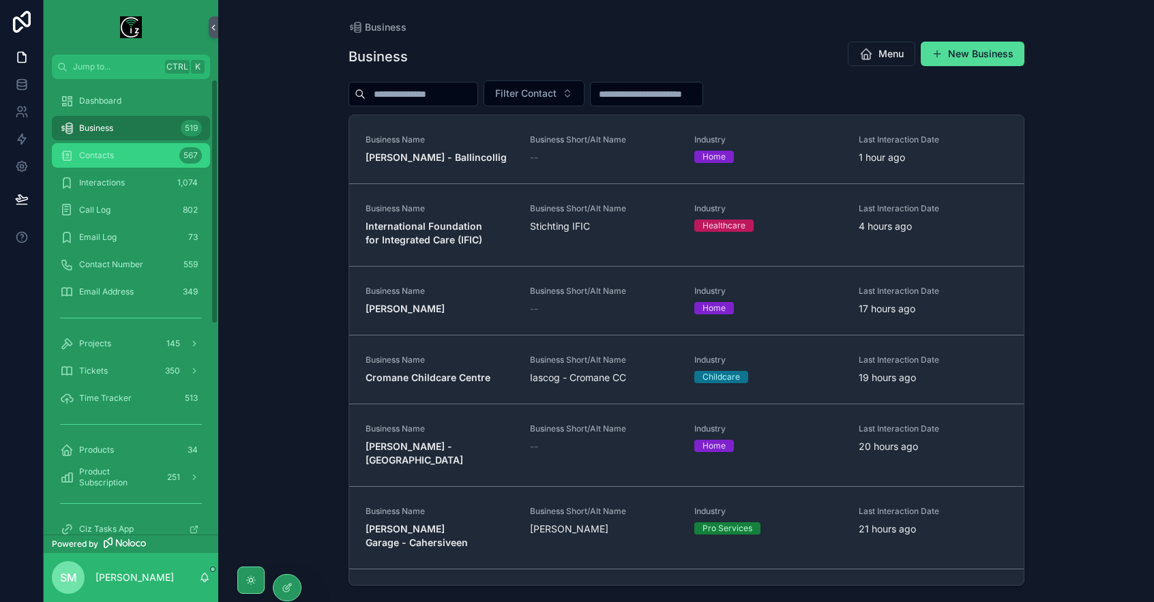
click at [128, 147] on div "Contacts 567" at bounding box center [131, 156] width 142 height 22
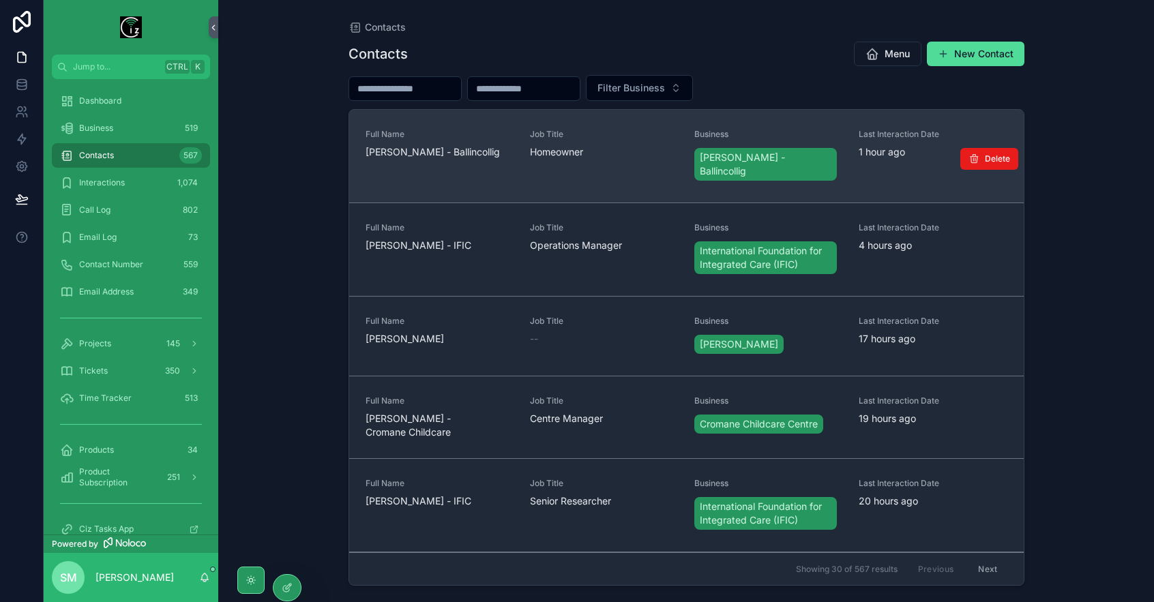
click at [535, 145] on span "Homeowner" at bounding box center [604, 152] width 148 height 14
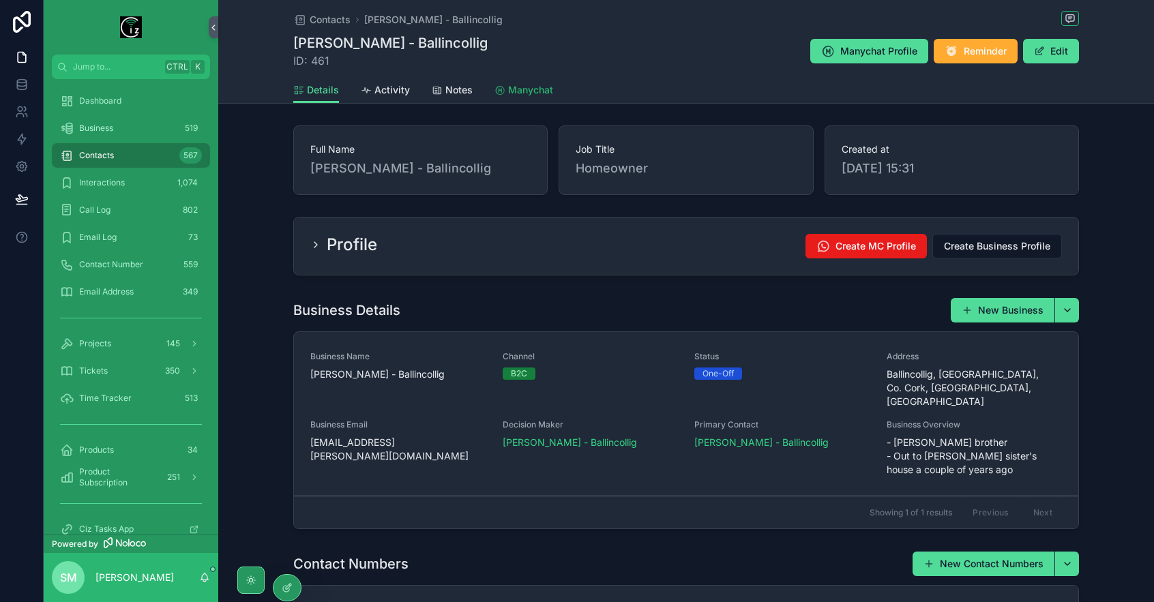
click at [522, 78] on link "Manychat" at bounding box center [523, 91] width 59 height 27
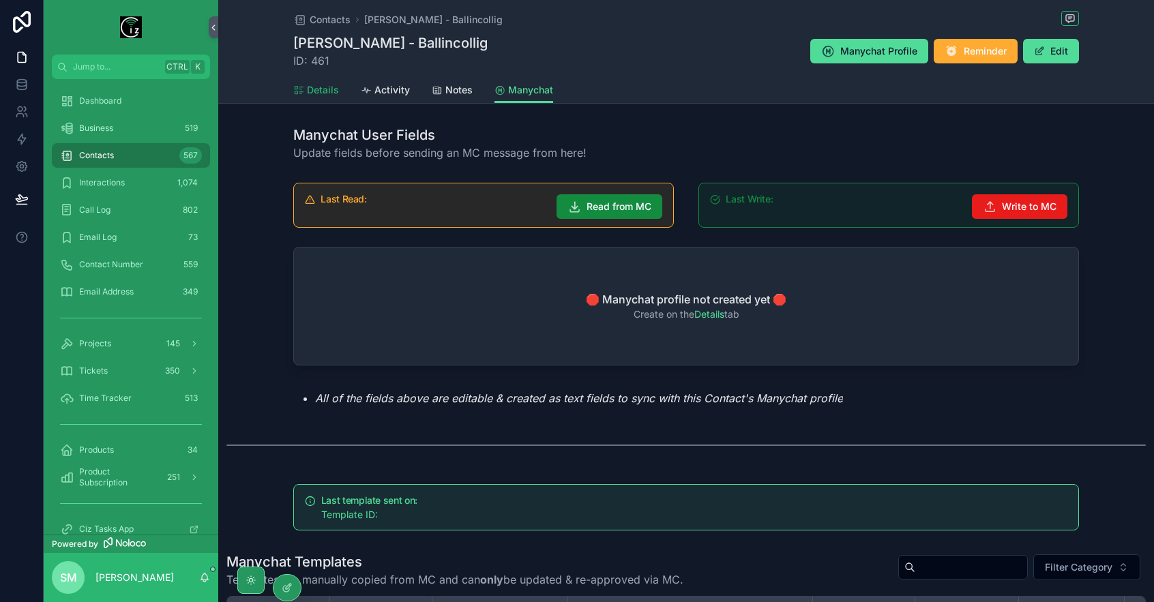
click at [331, 80] on link "Details" at bounding box center [316, 91] width 46 height 27
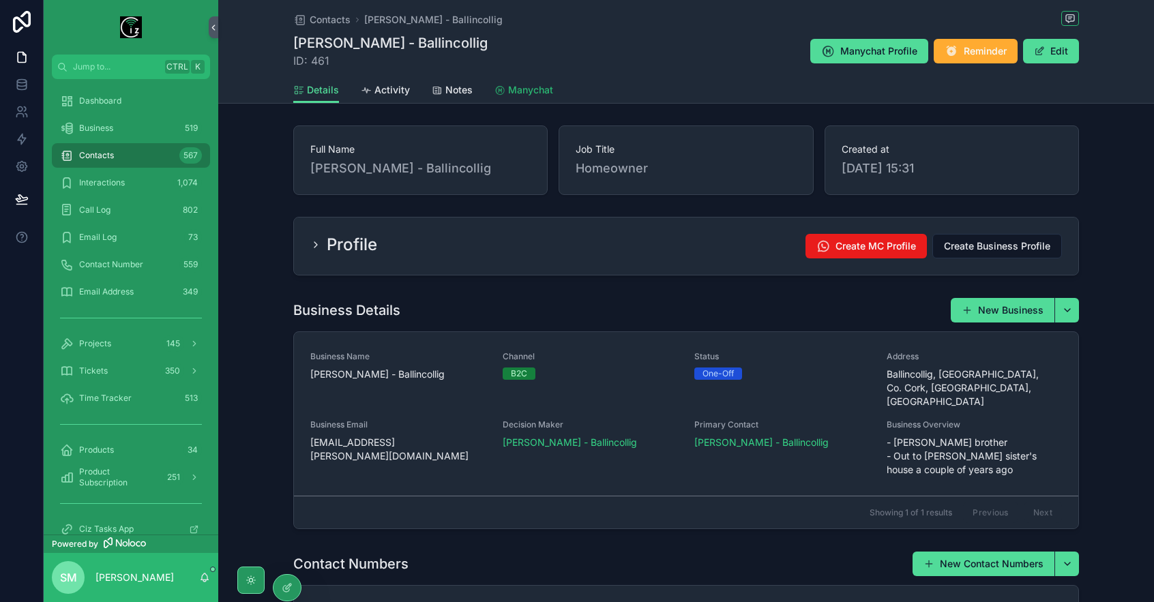
click at [524, 95] on span "Manychat" at bounding box center [530, 90] width 45 height 14
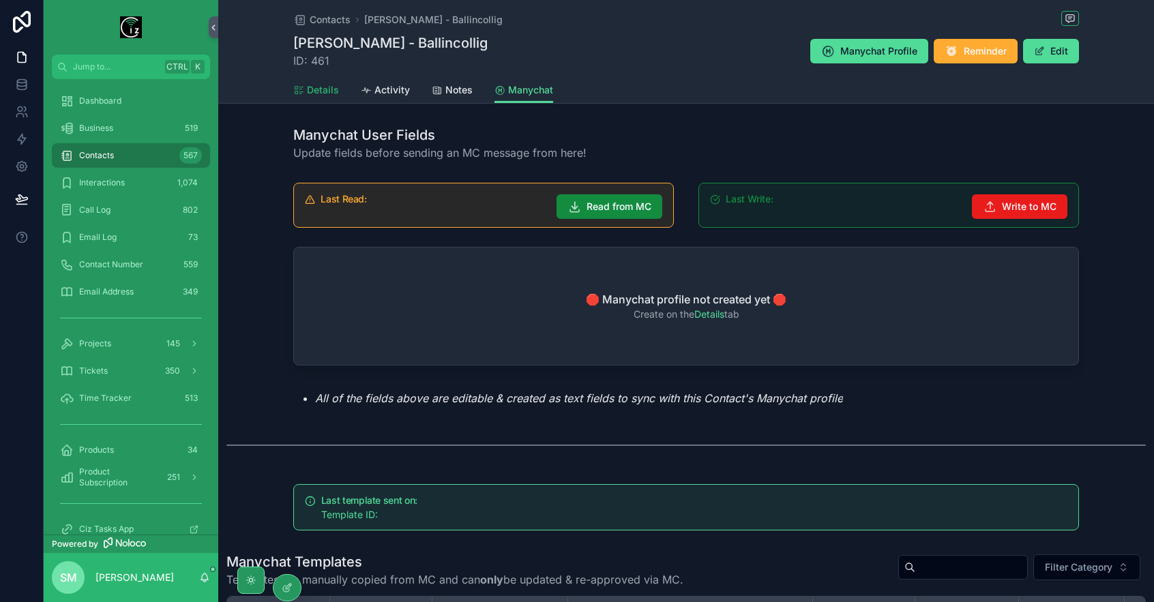
click at [312, 93] on span "Details" at bounding box center [323, 90] width 32 height 14
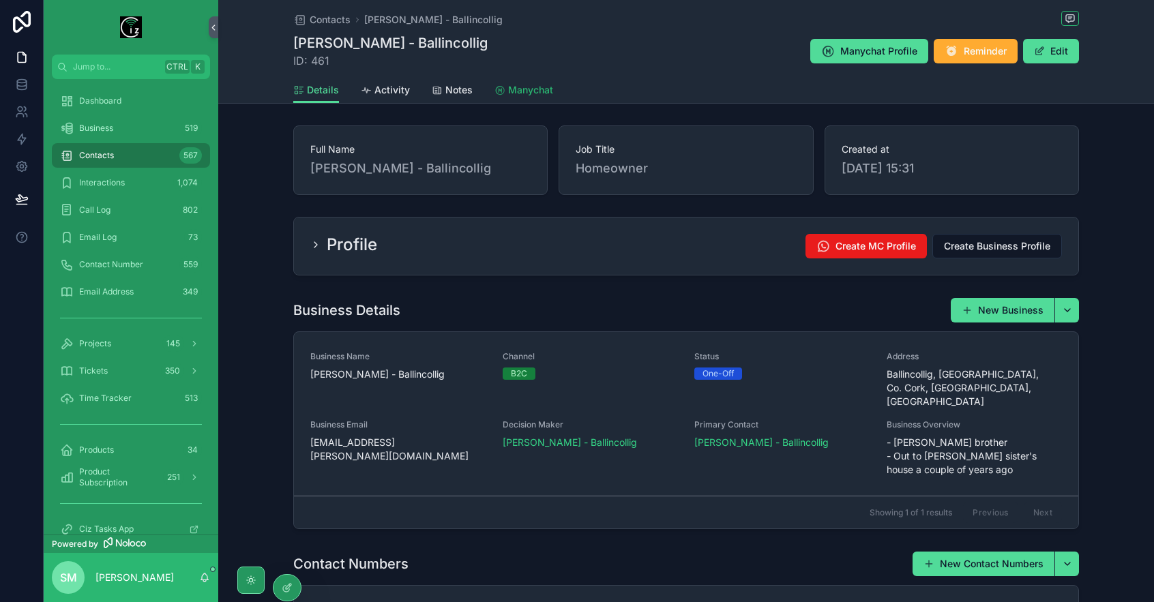
click at [534, 93] on span "Manychat" at bounding box center [530, 90] width 45 height 14
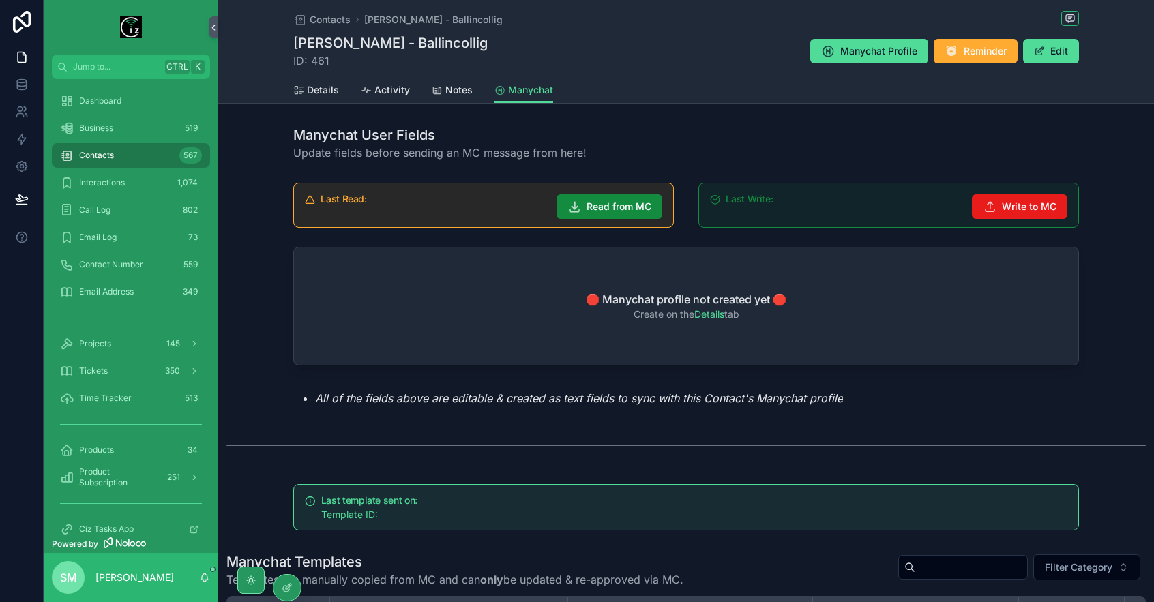
click at [106, 155] on span "Contacts" at bounding box center [96, 155] width 35 height 11
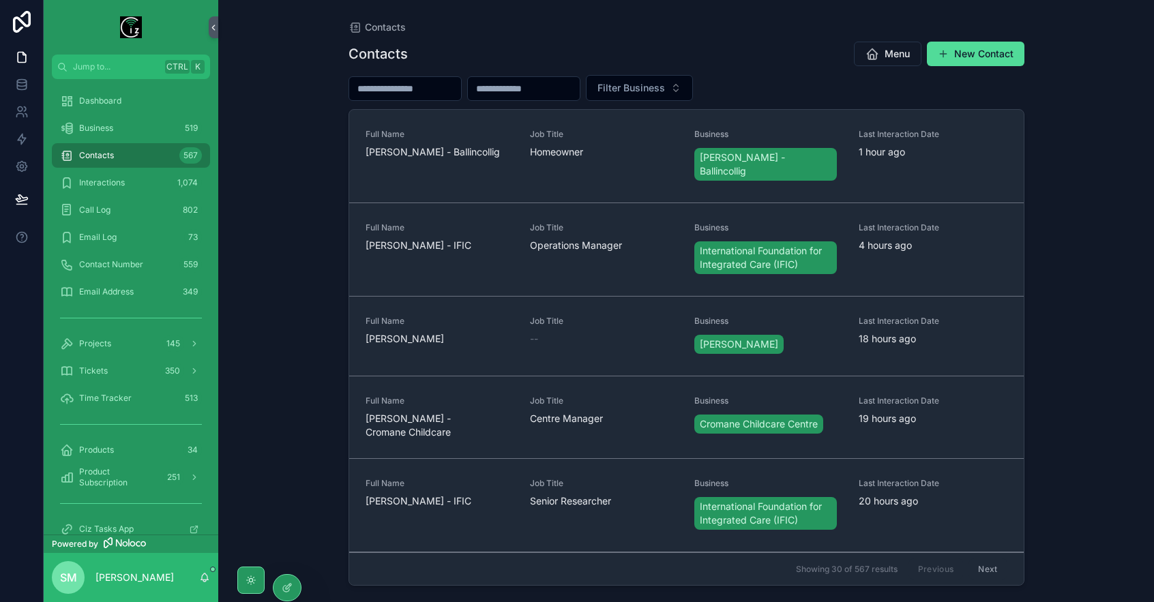
click at [434, 86] on input "scrollable content" at bounding box center [405, 88] width 112 height 19
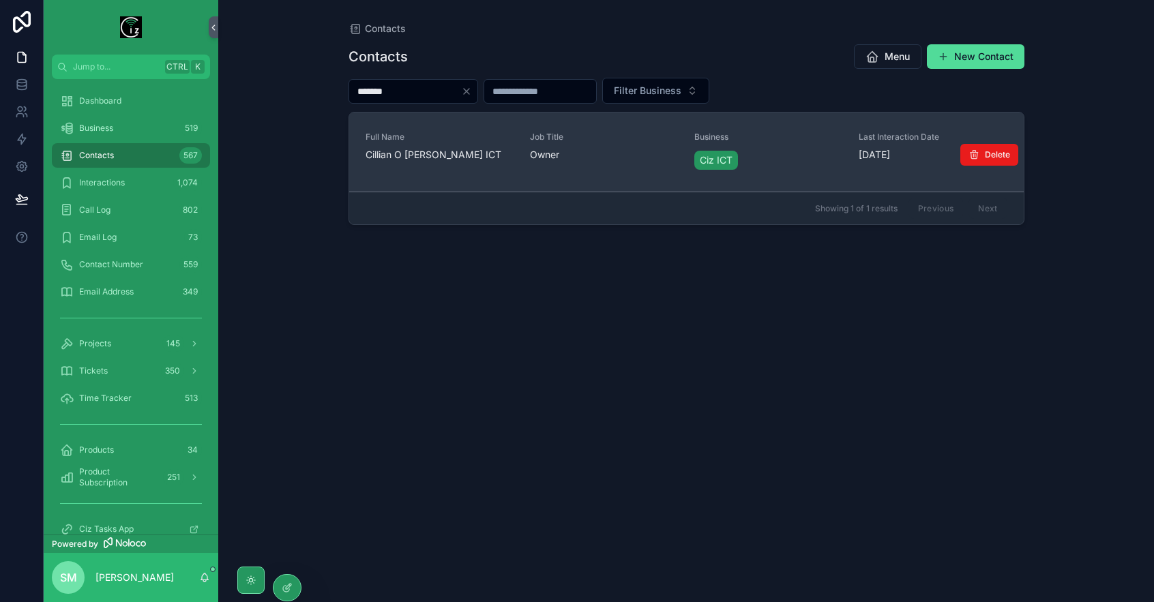
type input "*******"
click at [460, 143] on div "Full Name [PERSON_NAME] ICT" at bounding box center [440, 147] width 148 height 30
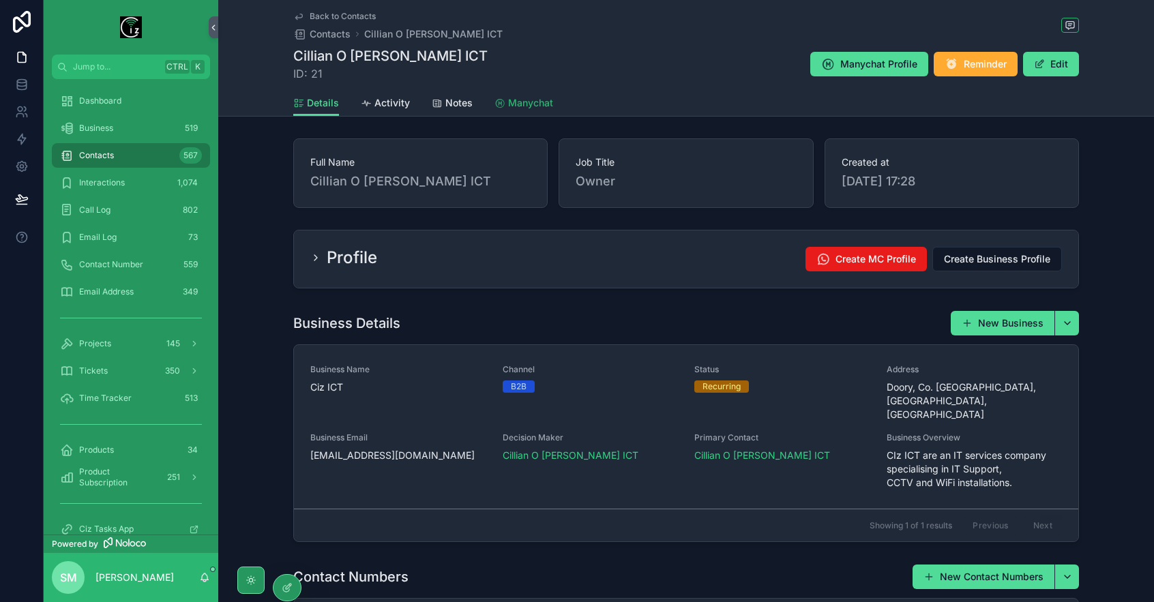
click at [529, 104] on span "Manychat" at bounding box center [530, 103] width 45 height 14
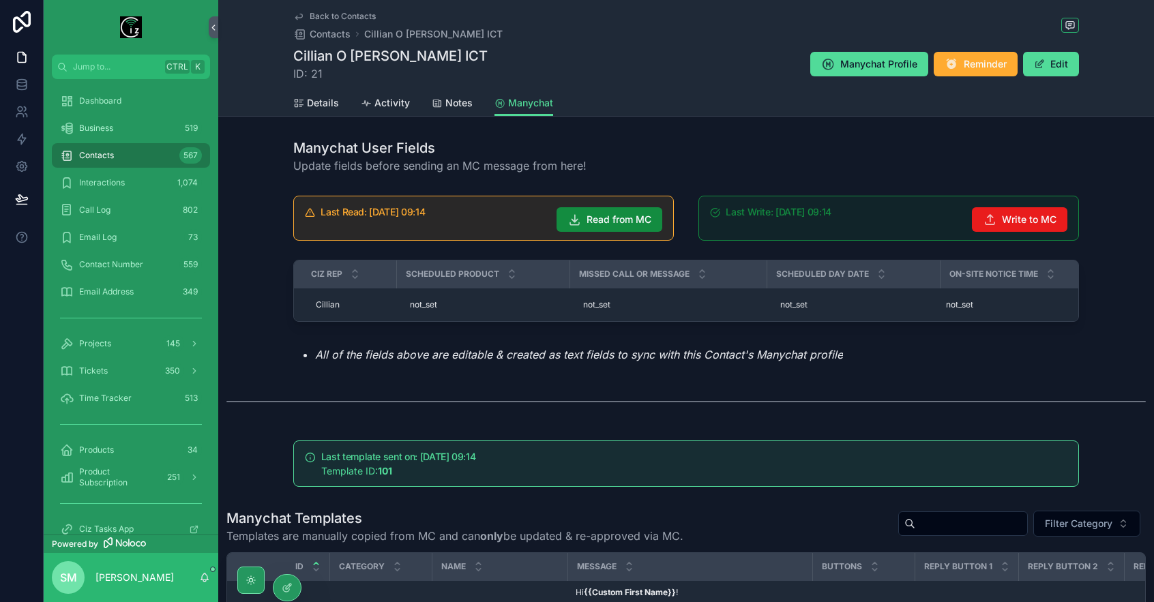
click at [134, 151] on div "Contacts 567" at bounding box center [131, 156] width 142 height 22
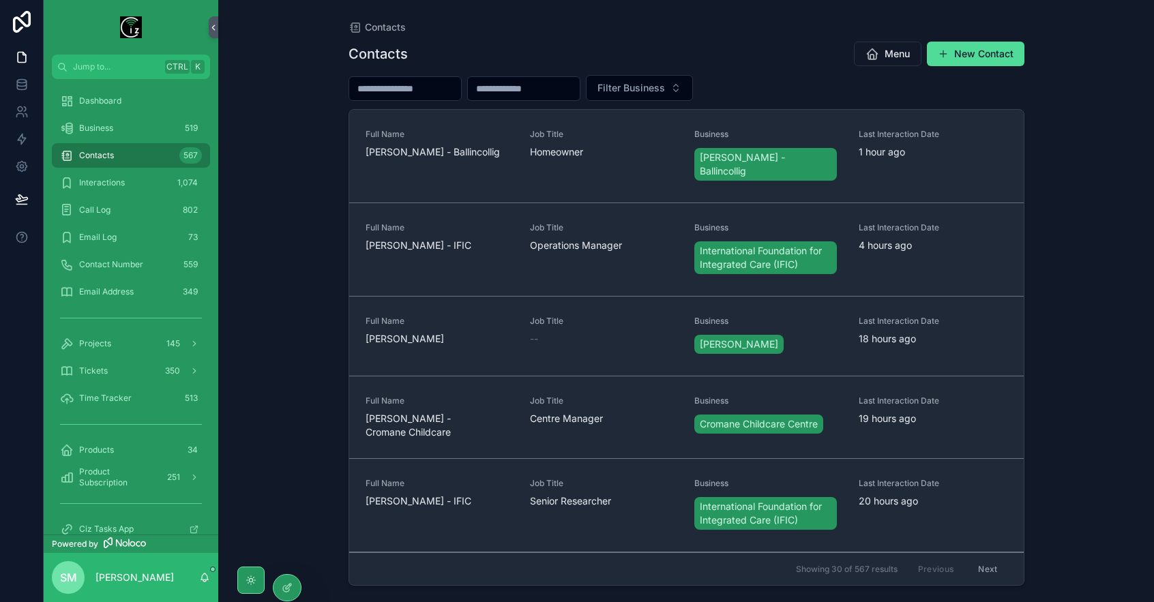
click at [451, 83] on input "scrollable content" at bounding box center [405, 88] width 112 height 19
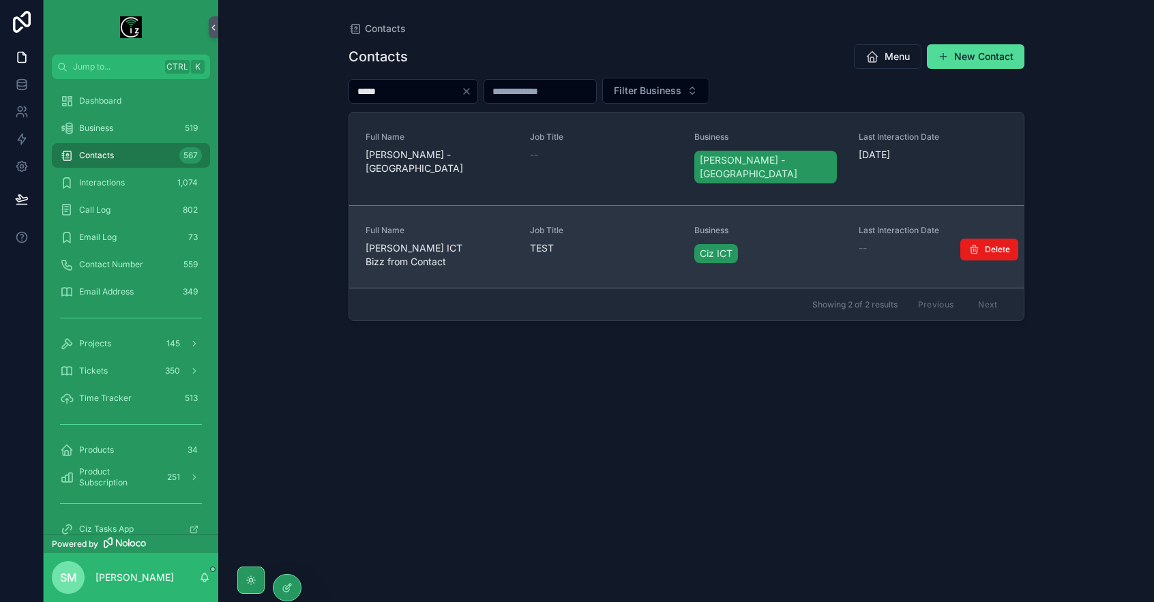
type input "*****"
click at [453, 241] on span "[PERSON_NAME] ICT Bizz from Contact" at bounding box center [440, 254] width 148 height 27
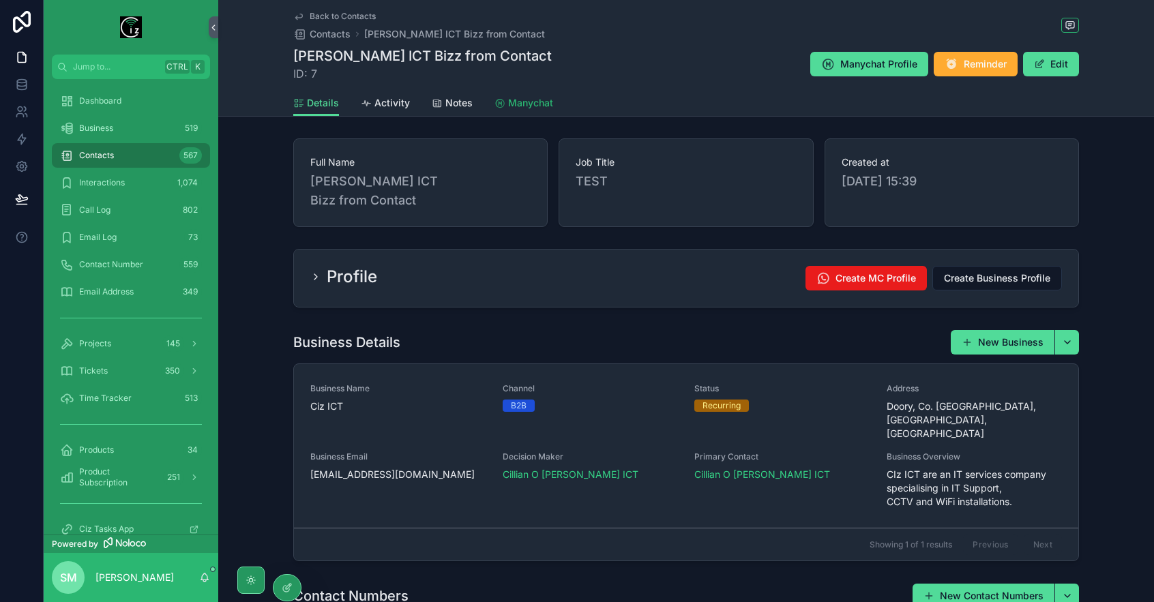
click at [535, 100] on span "Manychat" at bounding box center [530, 103] width 45 height 14
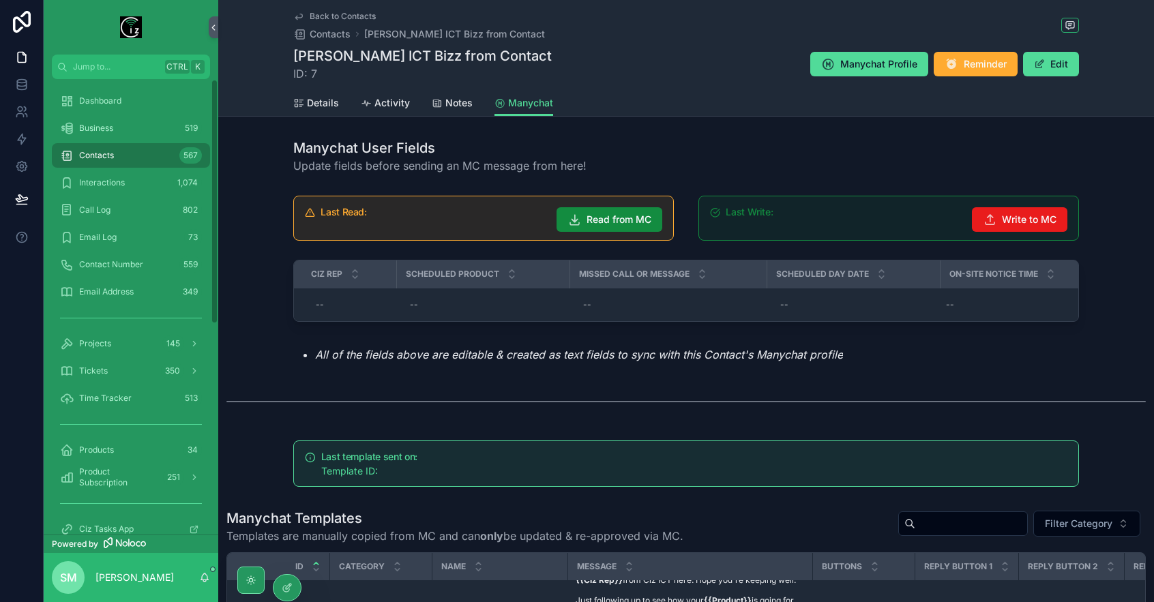
click at [143, 156] on div "Contacts 567" at bounding box center [131, 156] width 142 height 22
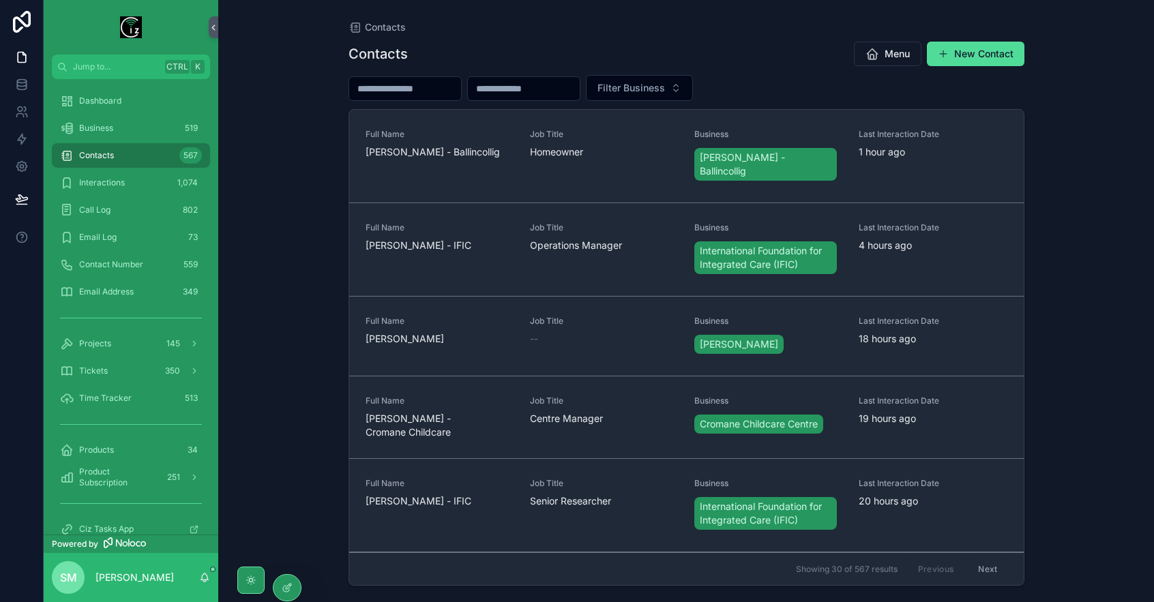
click at [407, 91] on input "scrollable content" at bounding box center [405, 88] width 112 height 19
click at [143, 123] on div "Business 519" at bounding box center [131, 128] width 142 height 22
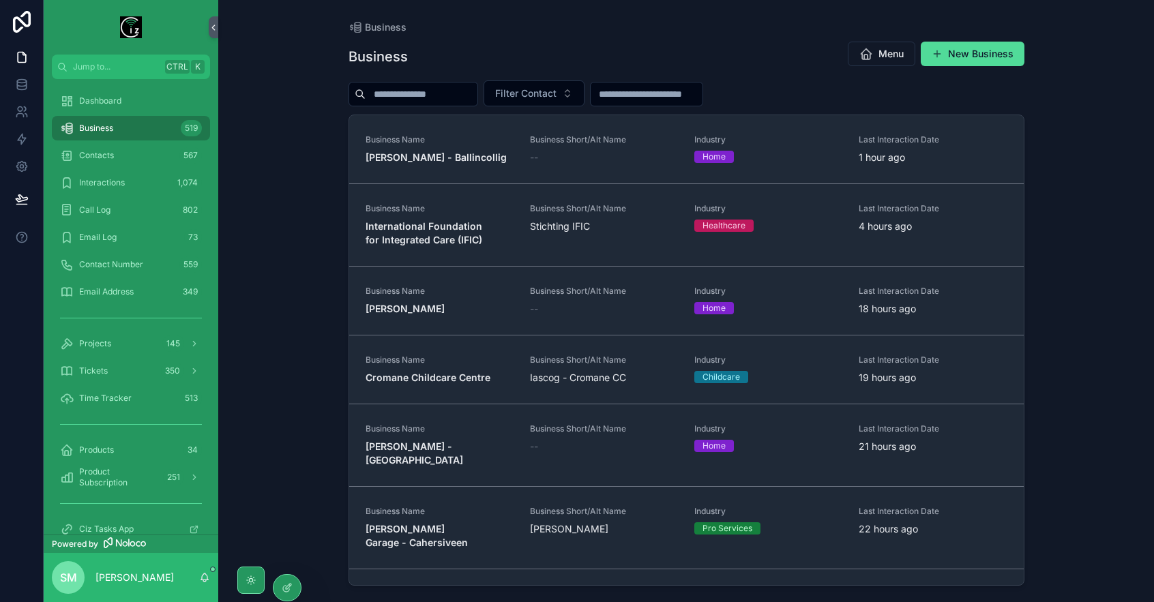
click at [412, 89] on input "scrollable content" at bounding box center [422, 94] width 112 height 19
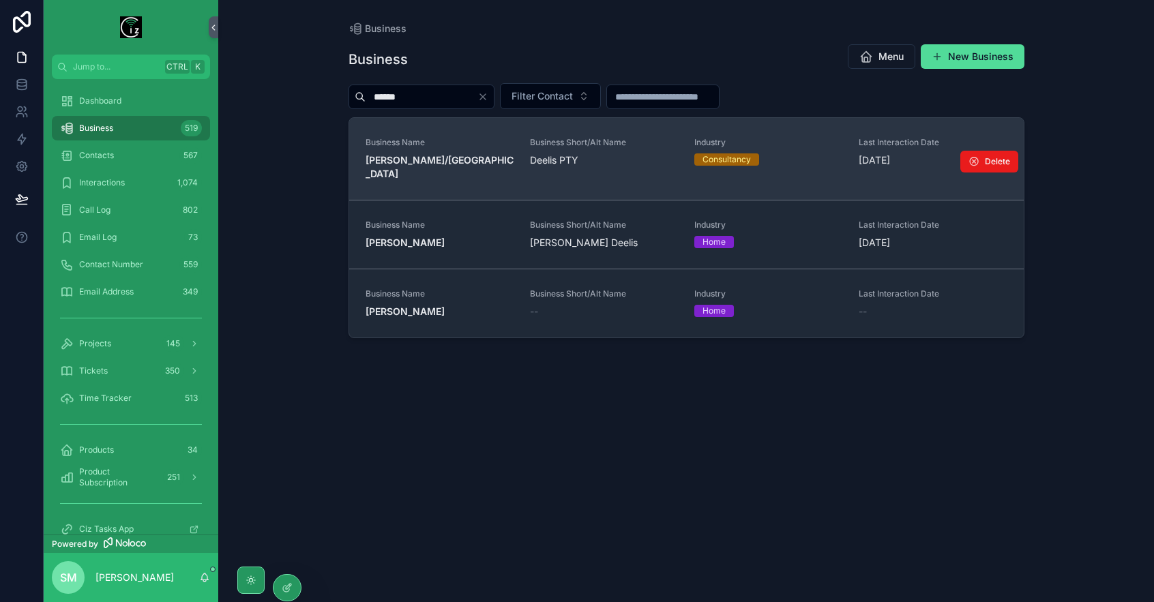
type input "******"
click at [450, 162] on span "[PERSON_NAME]/[GEOGRAPHIC_DATA]" at bounding box center [440, 166] width 148 height 27
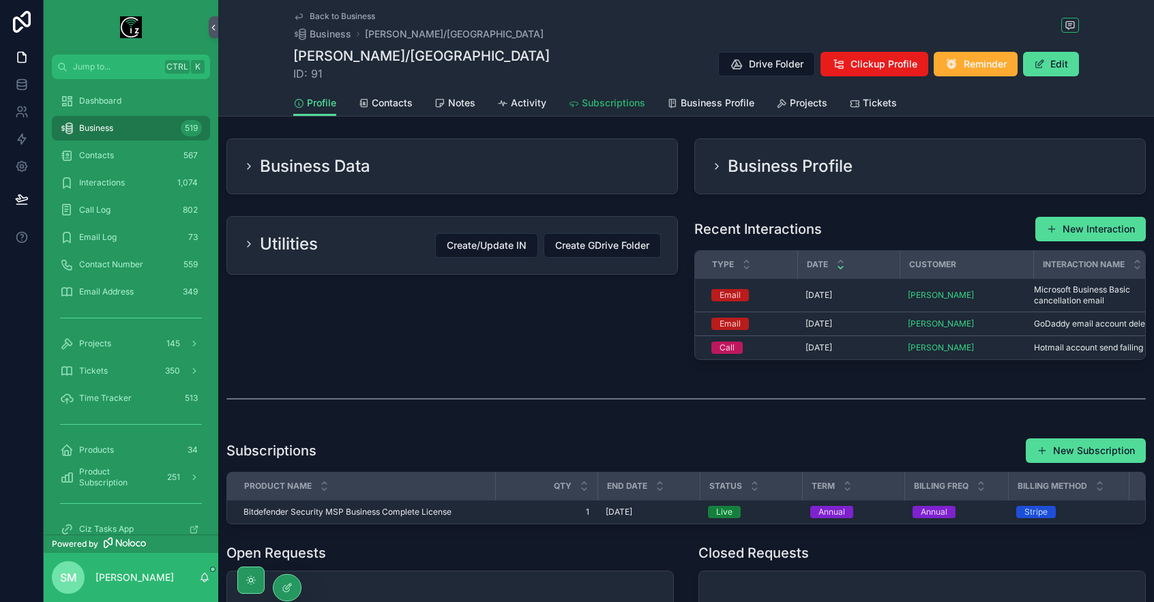
click at [619, 100] on span "Subscriptions" at bounding box center [613, 103] width 63 height 14
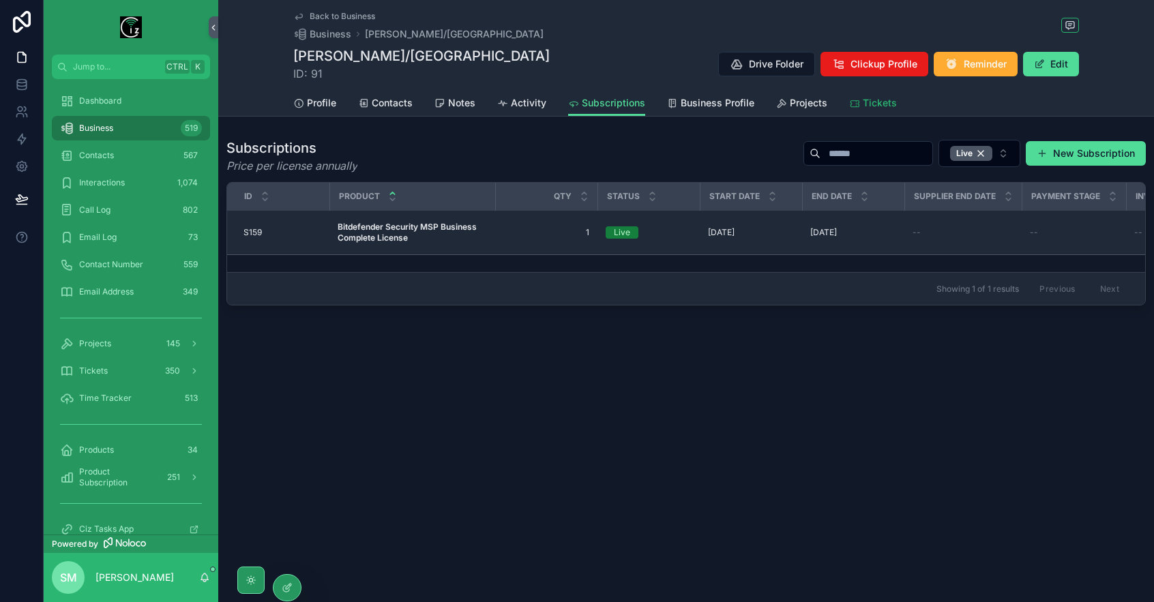
click at [878, 104] on span "Tickets" at bounding box center [880, 103] width 34 height 14
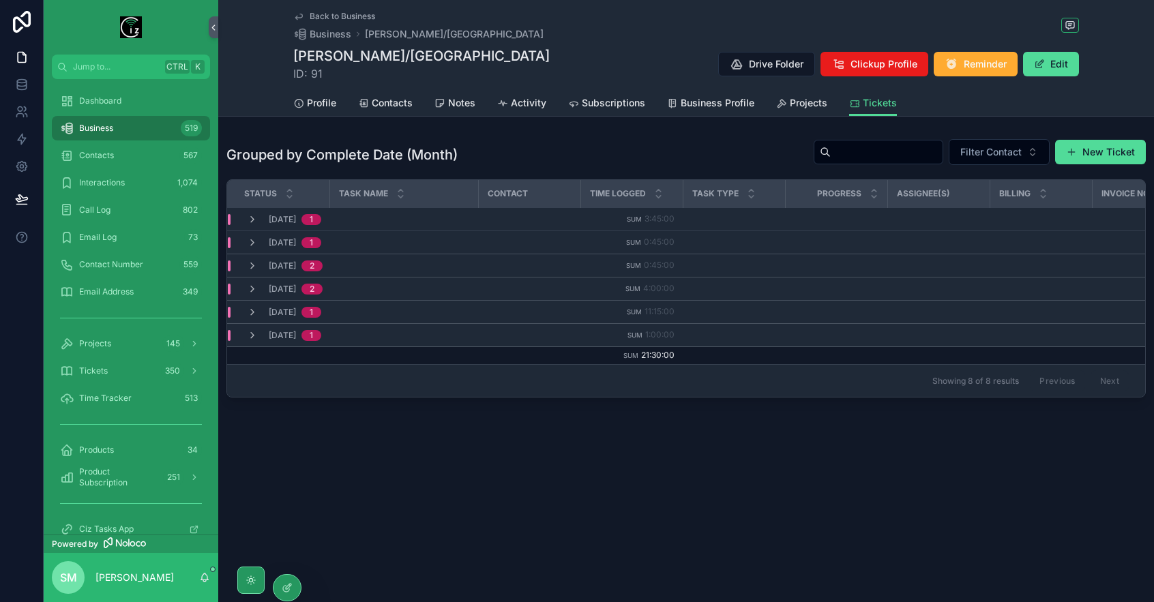
click at [291, 333] on span "[DATE]" at bounding box center [282, 335] width 27 height 11
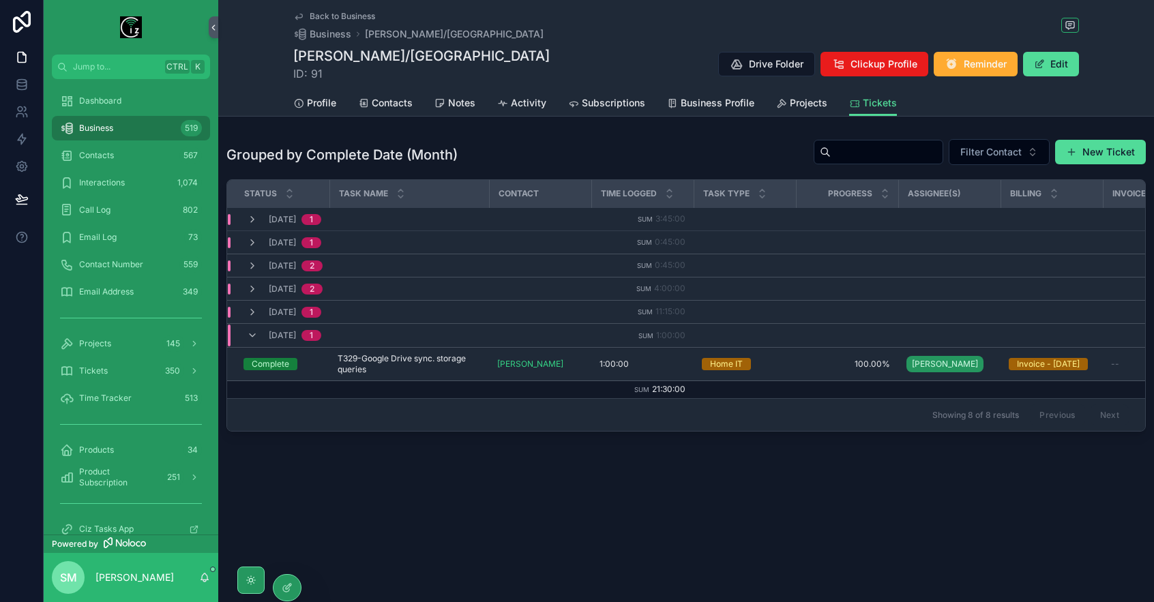
click at [293, 318] on td "[DATE] 1" at bounding box center [409, 312] width 364 height 23
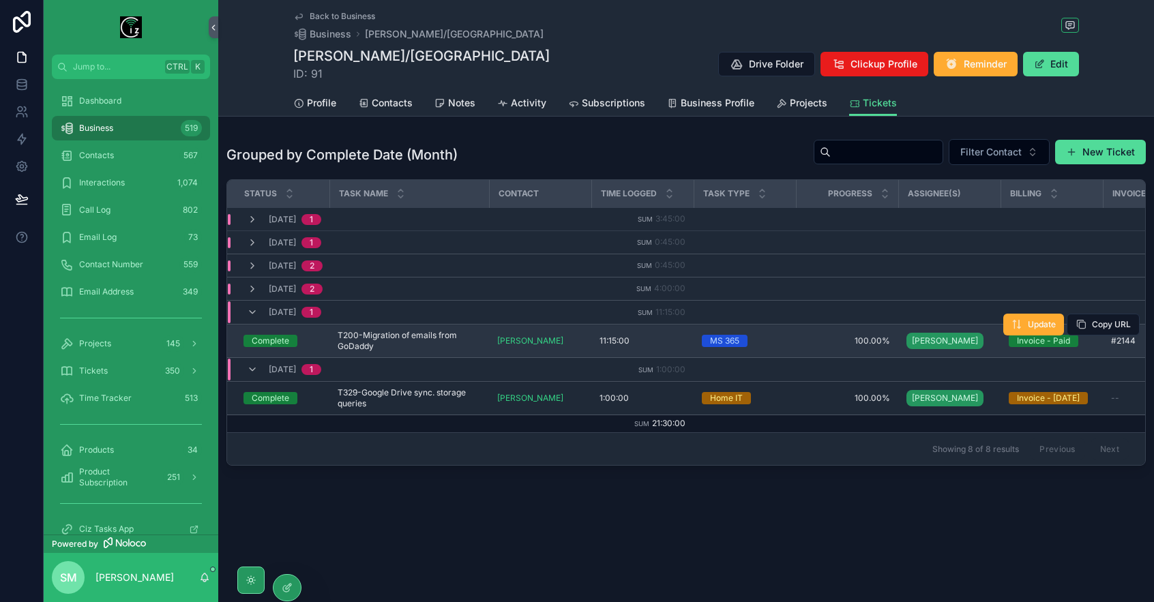
click at [411, 331] on span "T200-Migration of emails from GoDaddy" at bounding box center [409, 341] width 143 height 22
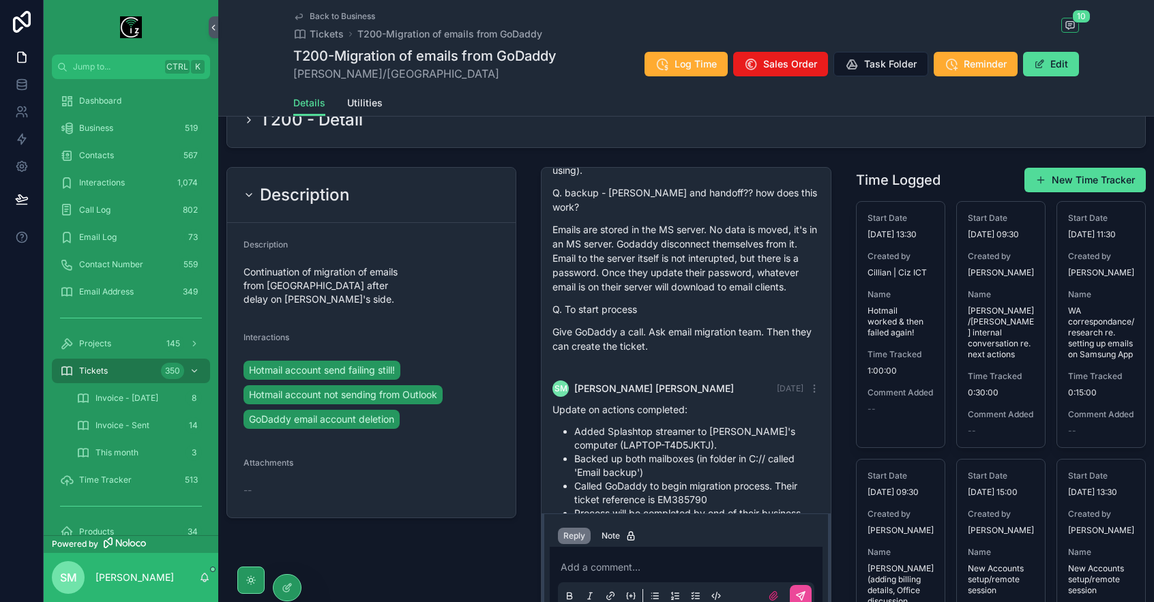
scroll to position [1229, 0]
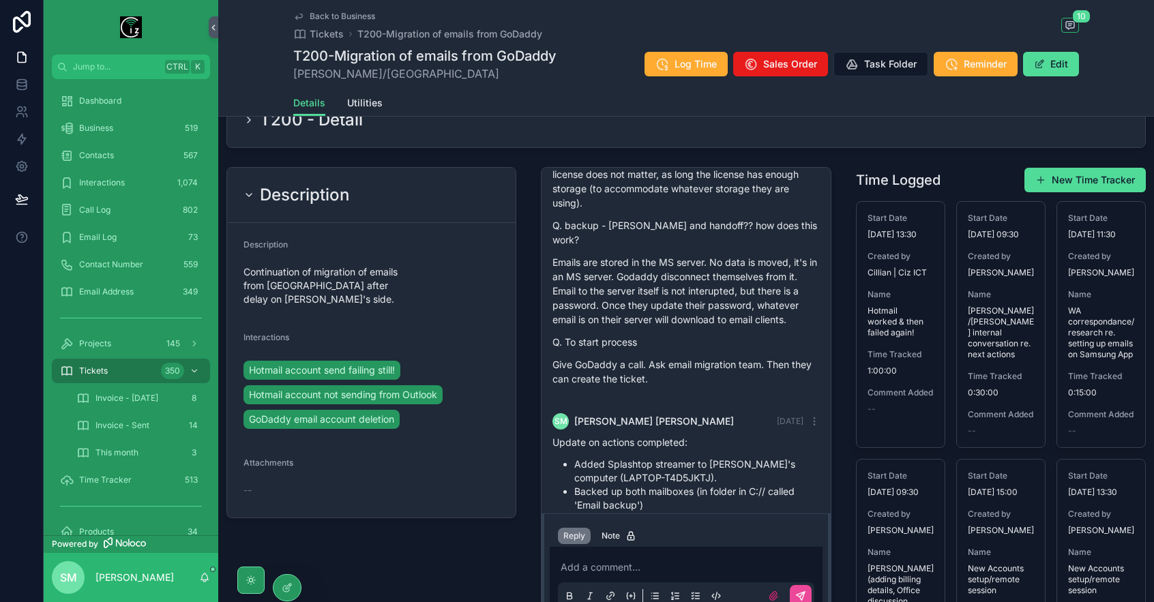
click at [356, 16] on span "Back to Business" at bounding box center [342, 16] width 65 height 11
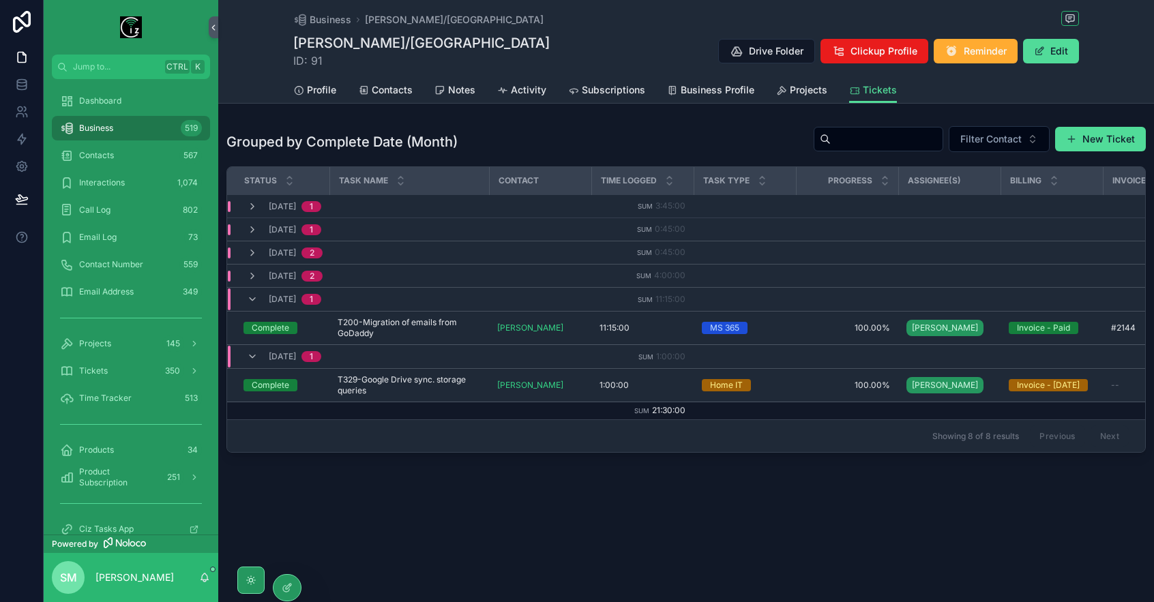
click at [288, 278] on span "[DATE]" at bounding box center [282, 276] width 27 height 11
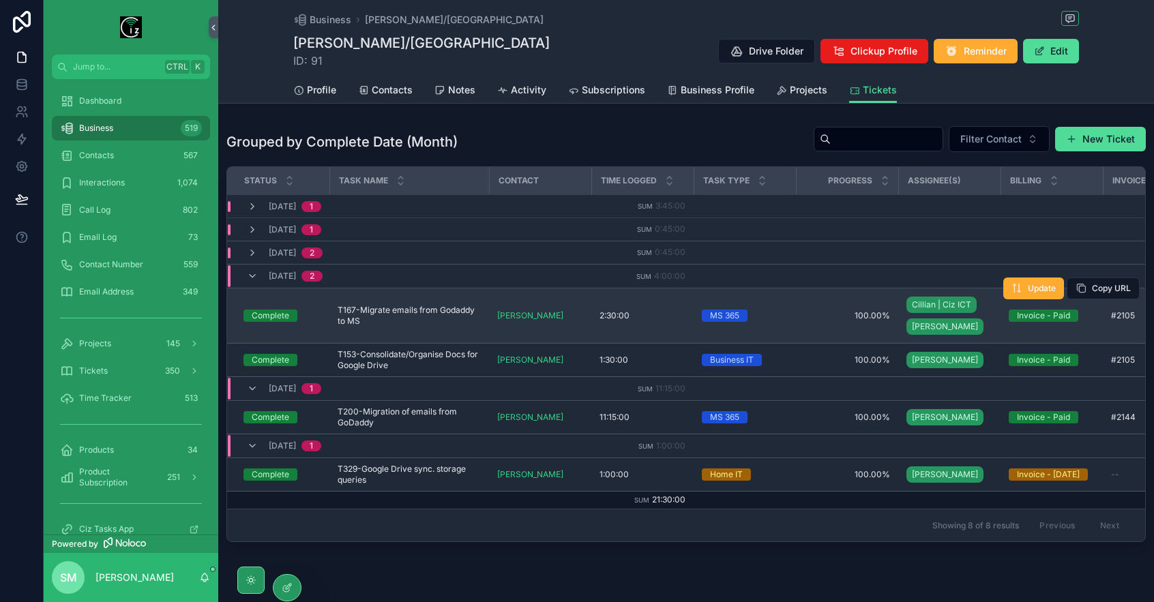
click at [461, 316] on span "T167-Migrate emails from Godaddy to MS" at bounding box center [409, 316] width 143 height 22
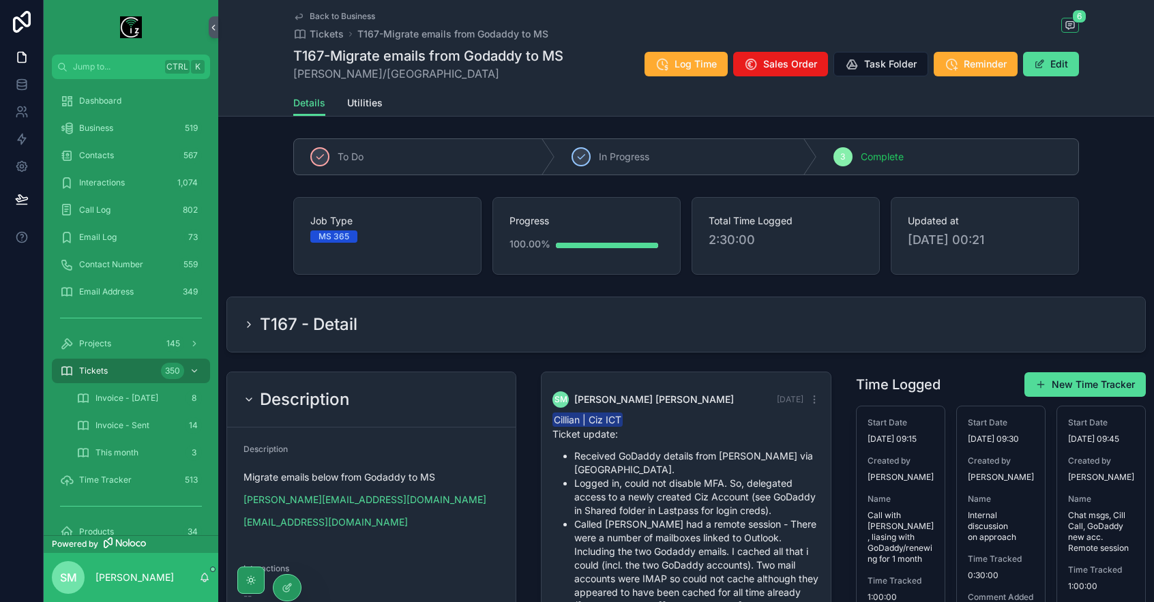
click at [355, 11] on span "Back to Business" at bounding box center [342, 16] width 65 height 11
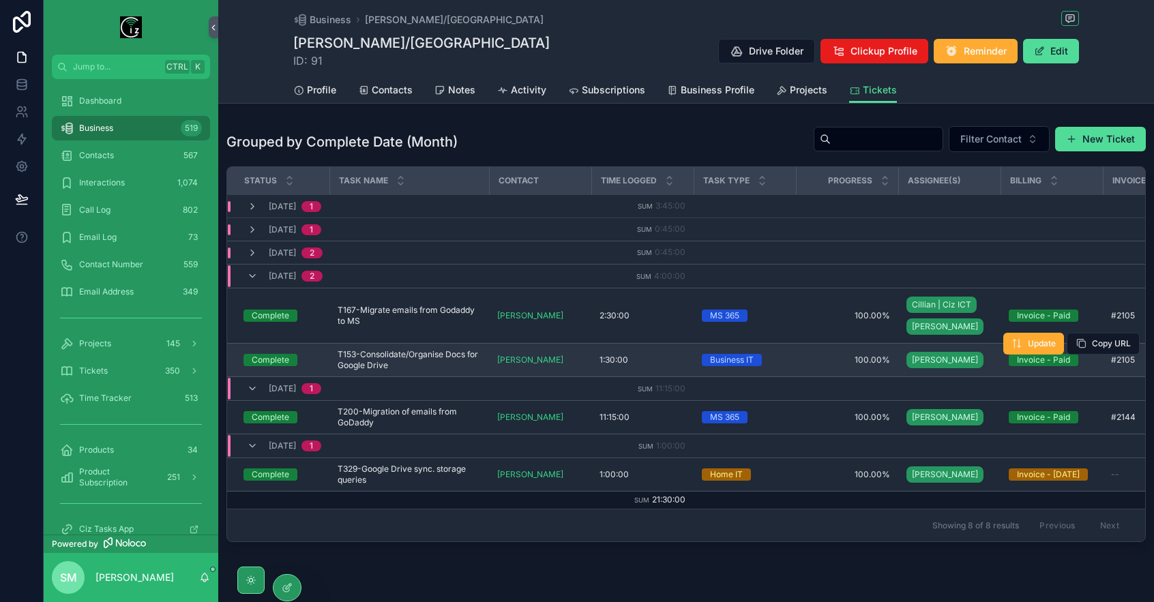
click at [424, 362] on span "T153-Consolidate/Organise Docs for Google Drive" at bounding box center [409, 360] width 143 height 22
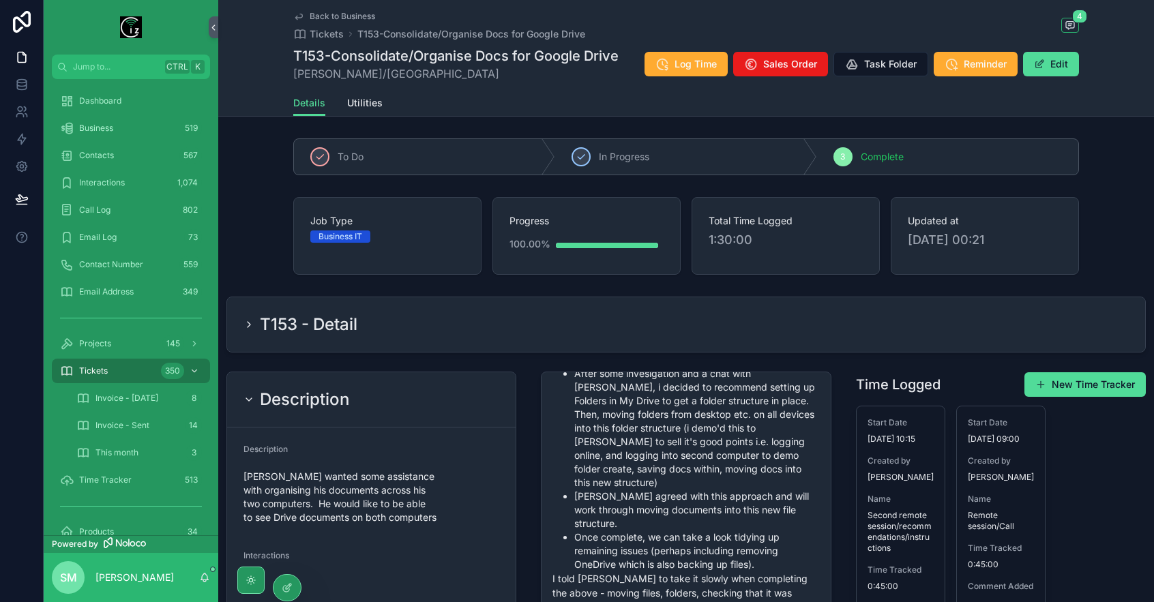
scroll to position [340, 0]
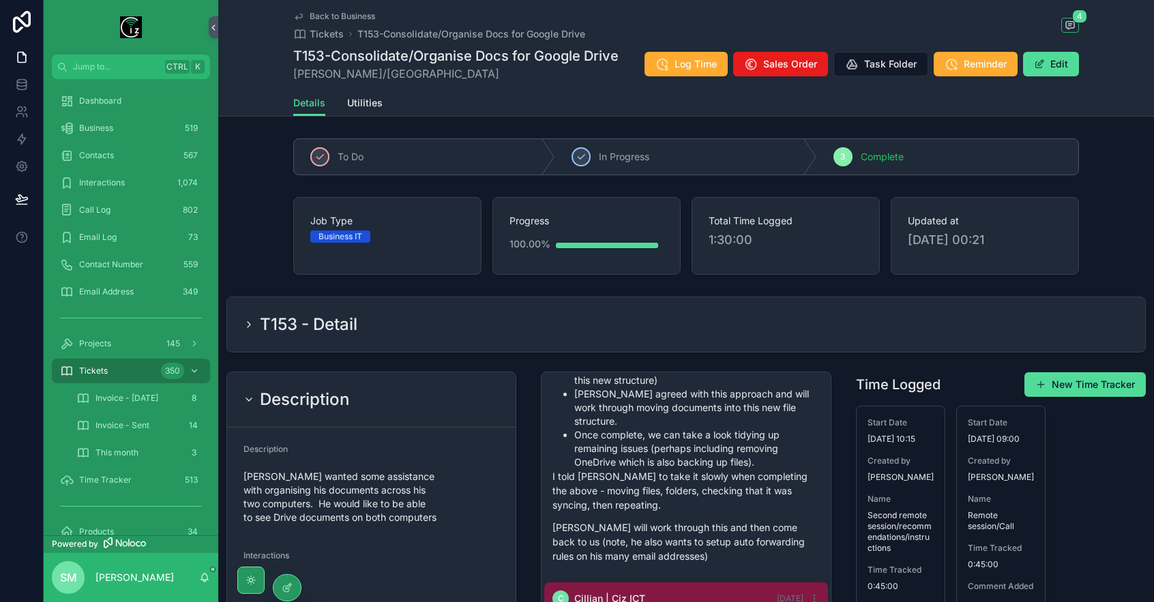
click at [359, 16] on span "Back to Business" at bounding box center [342, 16] width 65 height 11
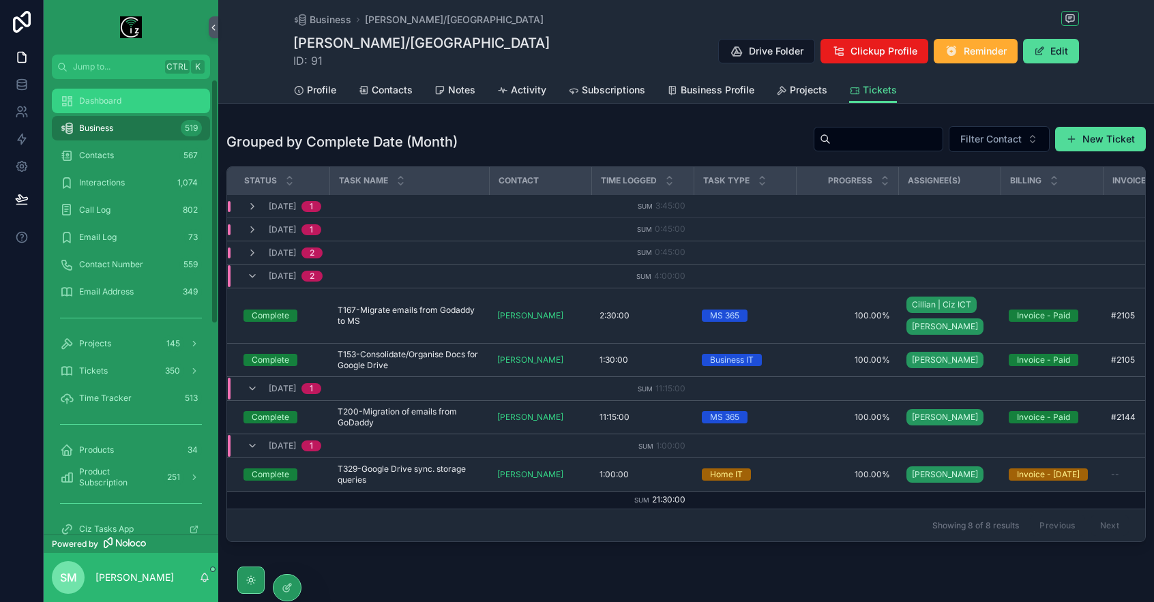
click at [154, 109] on div "Dashboard" at bounding box center [131, 101] width 142 height 22
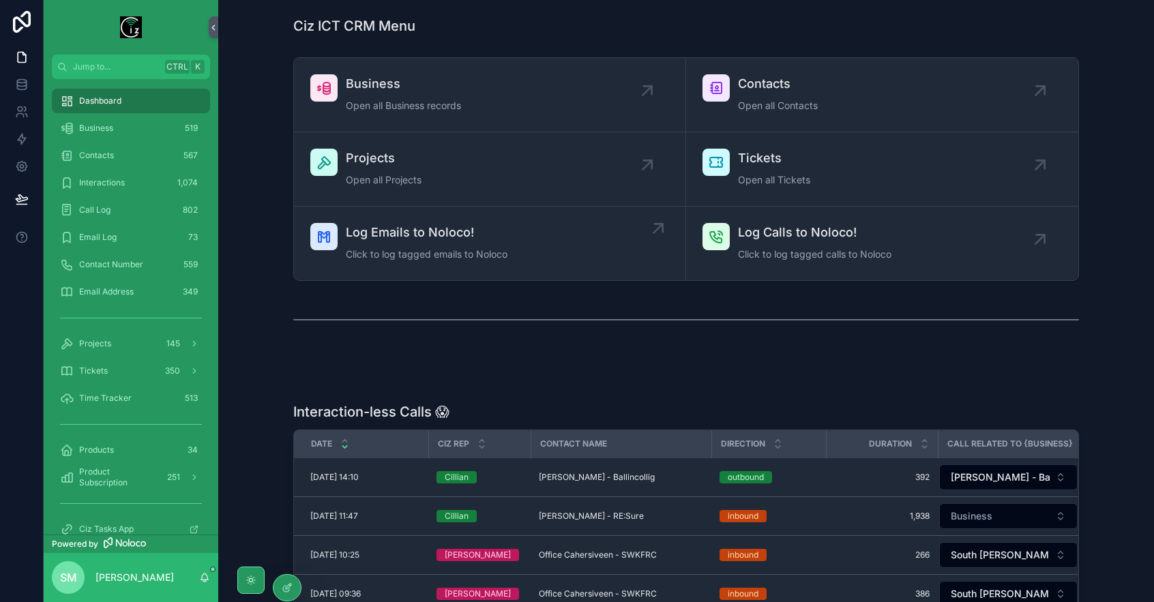
click at [411, 227] on span "Log Emails to Noloco!" at bounding box center [427, 232] width 162 height 19
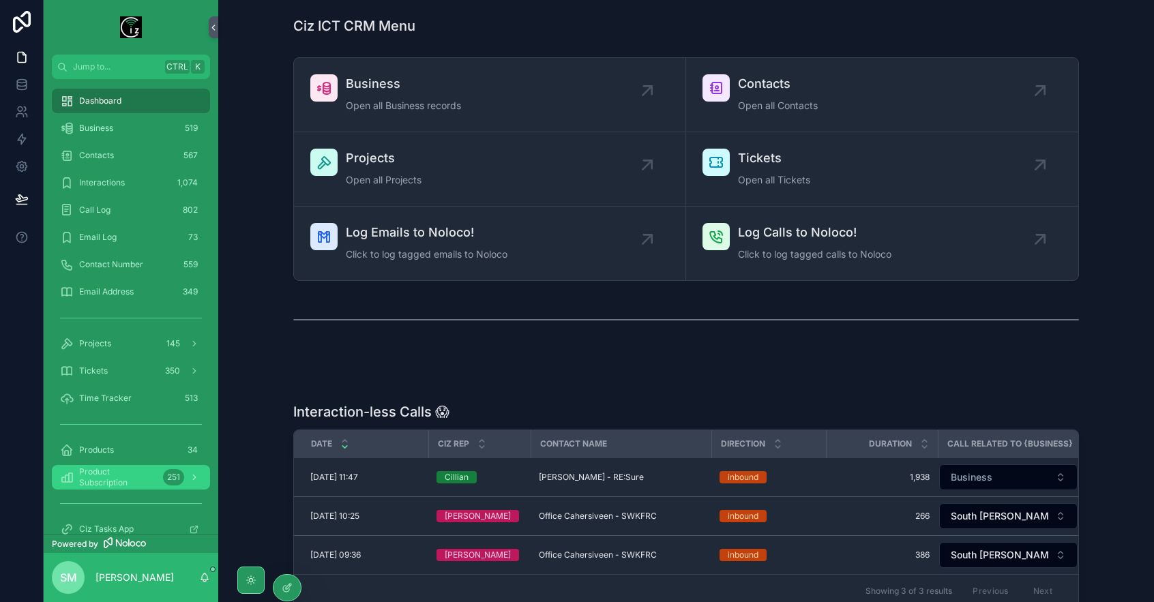
click at [132, 480] on span "Product Subscription" at bounding box center [118, 477] width 78 height 22
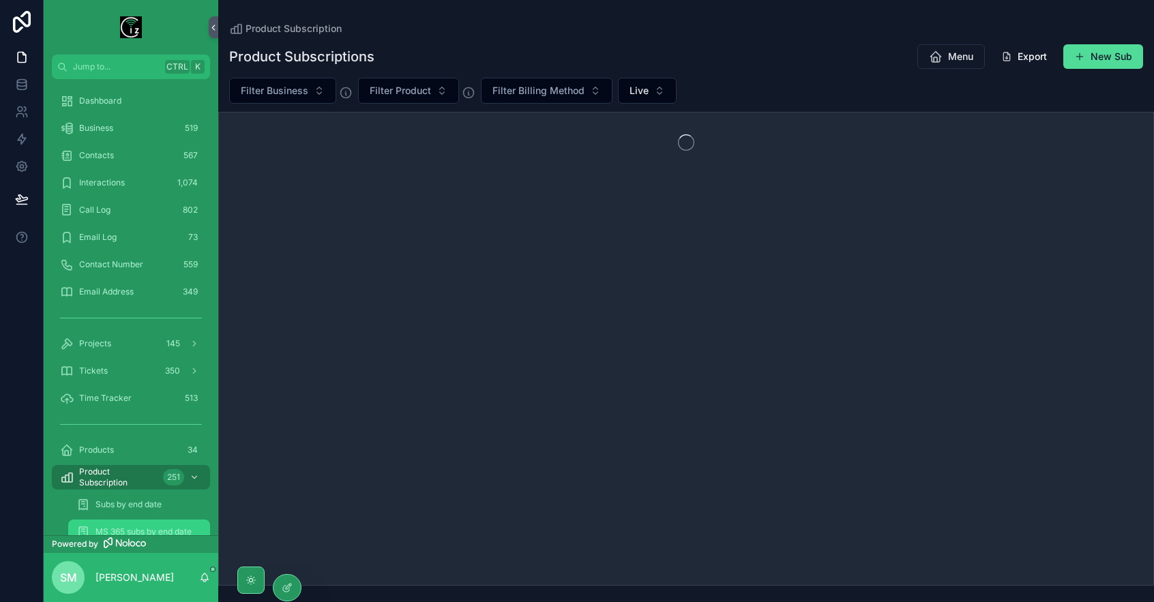
click at [135, 533] on span "MS 365 subs by end date" at bounding box center [143, 531] width 96 height 11
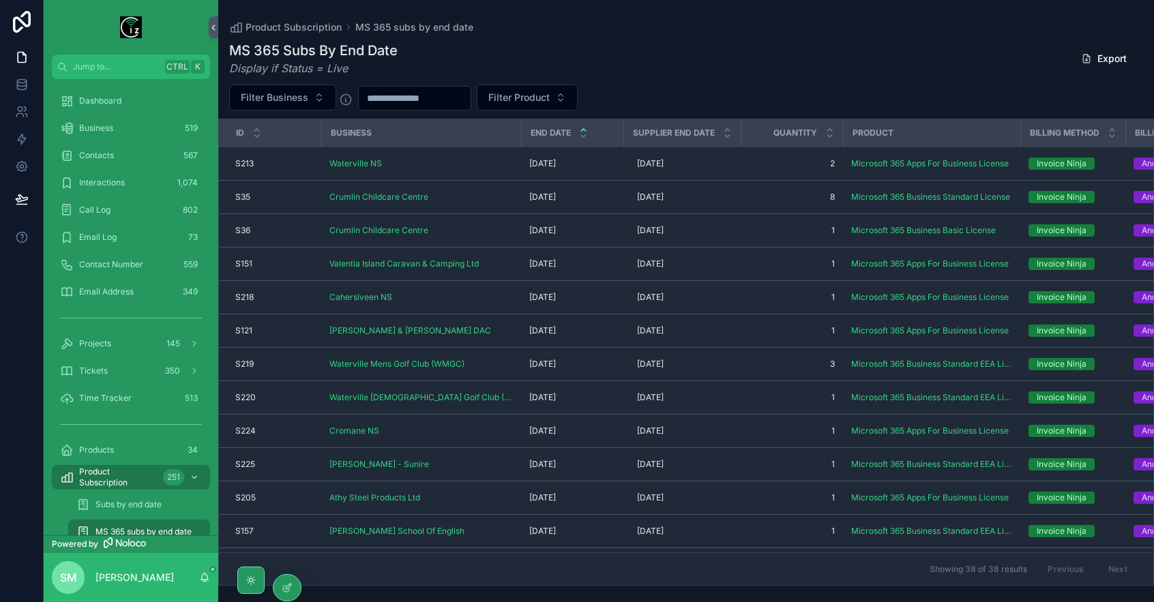
click at [734, 61] on div "MS 365 Subs By End Date Display if Status = Live Export" at bounding box center [686, 58] width 914 height 35
click at [727, 137] on icon "scrollable content" at bounding box center [727, 136] width 9 height 9
click at [724, 128] on icon "scrollable content" at bounding box center [727, 129] width 9 height 9
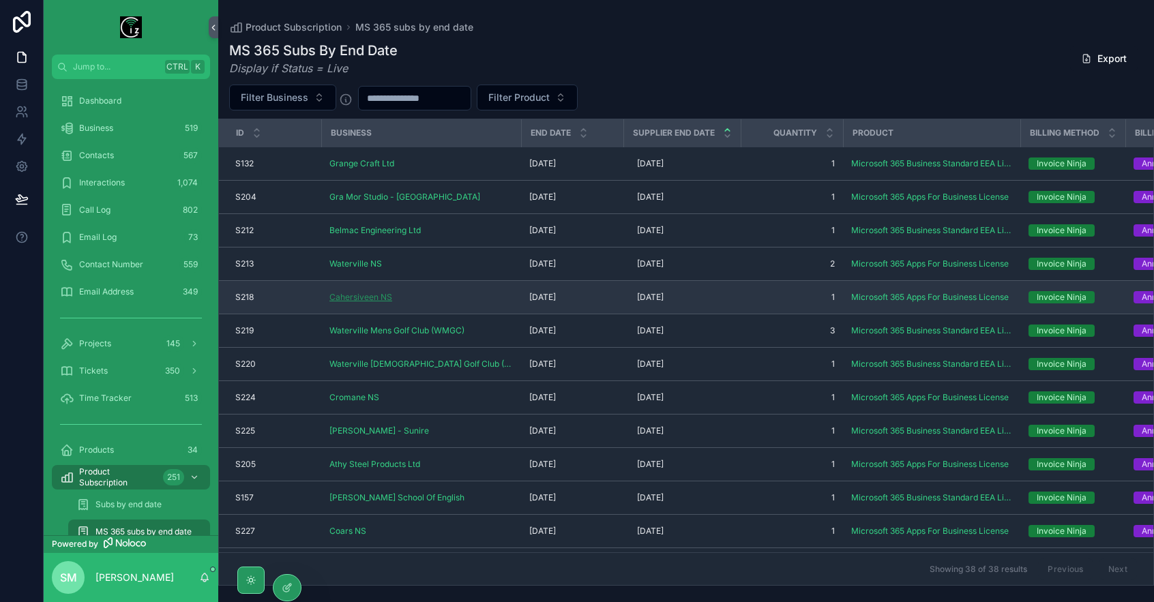
click at [370, 298] on span "Cahersiveen NS" at bounding box center [360, 297] width 63 height 11
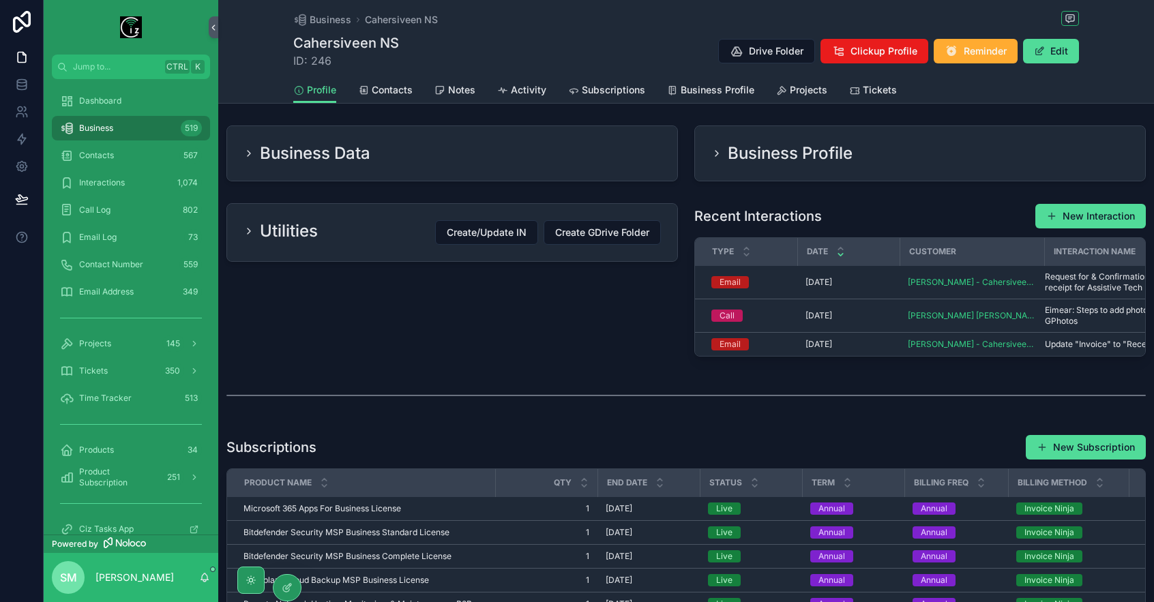
click at [424, 160] on div "Business Data" at bounding box center [451, 154] width 417 height 22
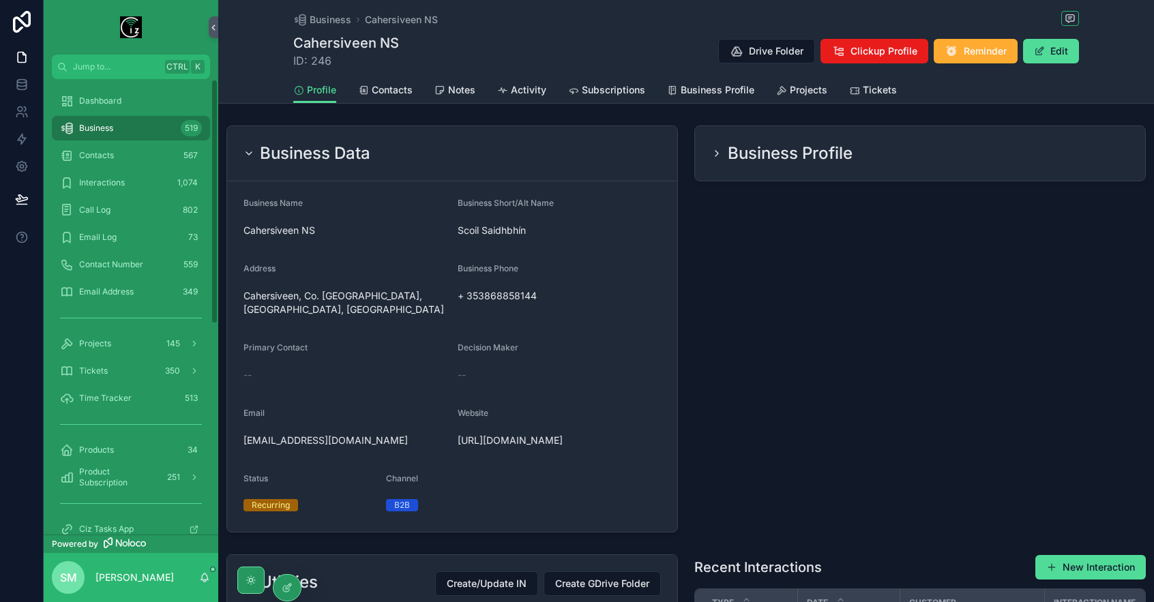
click at [135, 490] on div "Product Subscription 251" at bounding box center [131, 477] width 175 height 27
click at [134, 482] on span "Product Subscription" at bounding box center [118, 477] width 78 height 22
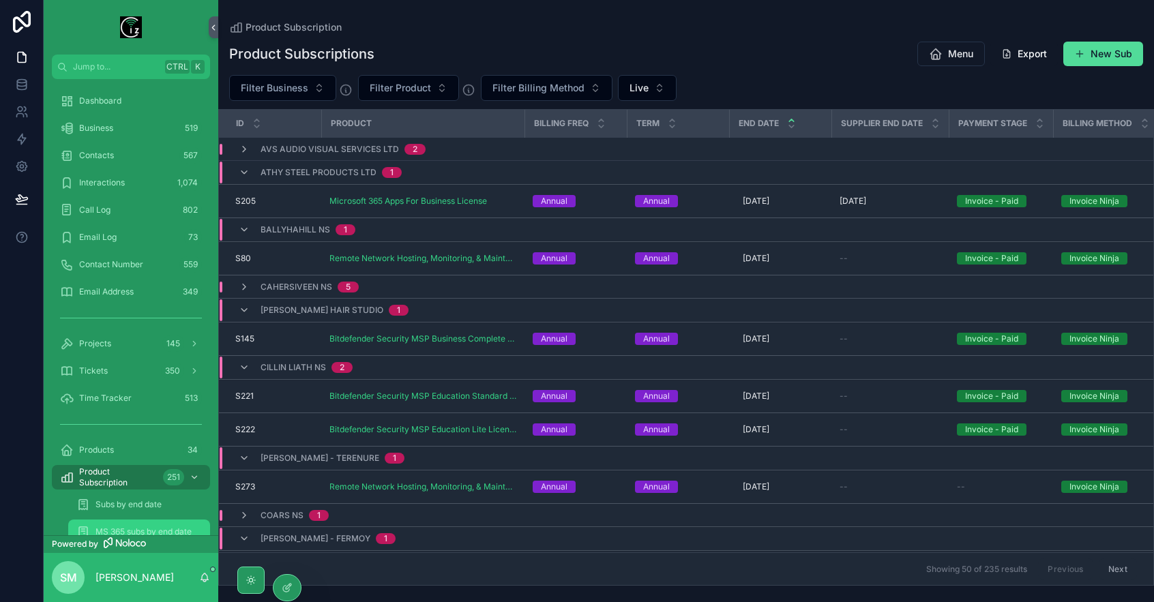
click at [140, 529] on span "MS 365 subs by end date" at bounding box center [143, 531] width 96 height 11
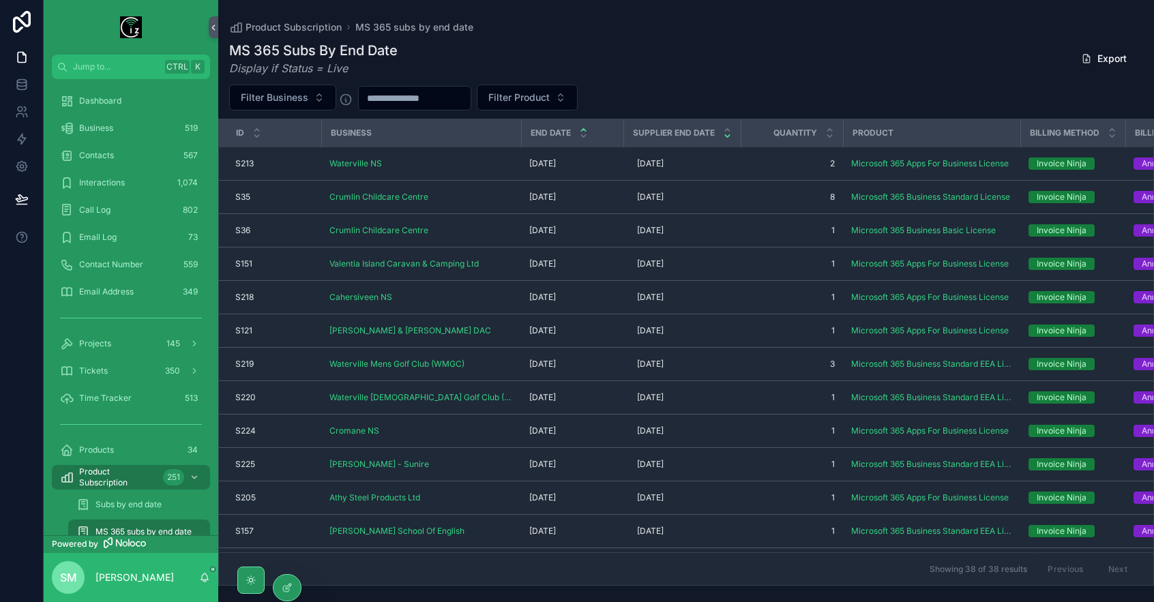
click at [724, 138] on icon "scrollable content" at bounding box center [727, 136] width 9 height 9
click at [725, 122] on div "Supplier End Date" at bounding box center [682, 133] width 115 height 26
click at [726, 129] on icon "scrollable content" at bounding box center [727, 130] width 5 height 2
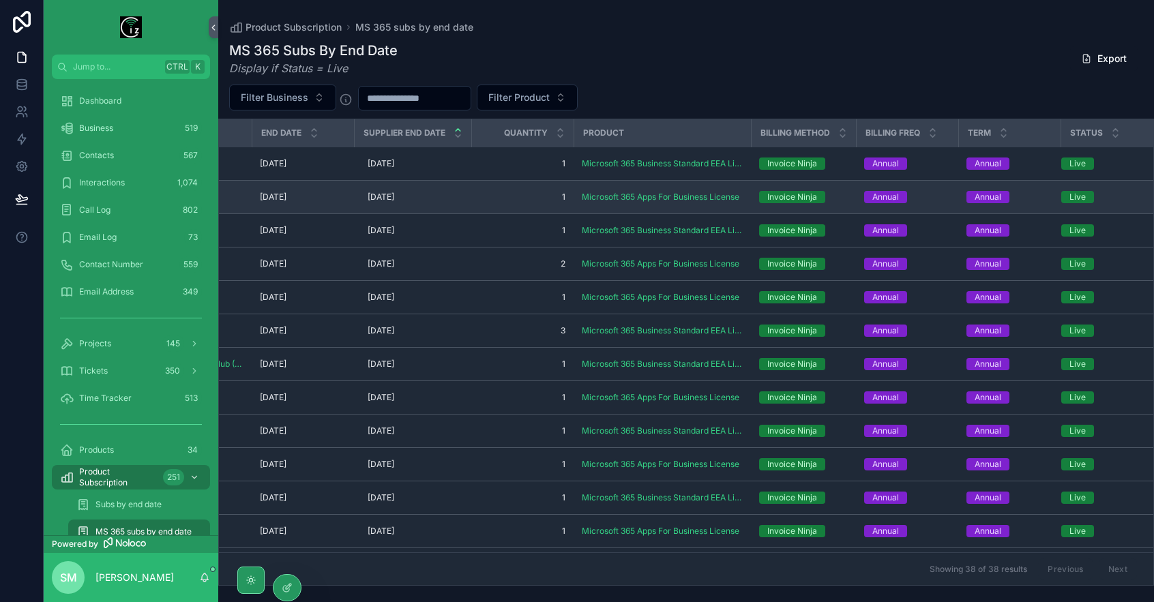
scroll to position [0, 273]
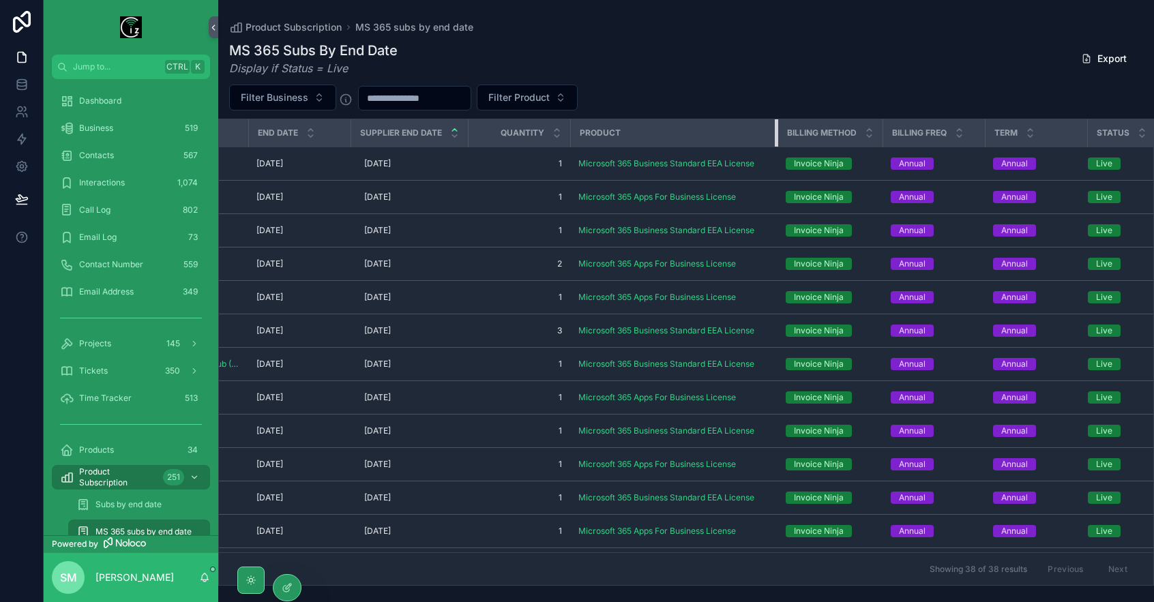
drag, startPoint x: 745, startPoint y: 129, endPoint x: 786, endPoint y: 136, distance: 41.5
click at [786, 136] on tr "ID Business End Date Supplier End Date Quantity Product Billing Method Billing …" at bounding box center [568, 133] width 1245 height 28
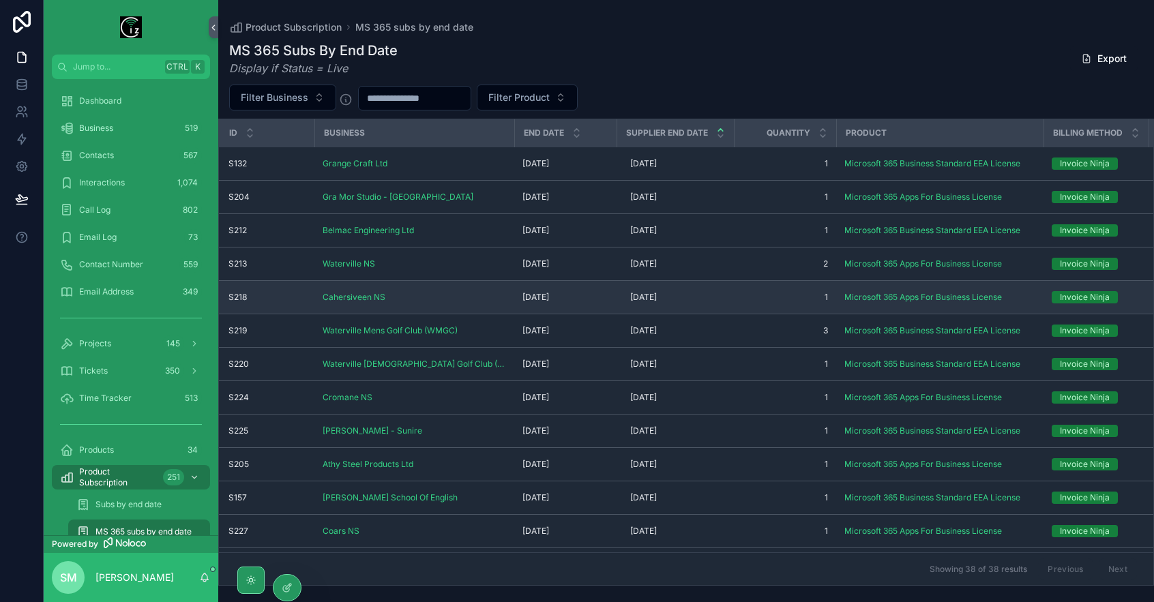
scroll to position [0, 0]
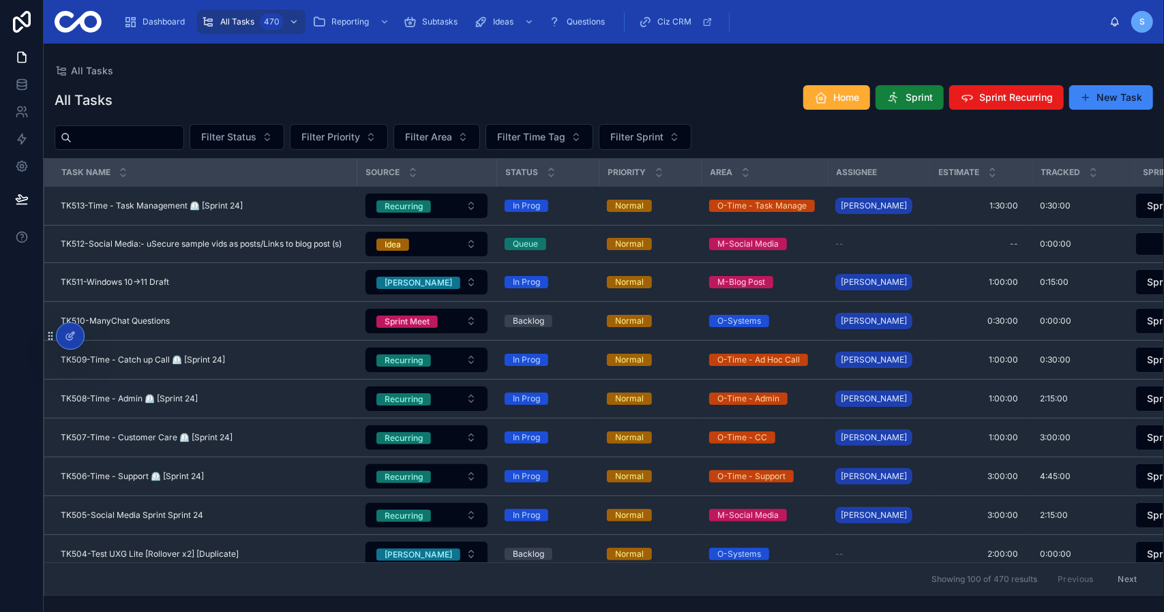
click at [903, 93] on button "Sprint" at bounding box center [910, 97] width 68 height 25
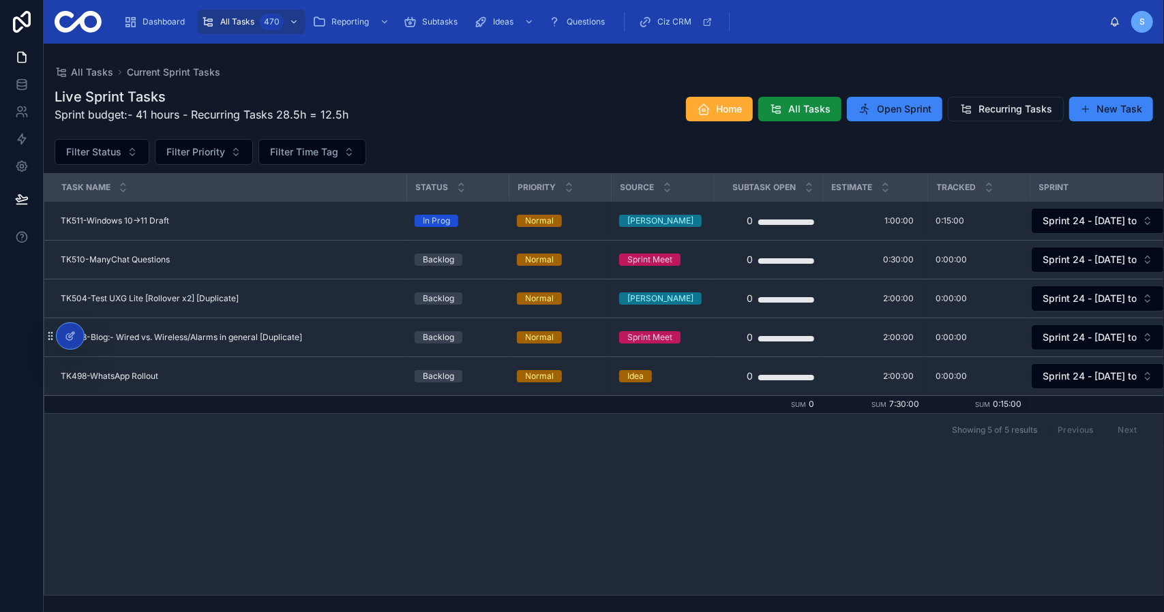
click at [548, 130] on div "Live Sprint Tasks Sprint budget:- 41 hours - Recurring Tasks 28.5h = 12.5h Home…" at bounding box center [604, 109] width 1099 height 44
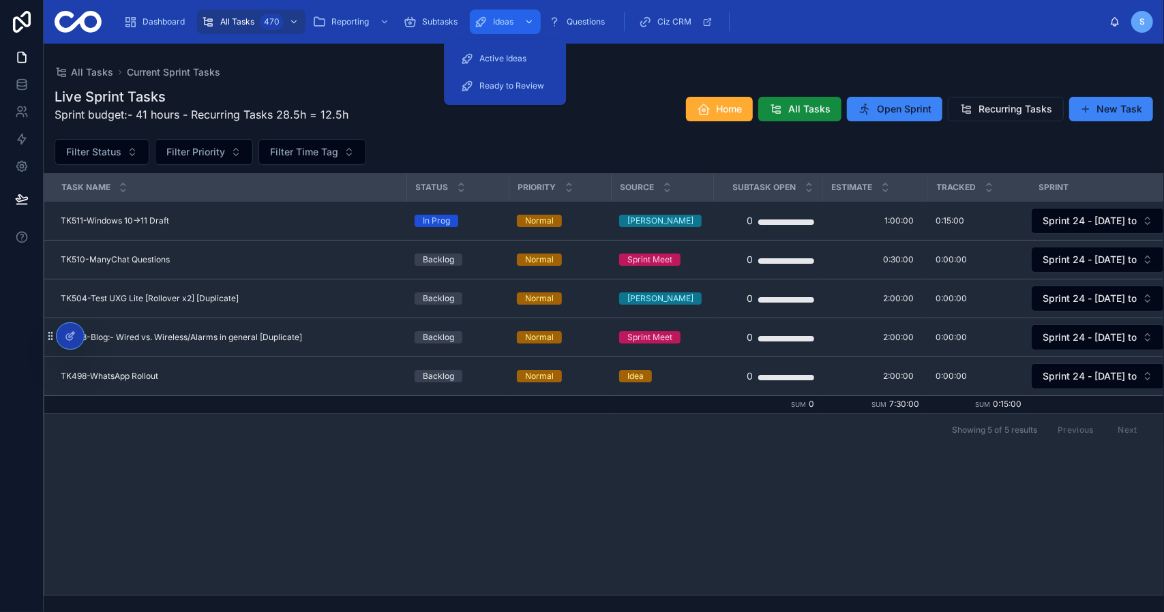
click at [518, 22] on div "Ideas" at bounding box center [505, 22] width 63 height 22
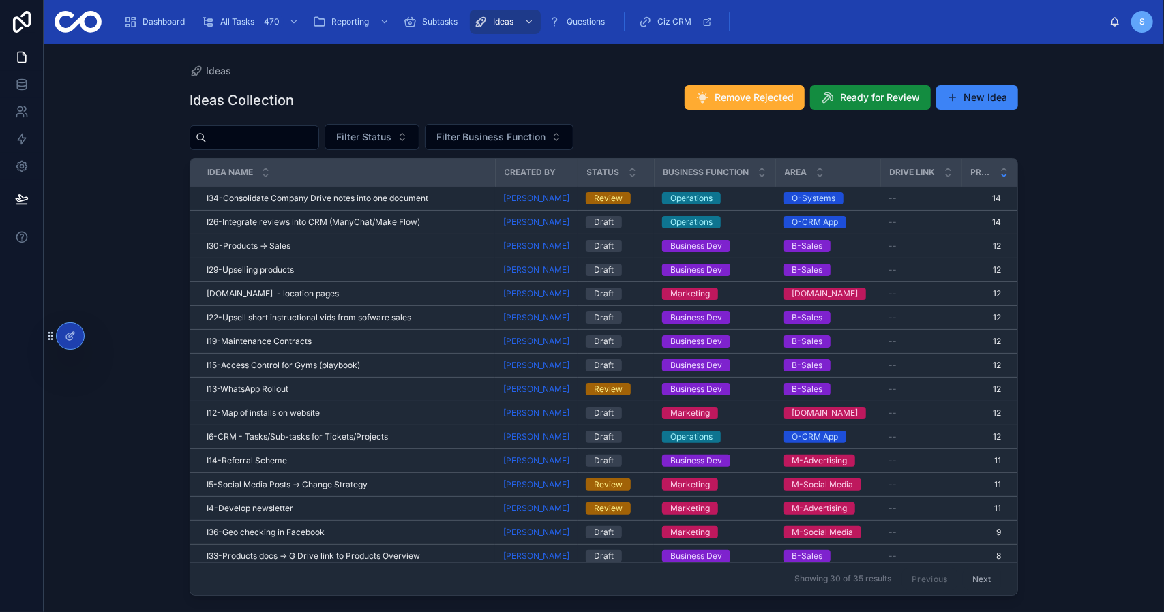
click at [656, 65] on div "Ideas Ideas Collection Remove Rejected Ready for Review New Idea Filter Status …" at bounding box center [604, 320] width 872 height 552
click at [991, 100] on button "New Idea" at bounding box center [977, 97] width 82 height 25
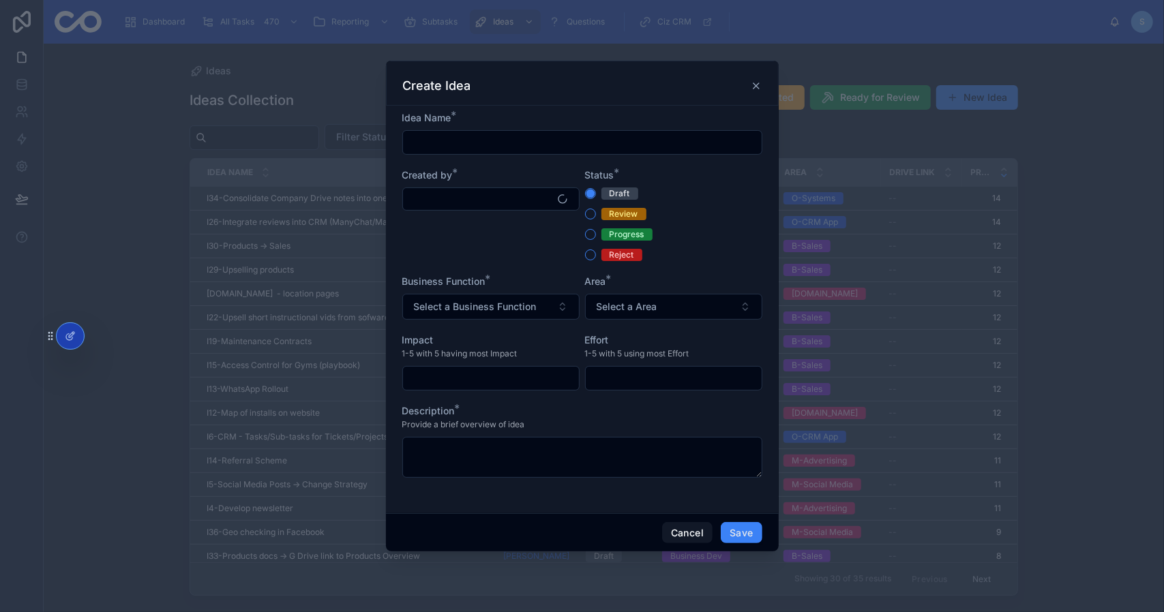
click at [473, 147] on input "text" at bounding box center [582, 142] width 359 height 19
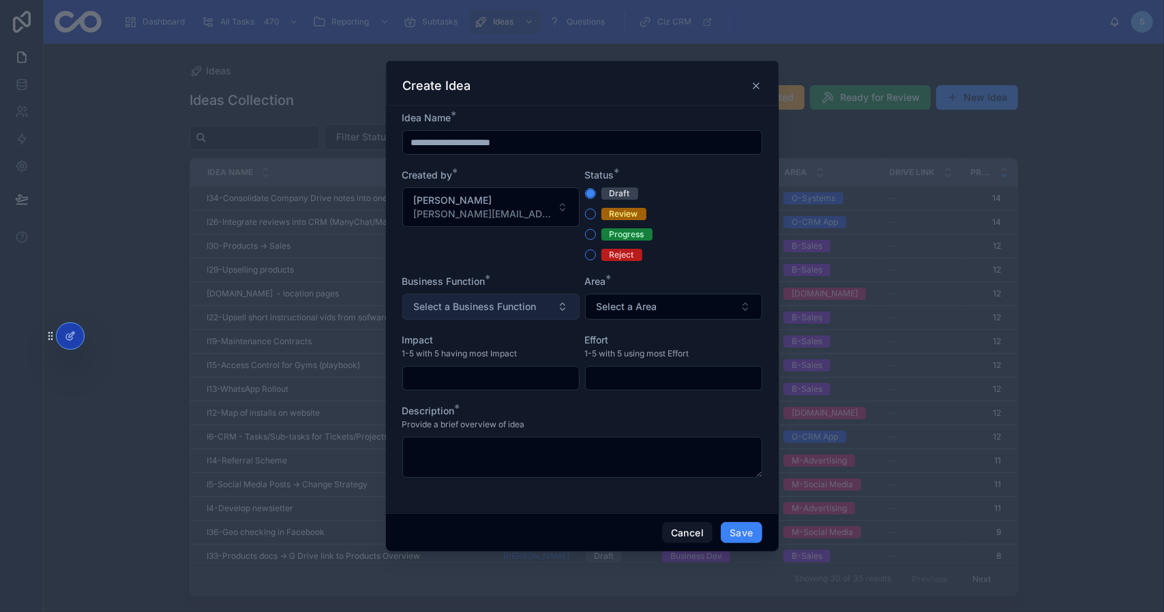
type input "**********"
click at [523, 311] on span "Select a Business Function" at bounding box center [475, 307] width 123 height 14
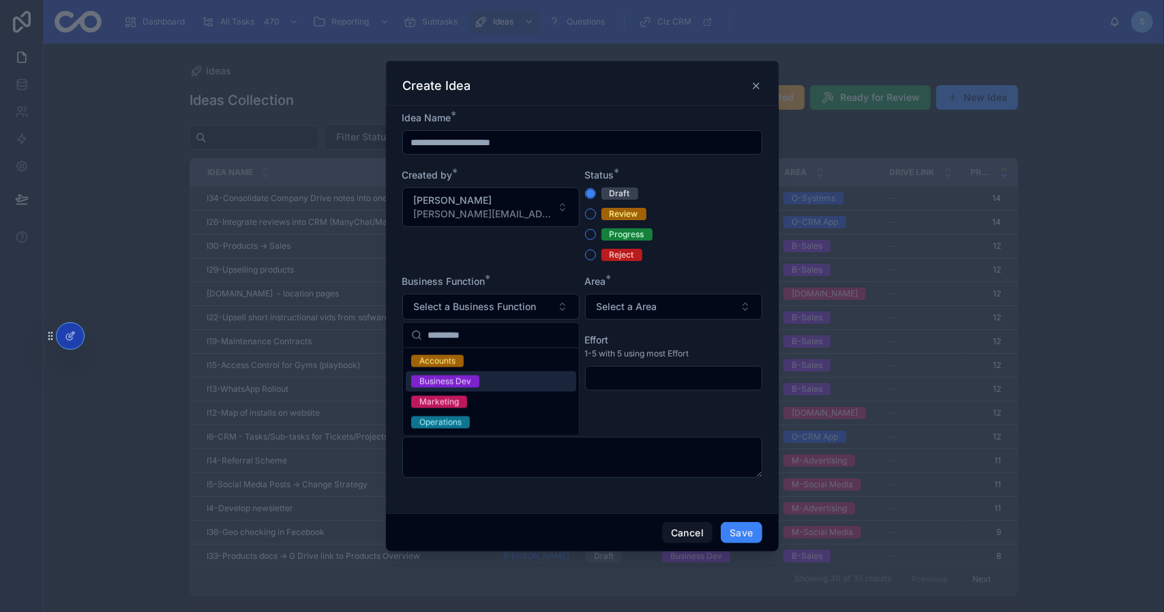
click at [505, 387] on div "Business Dev" at bounding box center [491, 382] width 170 height 20
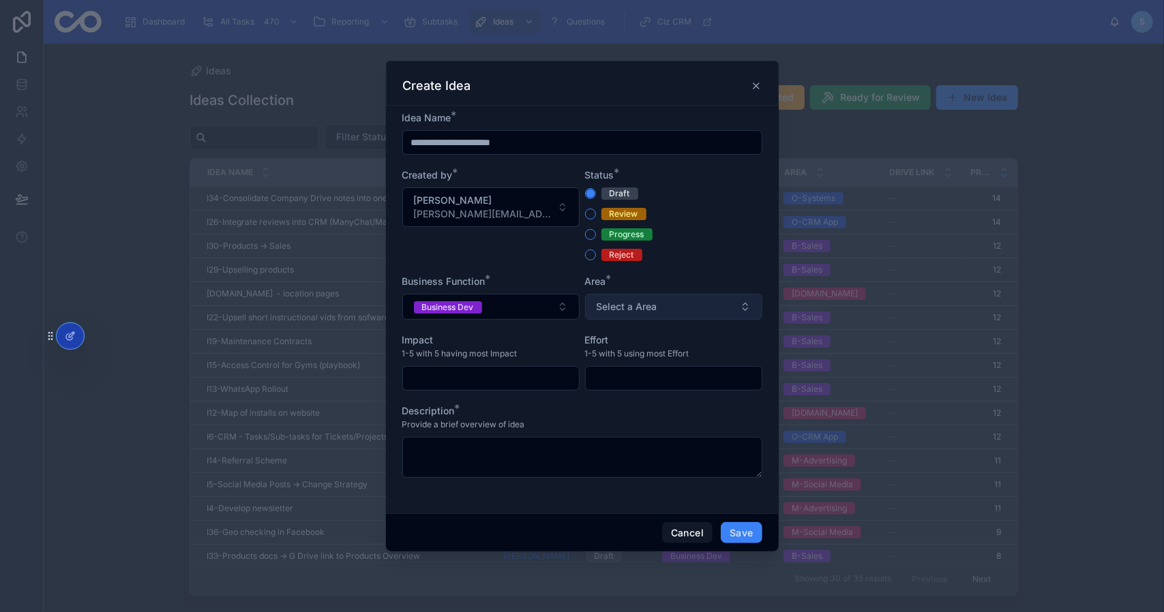
click at [665, 307] on button "Select a Area" at bounding box center [673, 307] width 177 height 26
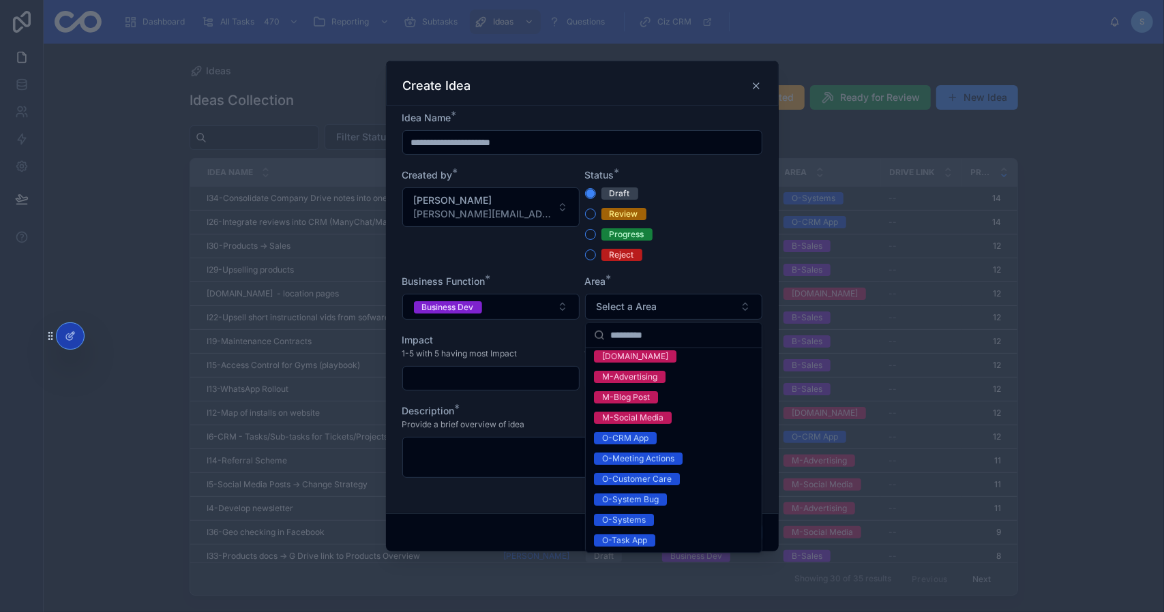
scroll to position [149, 0]
click at [651, 523] on span "O-Systems" at bounding box center [624, 520] width 60 height 12
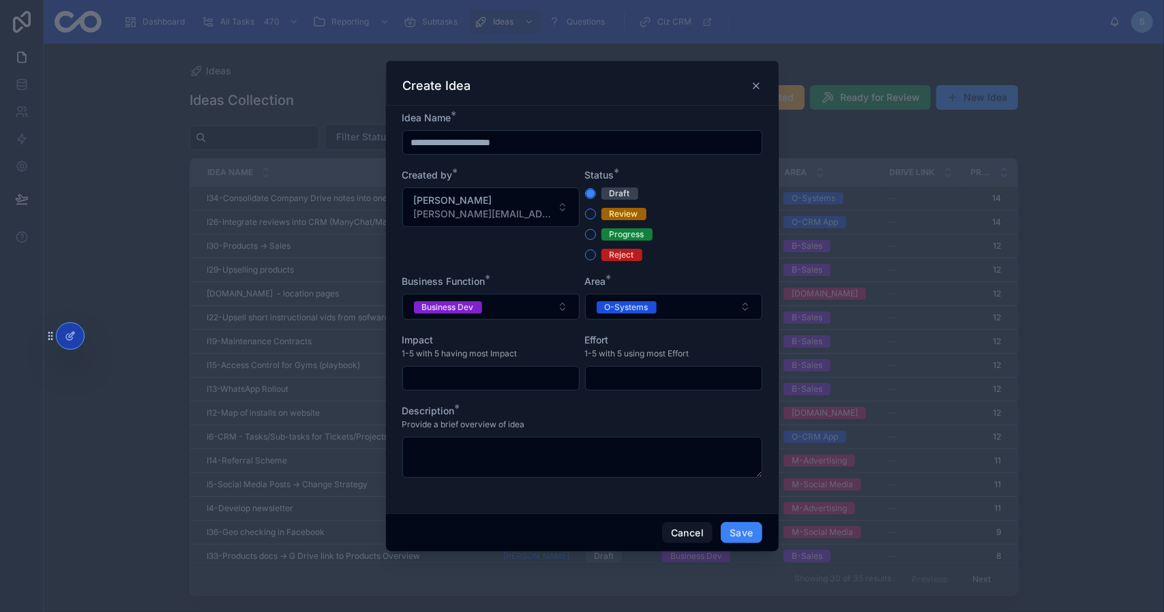
click at [496, 372] on input "text" at bounding box center [491, 378] width 176 height 19
type input "*"
click at [645, 375] on input "text" at bounding box center [674, 378] width 176 height 19
type input "*"
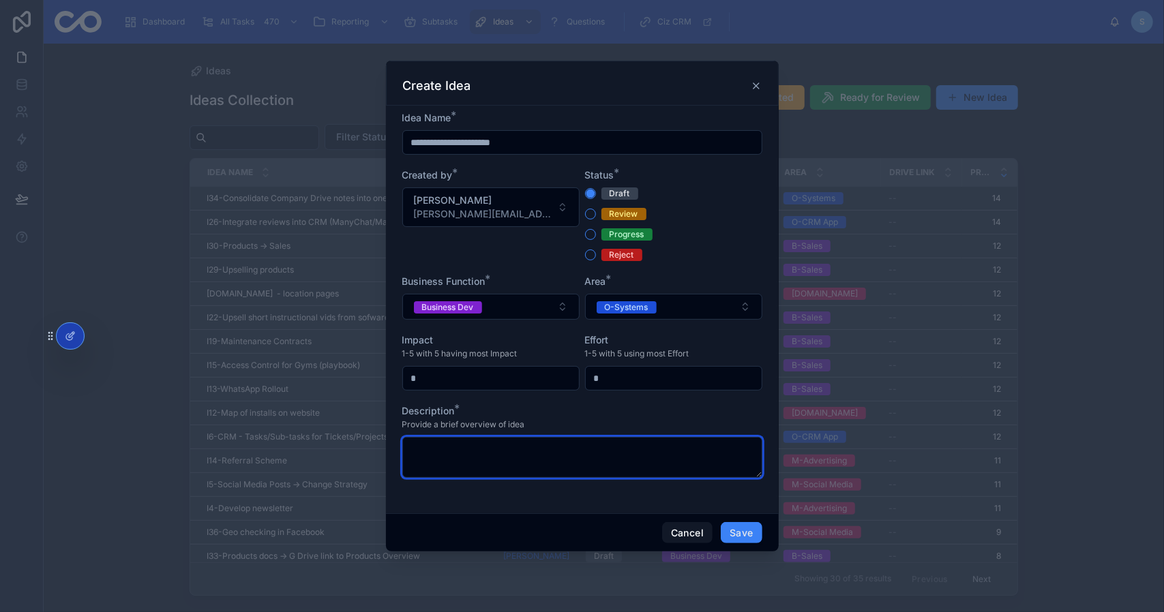
click at [550, 456] on textarea at bounding box center [582, 457] width 360 height 41
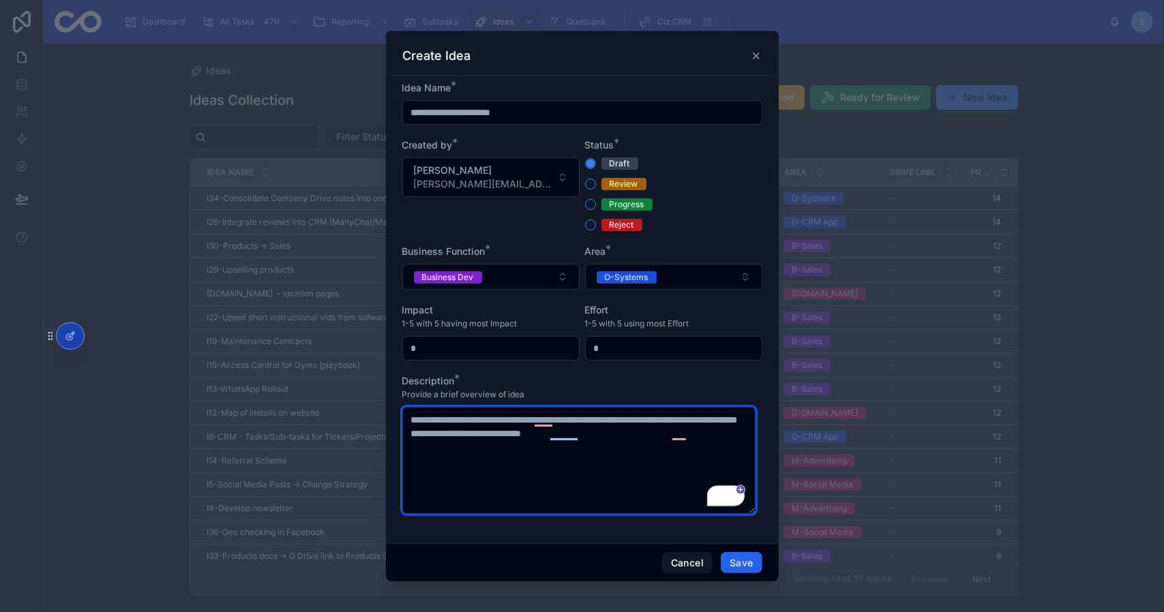
type textarea "**********"
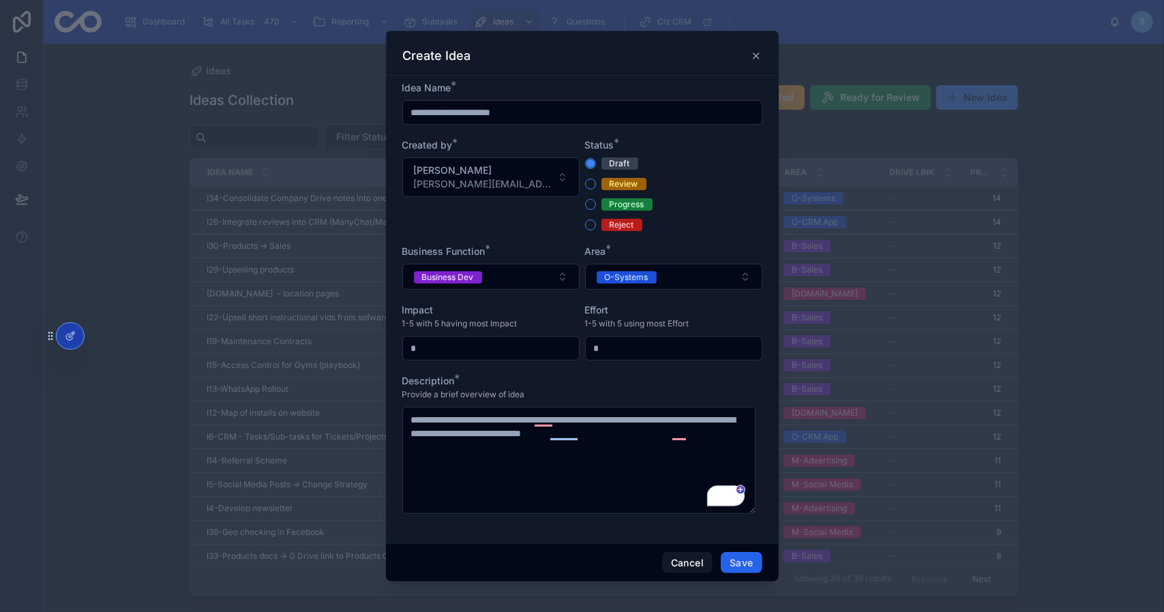
click at [753, 565] on button "Save" at bounding box center [741, 563] width 41 height 22
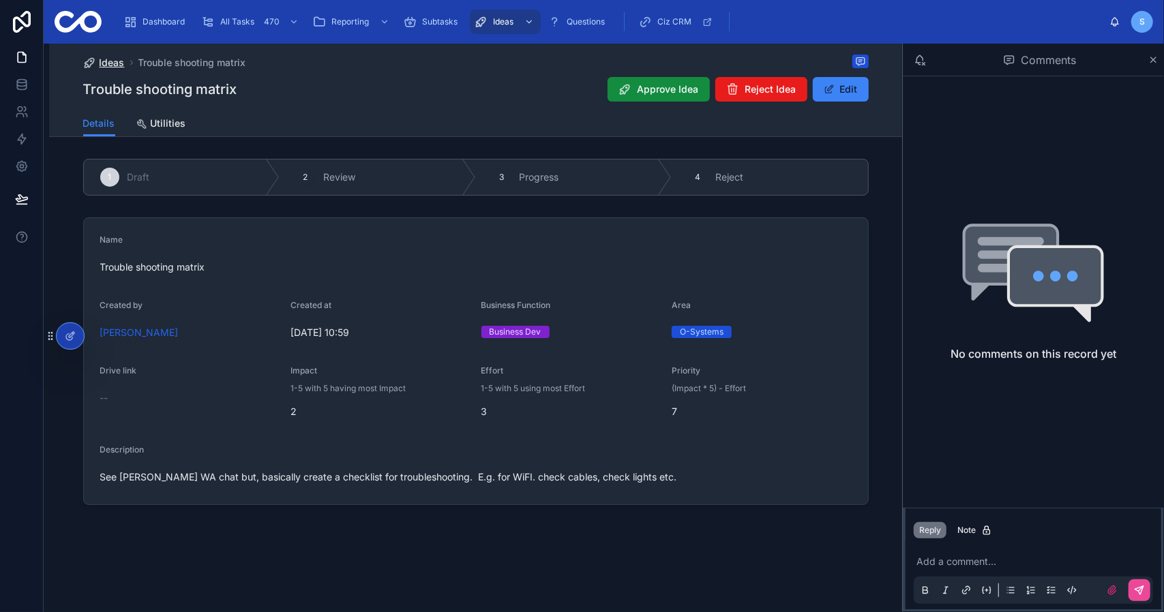
click at [110, 64] on span "Ideas" at bounding box center [112, 63] width 25 height 14
